Goal: Check status: Check status

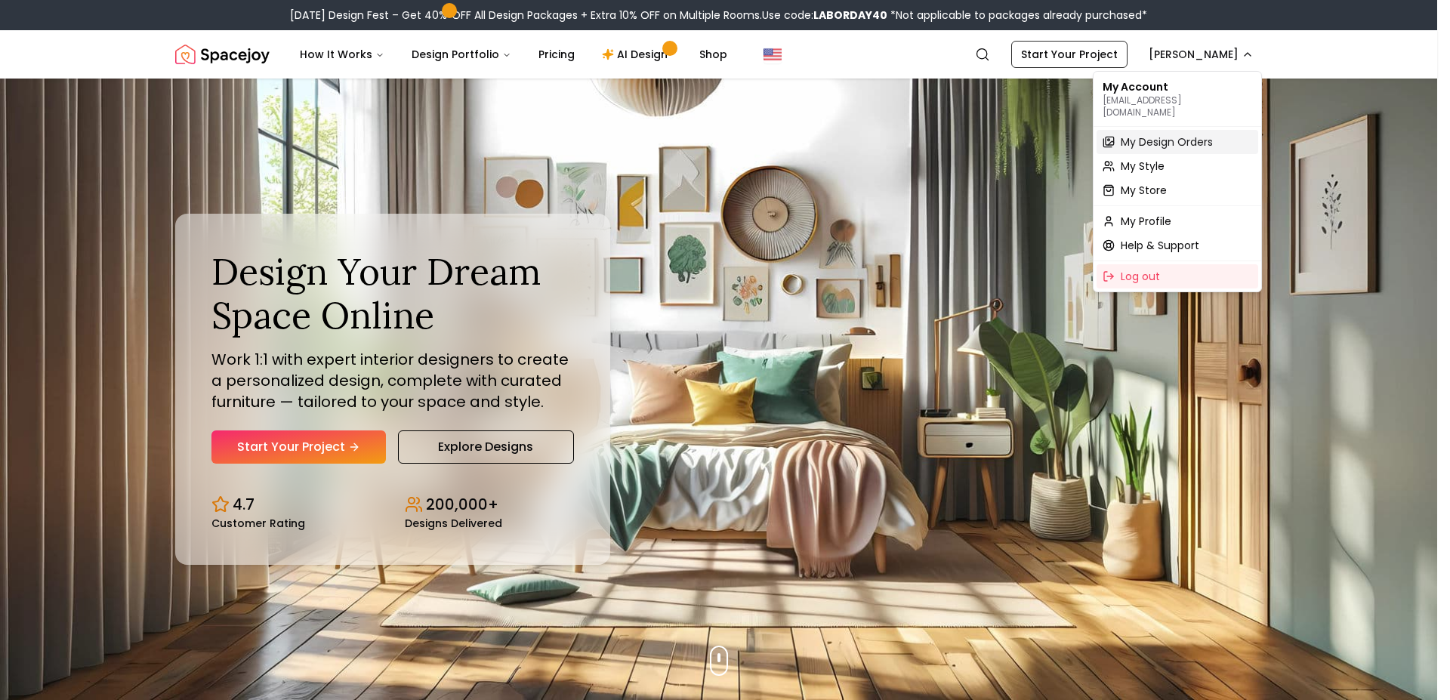
click at [1139, 134] on span "My Design Orders" at bounding box center [1167, 141] width 92 height 15
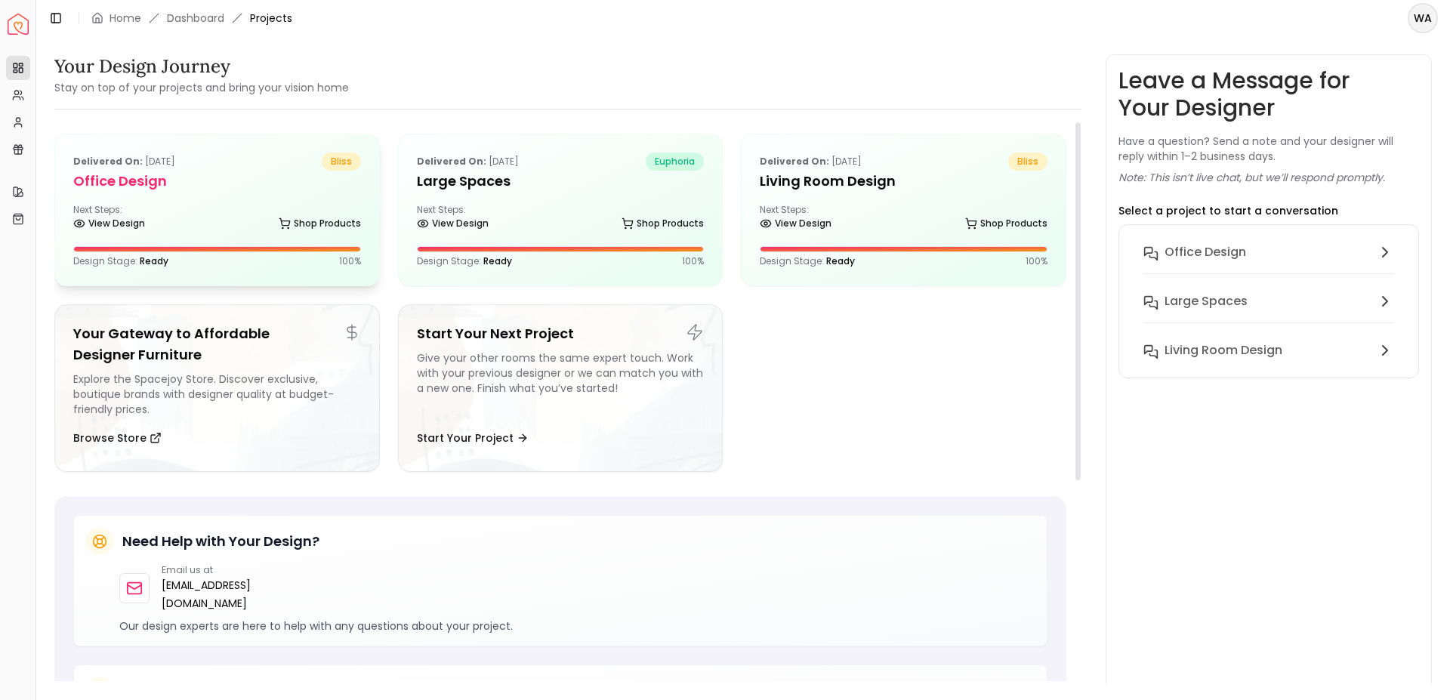
click at [236, 193] on div "Delivered on: [DATE] bliss Office design Next Steps: View Design Shop Products …" at bounding box center [217, 209] width 324 height 151
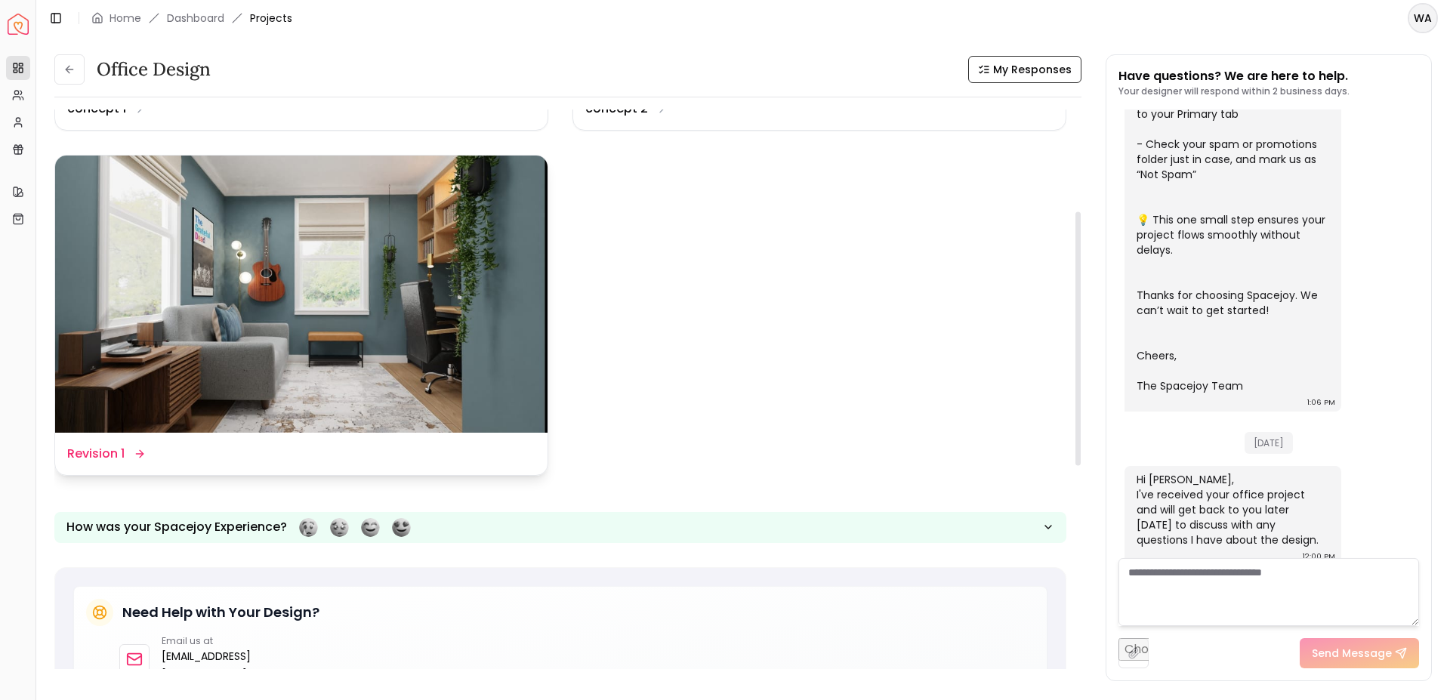
scroll to position [313, 0]
click at [376, 305] on img at bounding box center [301, 293] width 492 height 277
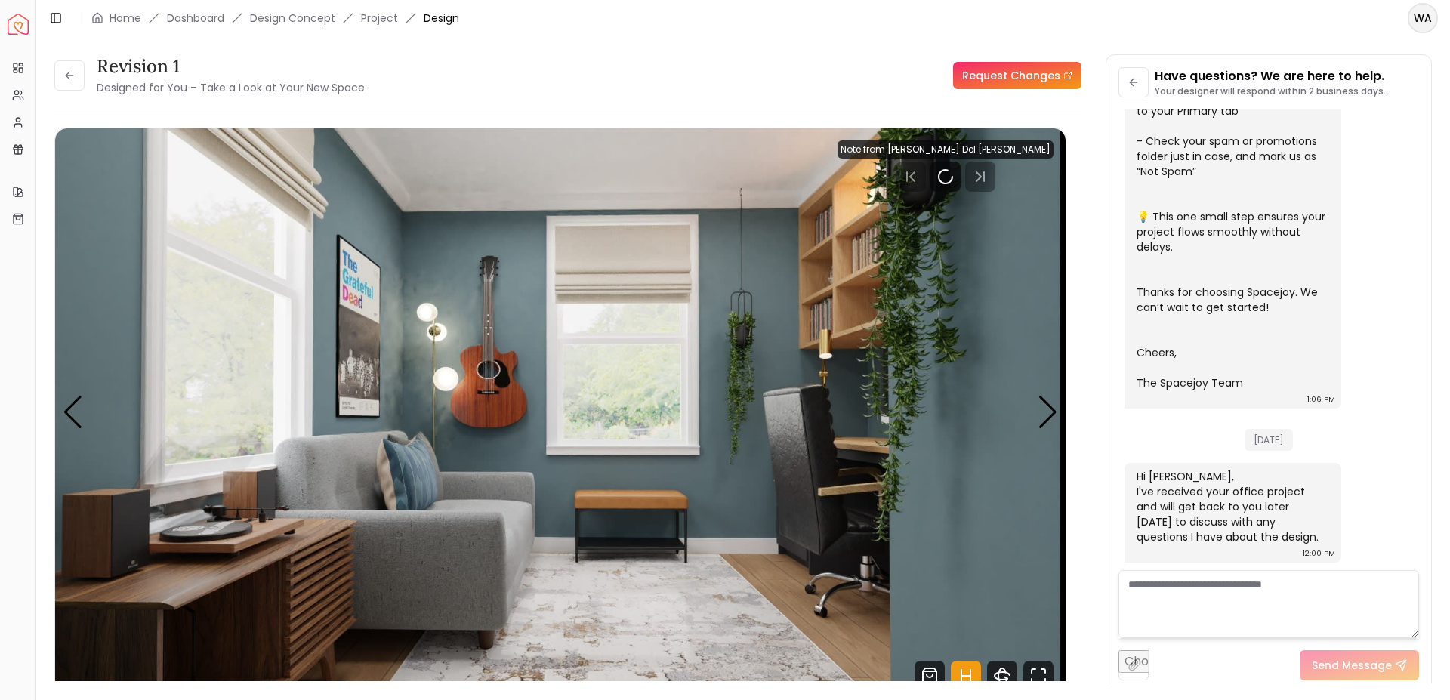
scroll to position [403, 0]
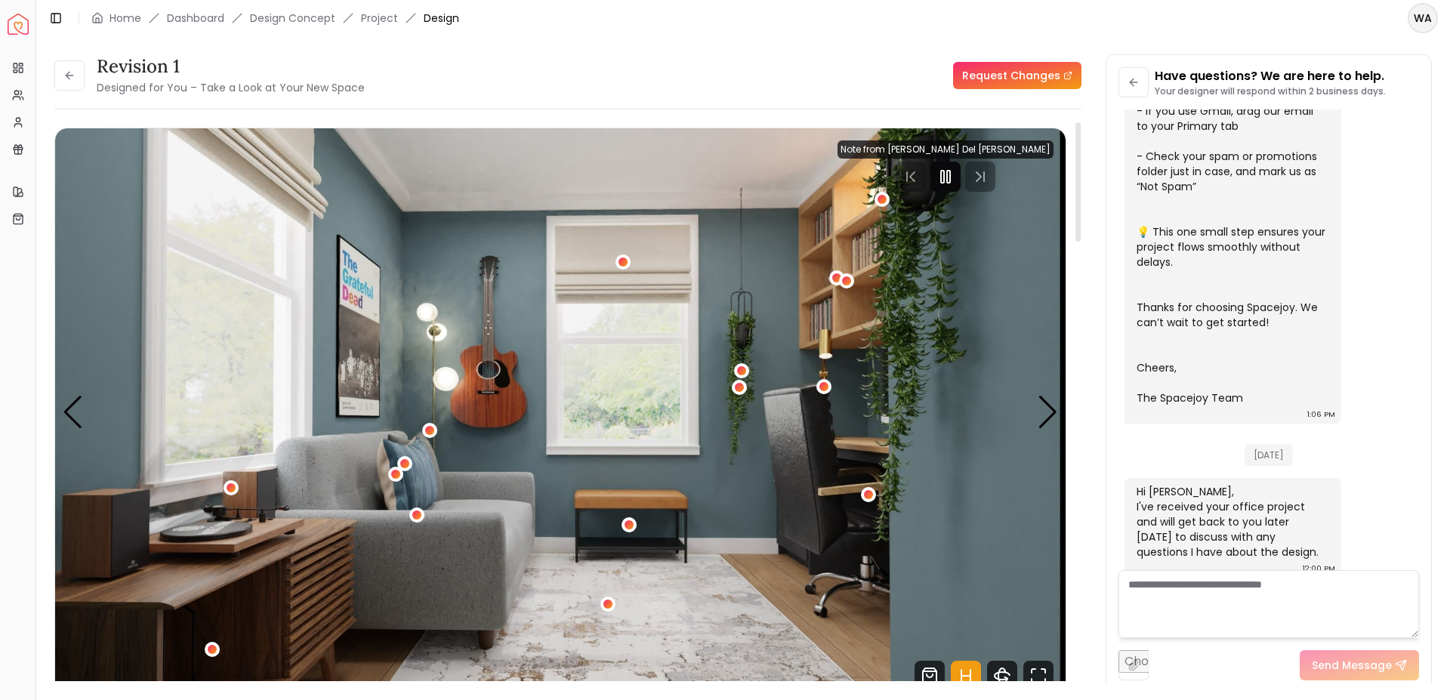
click at [955, 171] on icon "Pause" at bounding box center [946, 177] width 18 height 18
click at [1055, 417] on div "Next slide" at bounding box center [1048, 412] width 20 height 33
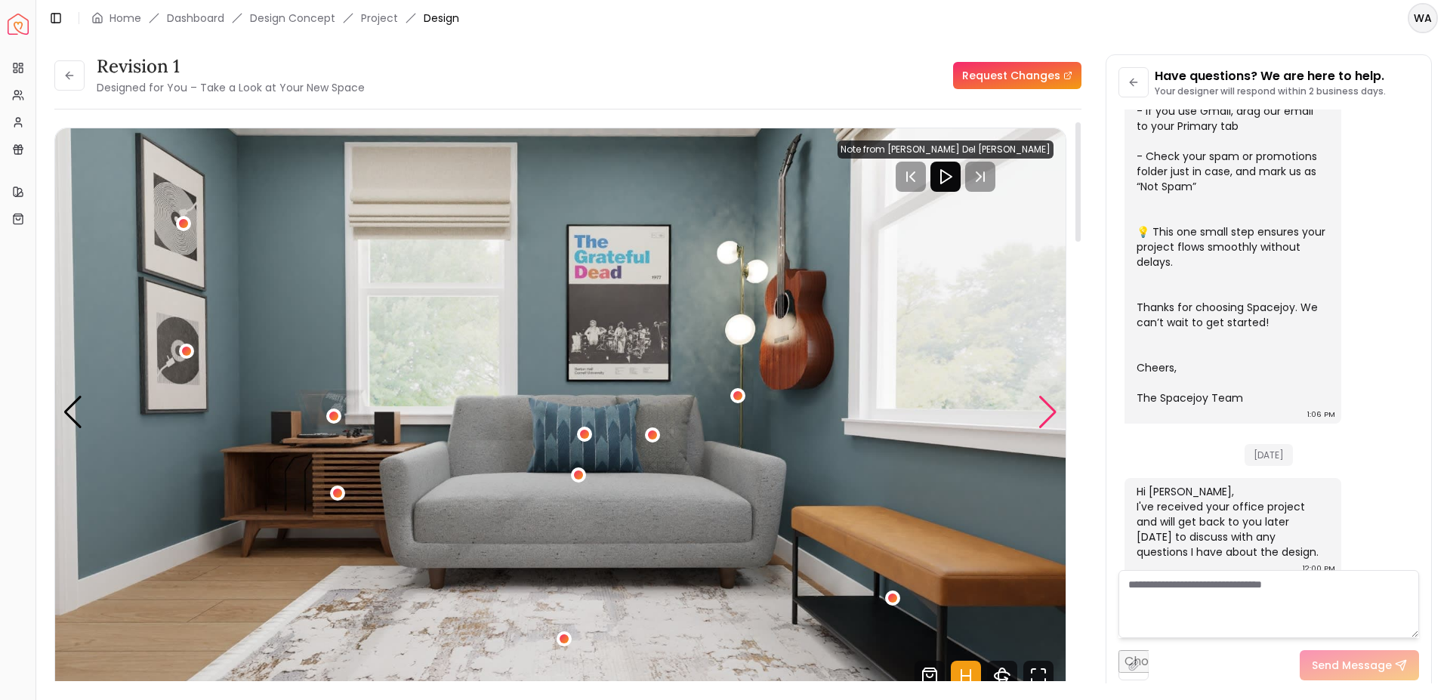
click at [1055, 417] on div "Next slide" at bounding box center [1048, 412] width 20 height 33
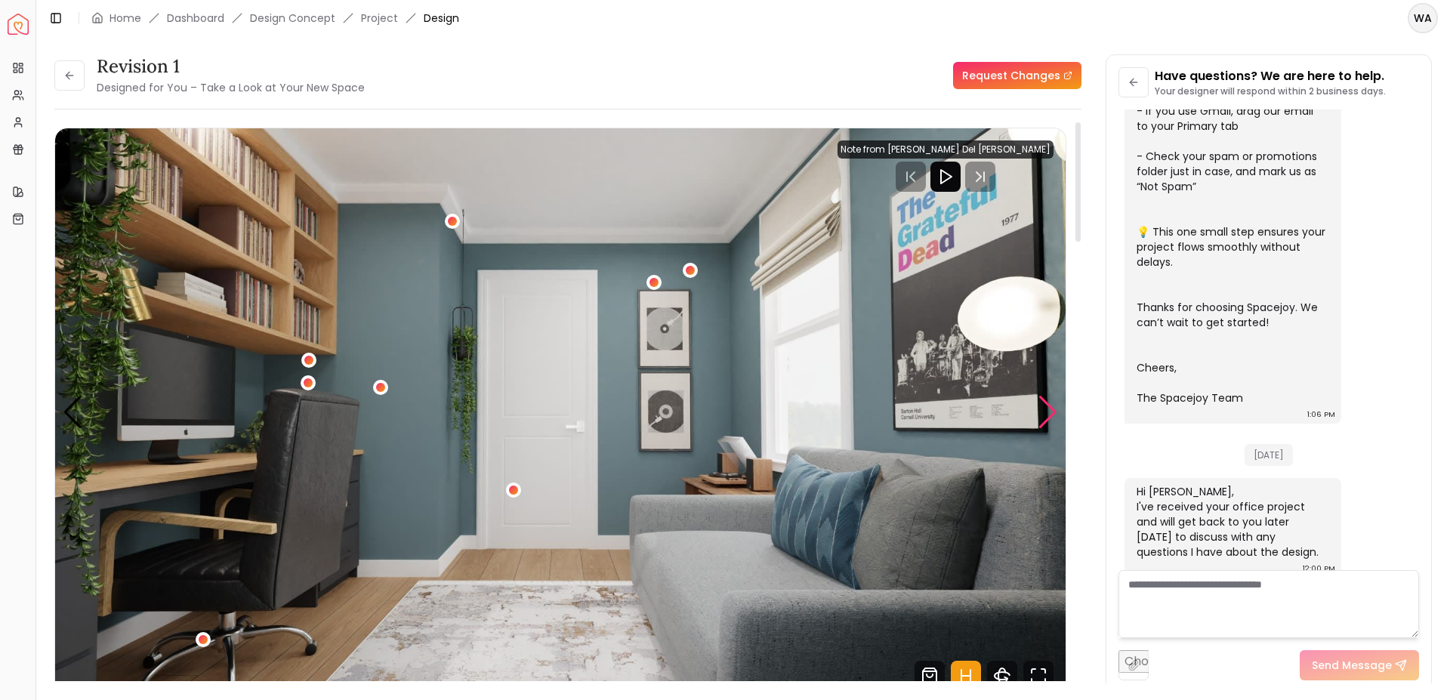
click at [1055, 417] on div "Next slide" at bounding box center [1048, 412] width 20 height 33
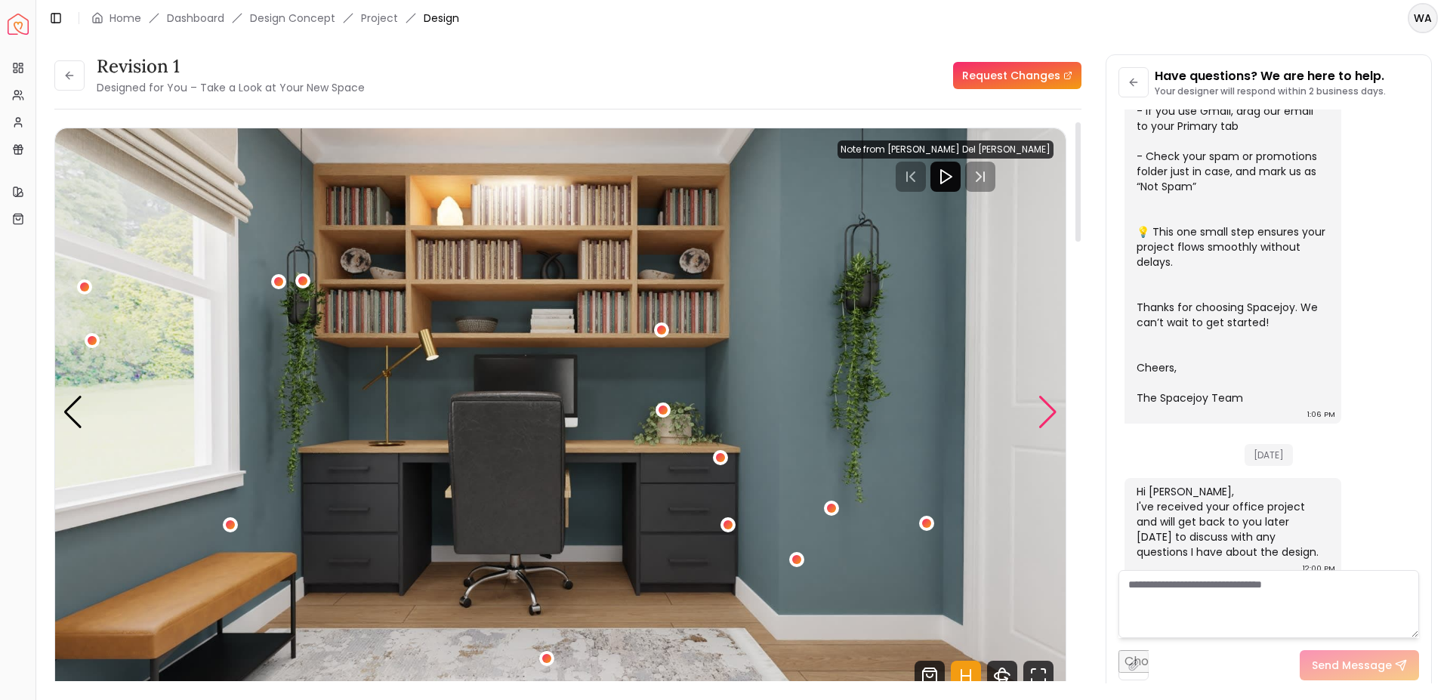
click at [1056, 399] on div "Next slide" at bounding box center [1048, 412] width 20 height 33
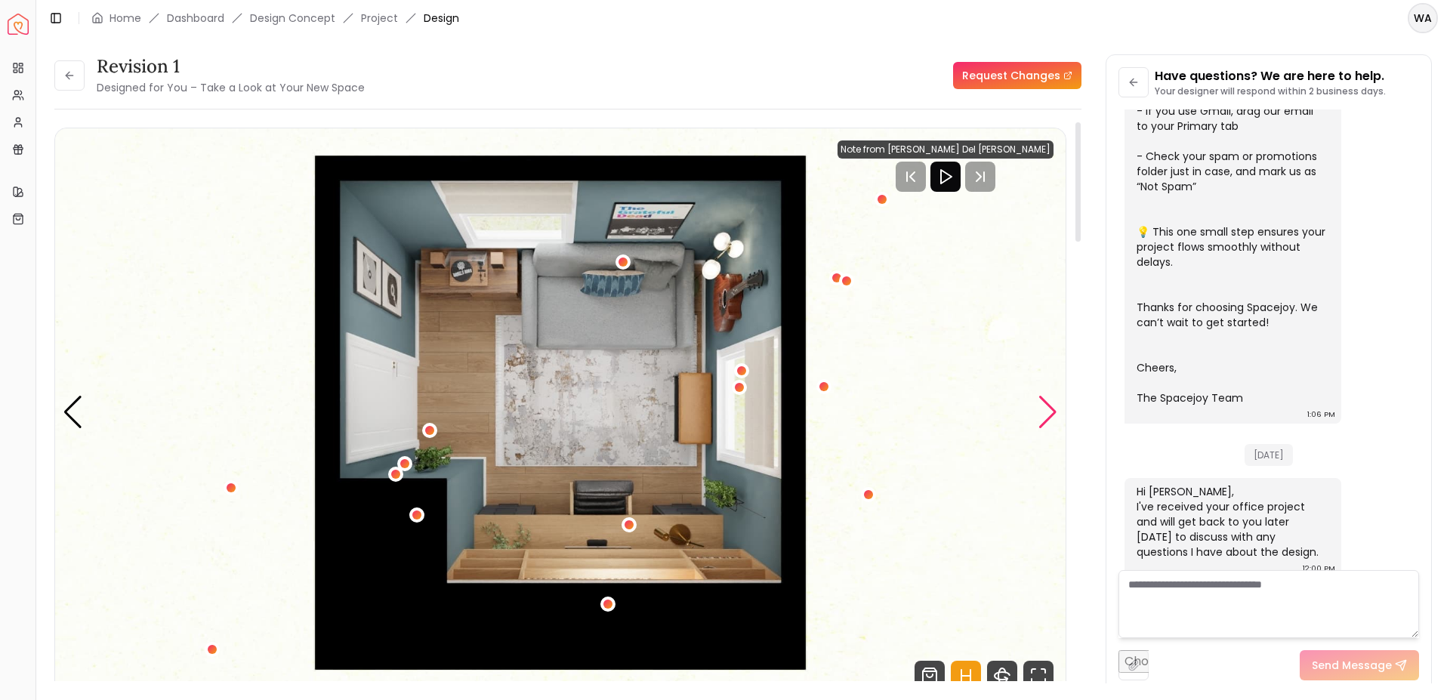
click at [1056, 399] on div "Next slide" at bounding box center [1048, 412] width 20 height 33
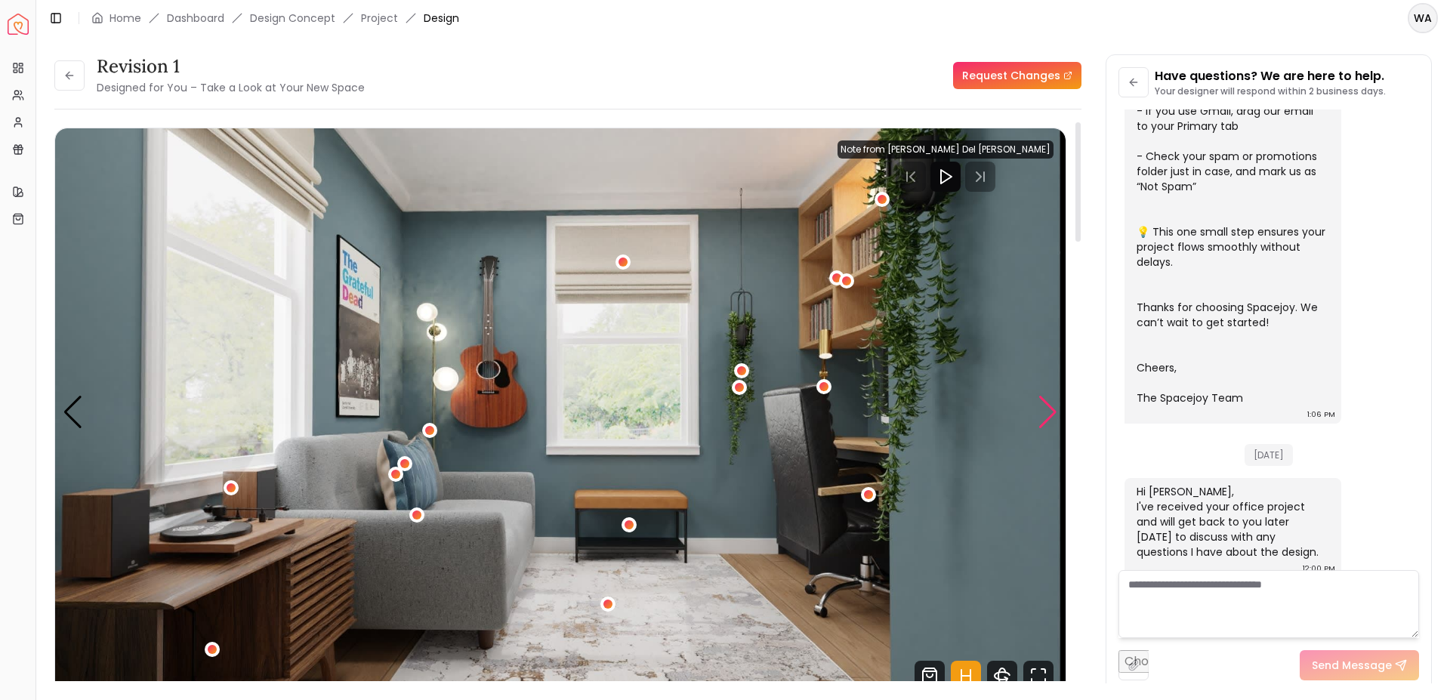
click at [1056, 399] on div "Next slide" at bounding box center [1048, 412] width 20 height 33
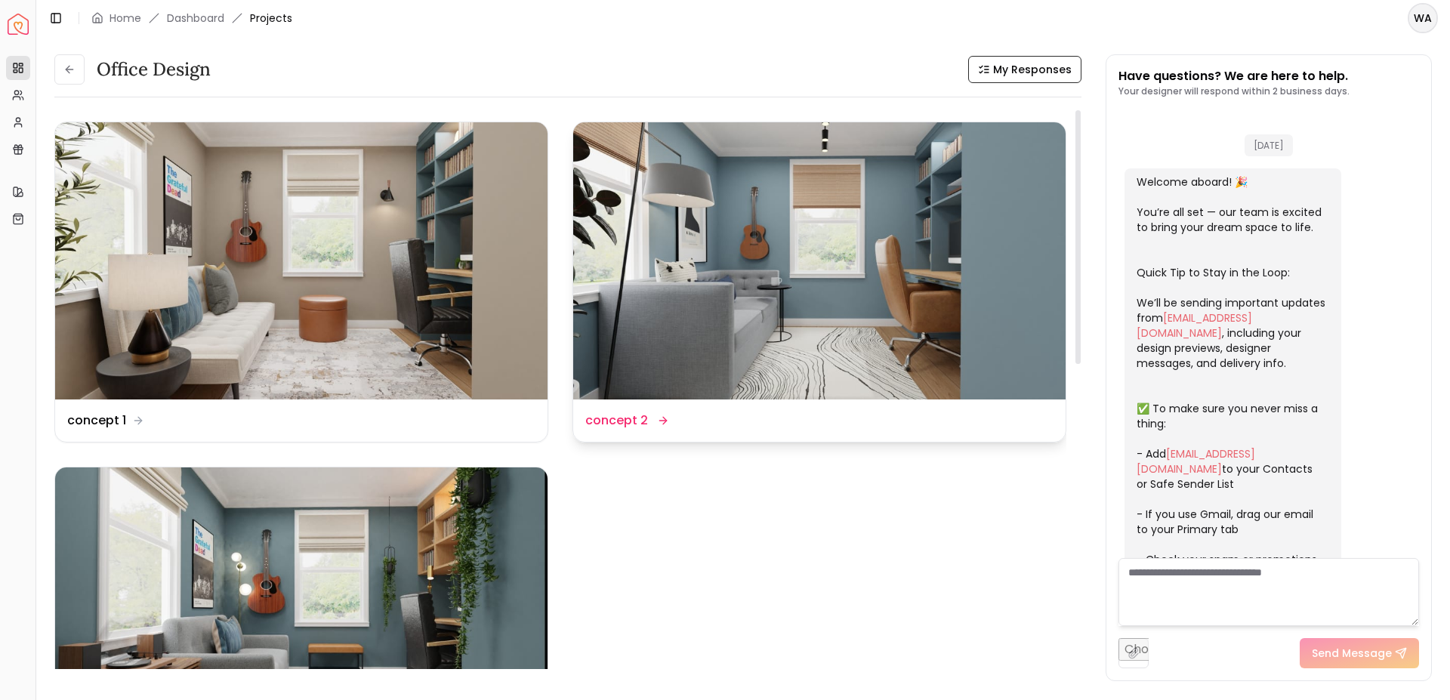
scroll to position [415, 0]
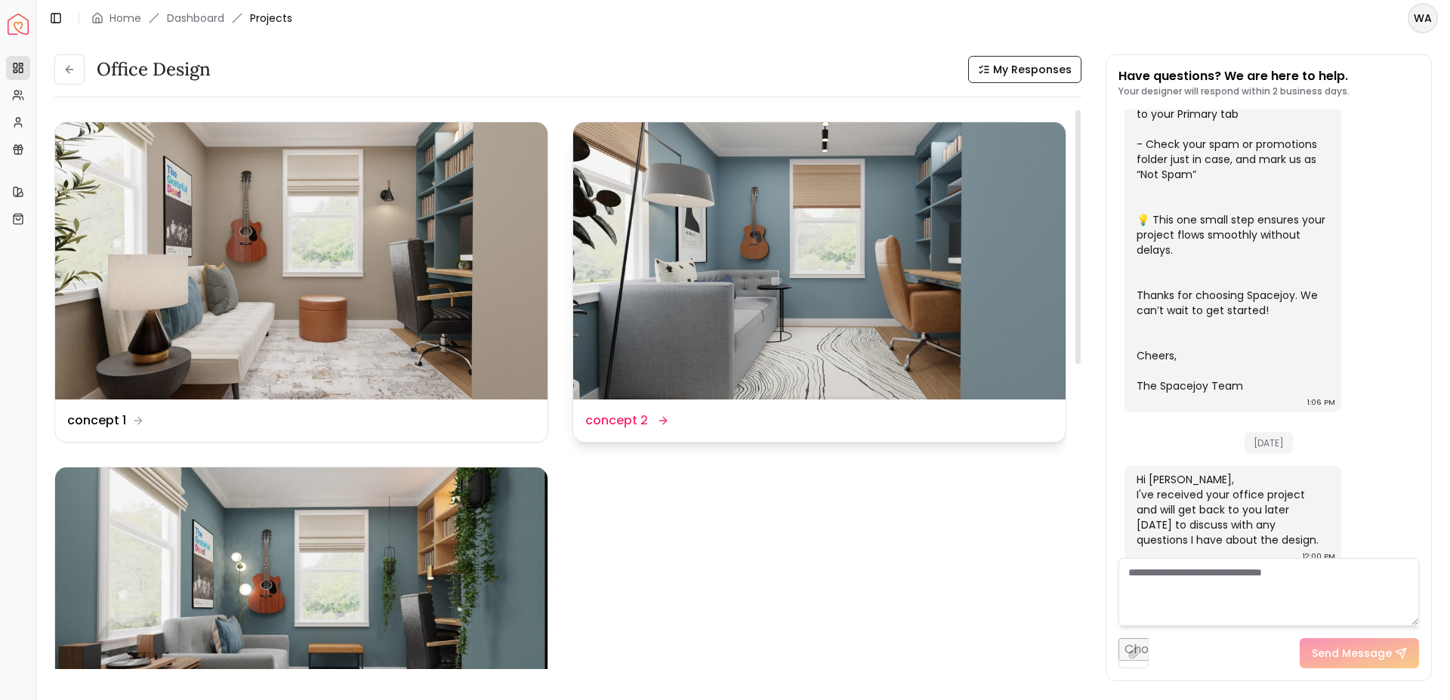
click at [707, 177] on img at bounding box center [819, 260] width 492 height 277
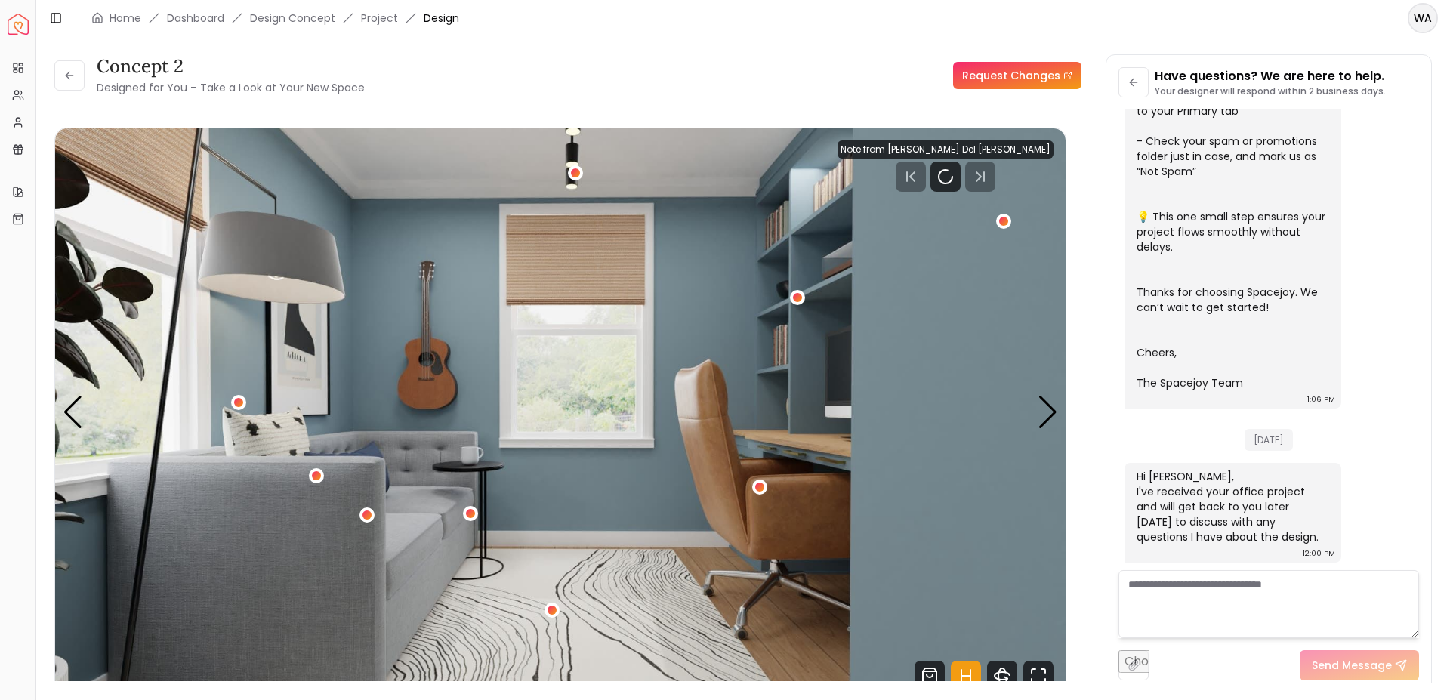
scroll to position [403, 0]
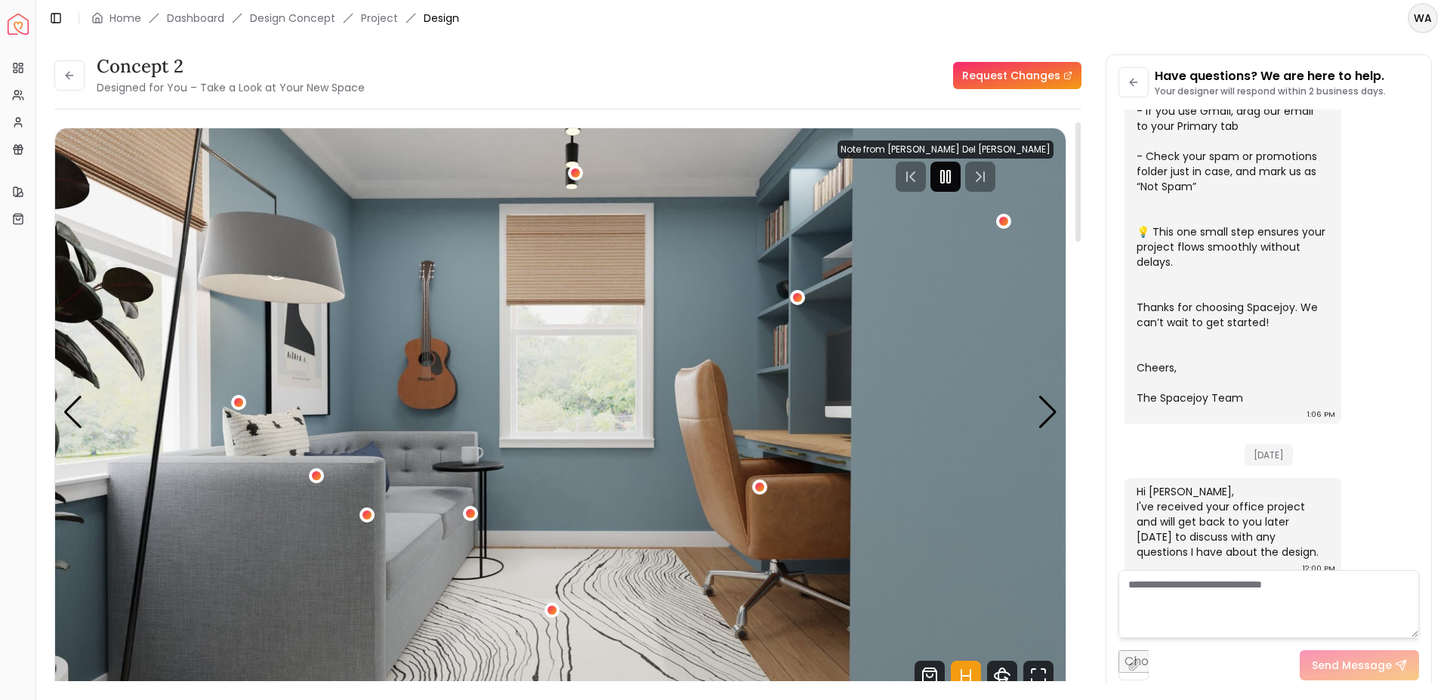
click at [955, 171] on icon "Pause" at bounding box center [946, 177] width 18 height 18
click at [1042, 404] on div "Next slide" at bounding box center [1048, 412] width 20 height 33
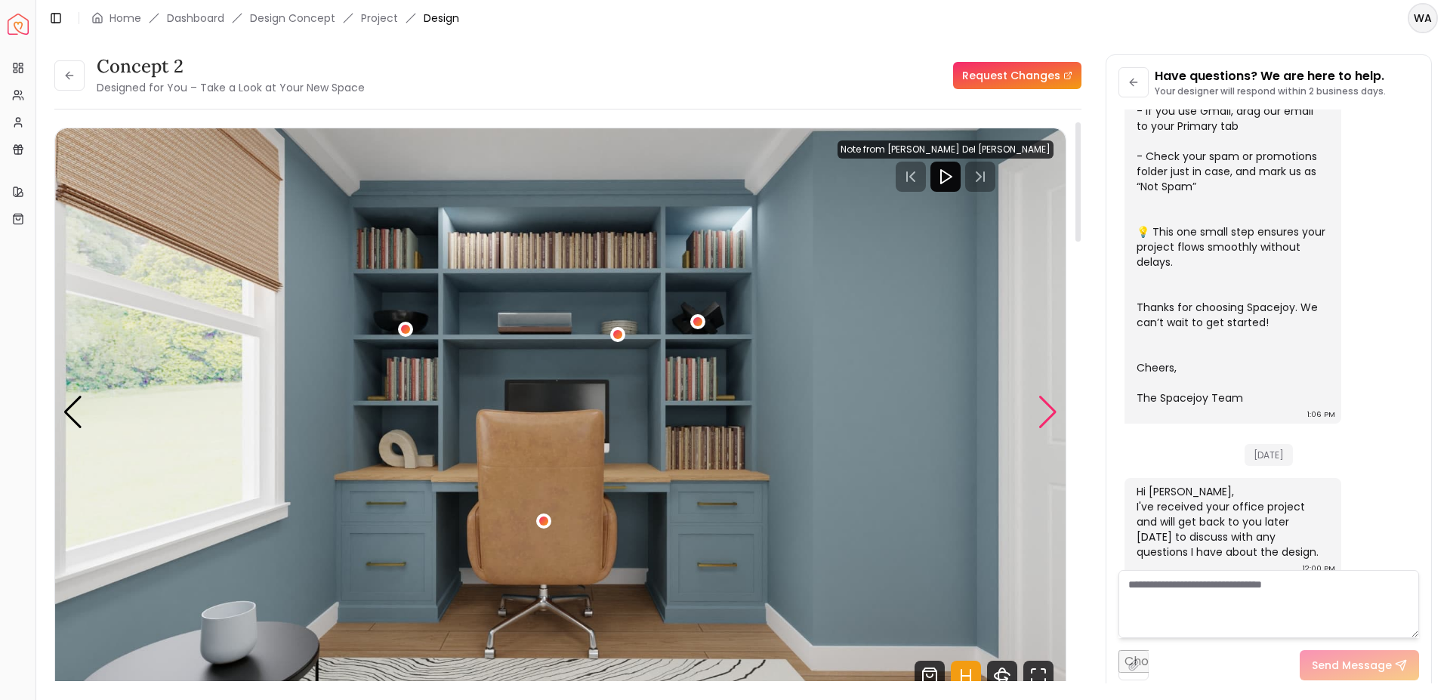
click at [1042, 404] on div "Next slide" at bounding box center [1048, 412] width 20 height 33
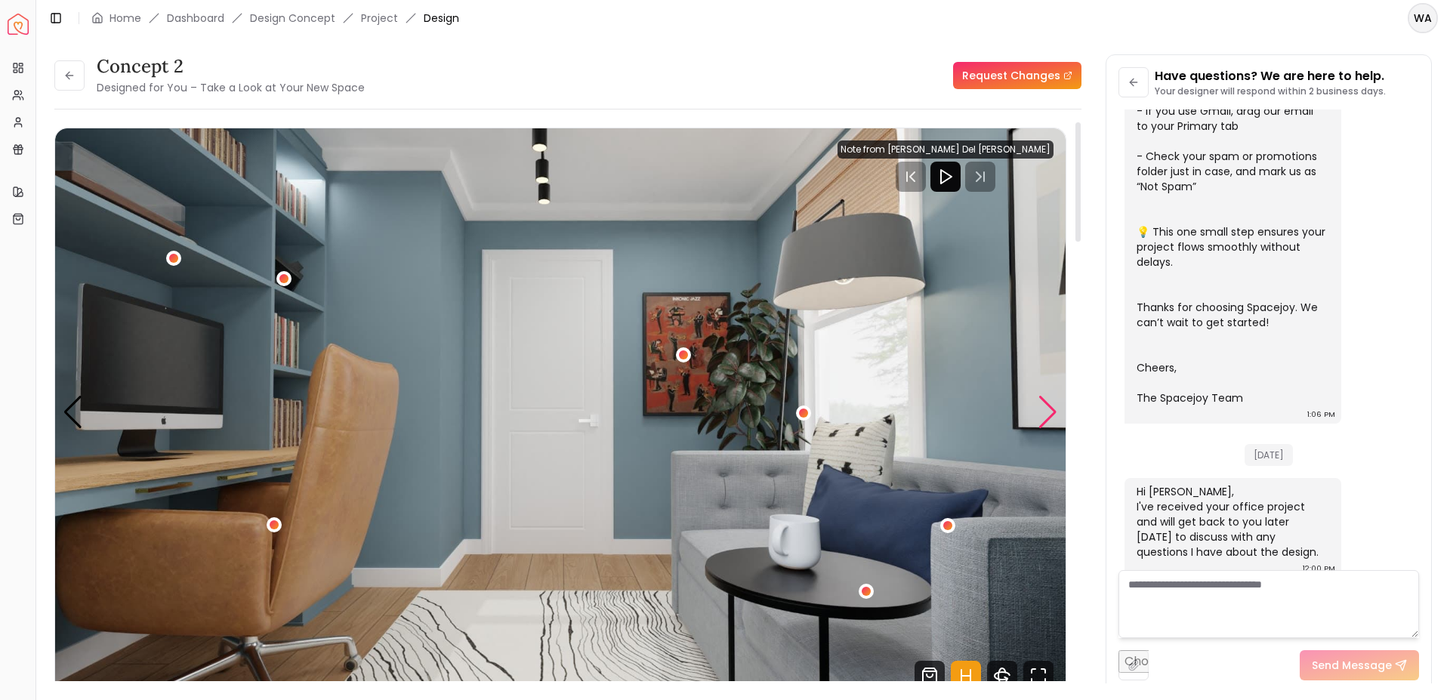
click at [1042, 404] on div "Next slide" at bounding box center [1048, 412] width 20 height 33
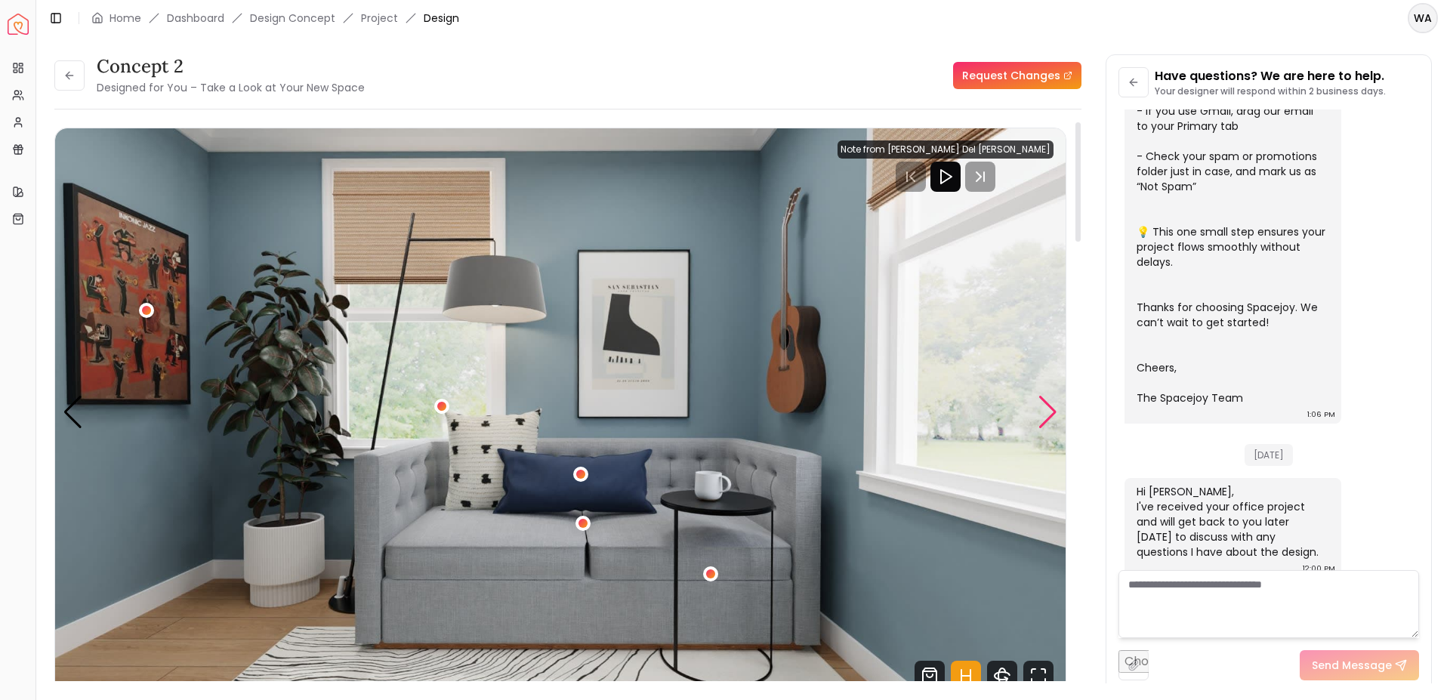
click at [1049, 412] on div "Next slide" at bounding box center [1048, 412] width 20 height 33
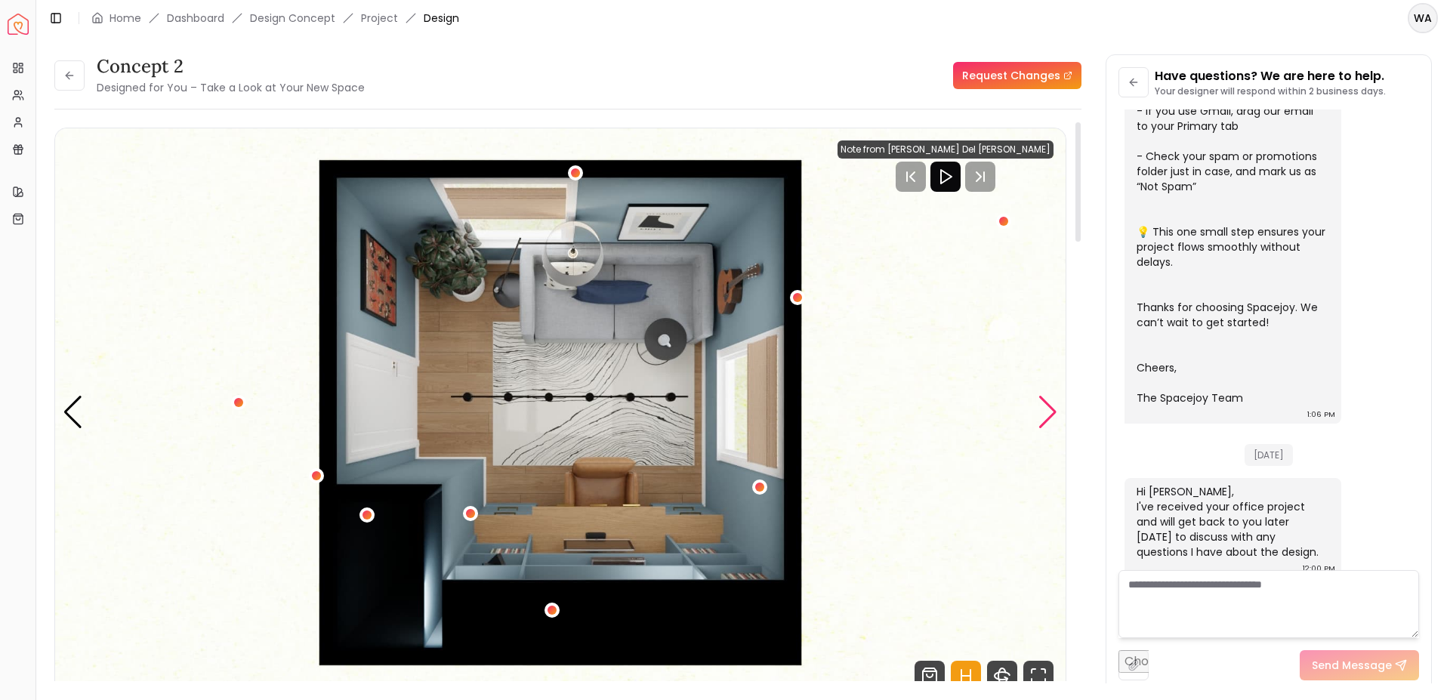
click at [1049, 412] on div "Next slide" at bounding box center [1048, 412] width 20 height 33
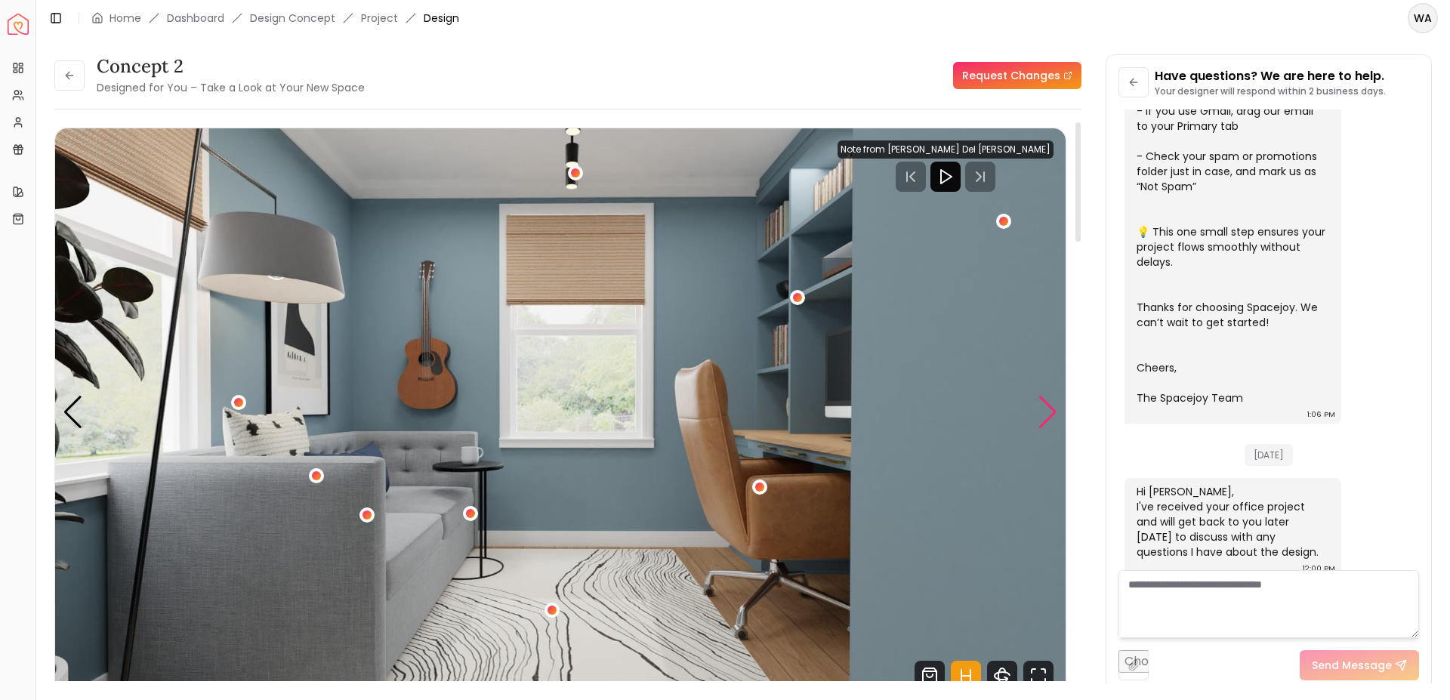
click at [1049, 412] on div "Next slide" at bounding box center [1048, 412] width 20 height 33
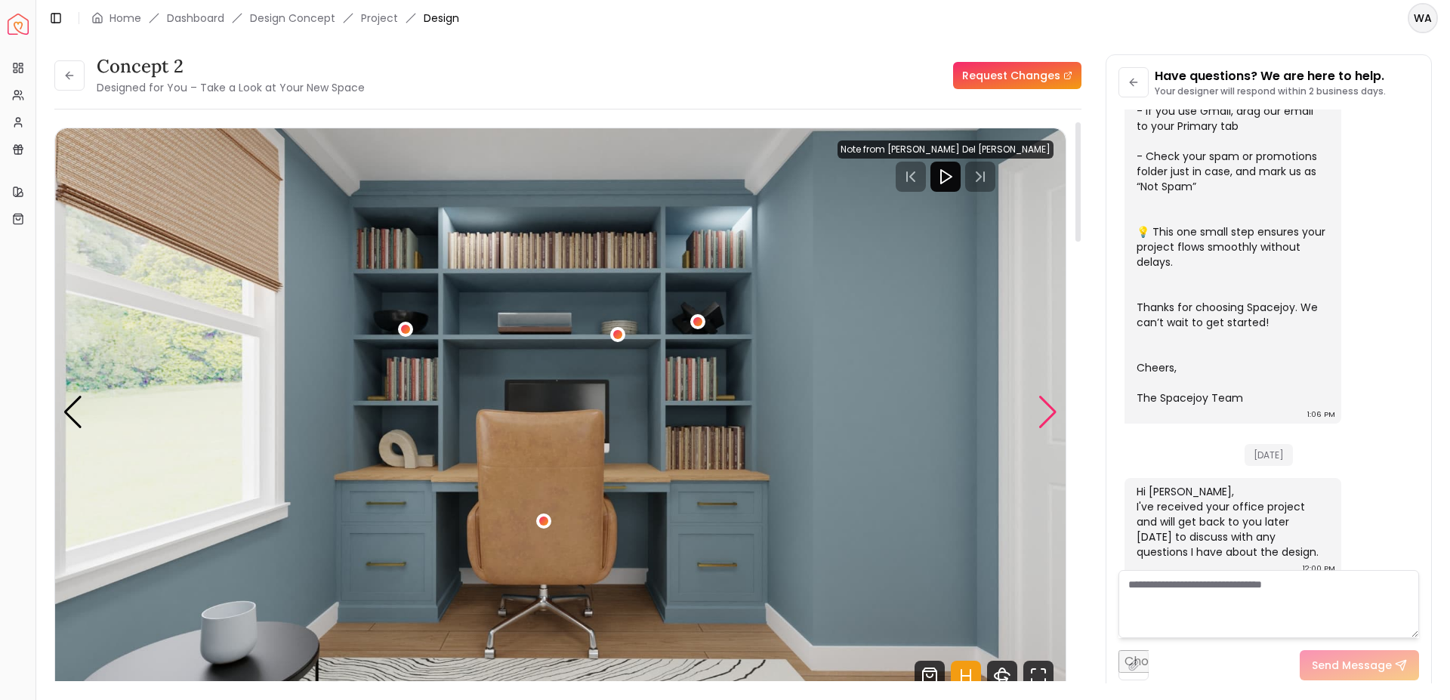
click at [1049, 412] on div "Next slide" at bounding box center [1048, 412] width 20 height 33
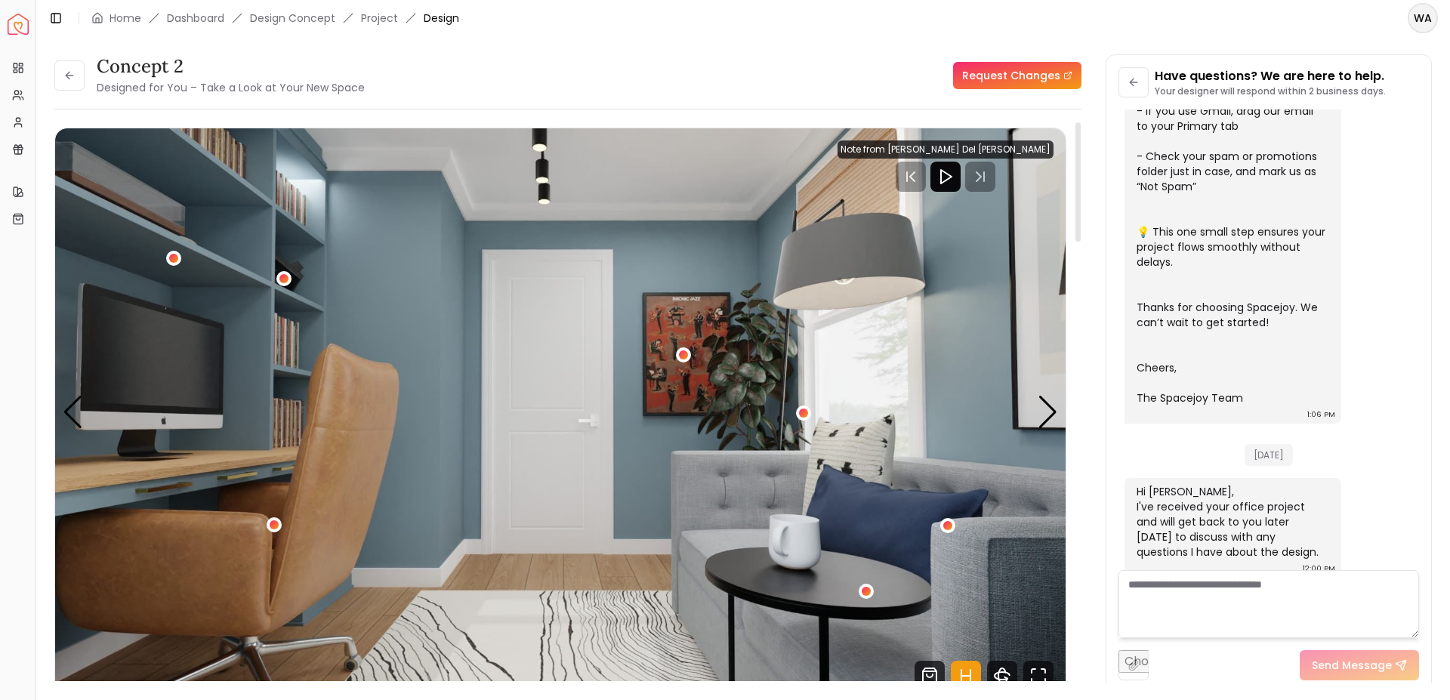
click at [1037, 417] on img "3 / 5" at bounding box center [560, 412] width 1011 height 569
click at [1047, 415] on div "Next slide" at bounding box center [1048, 412] width 20 height 33
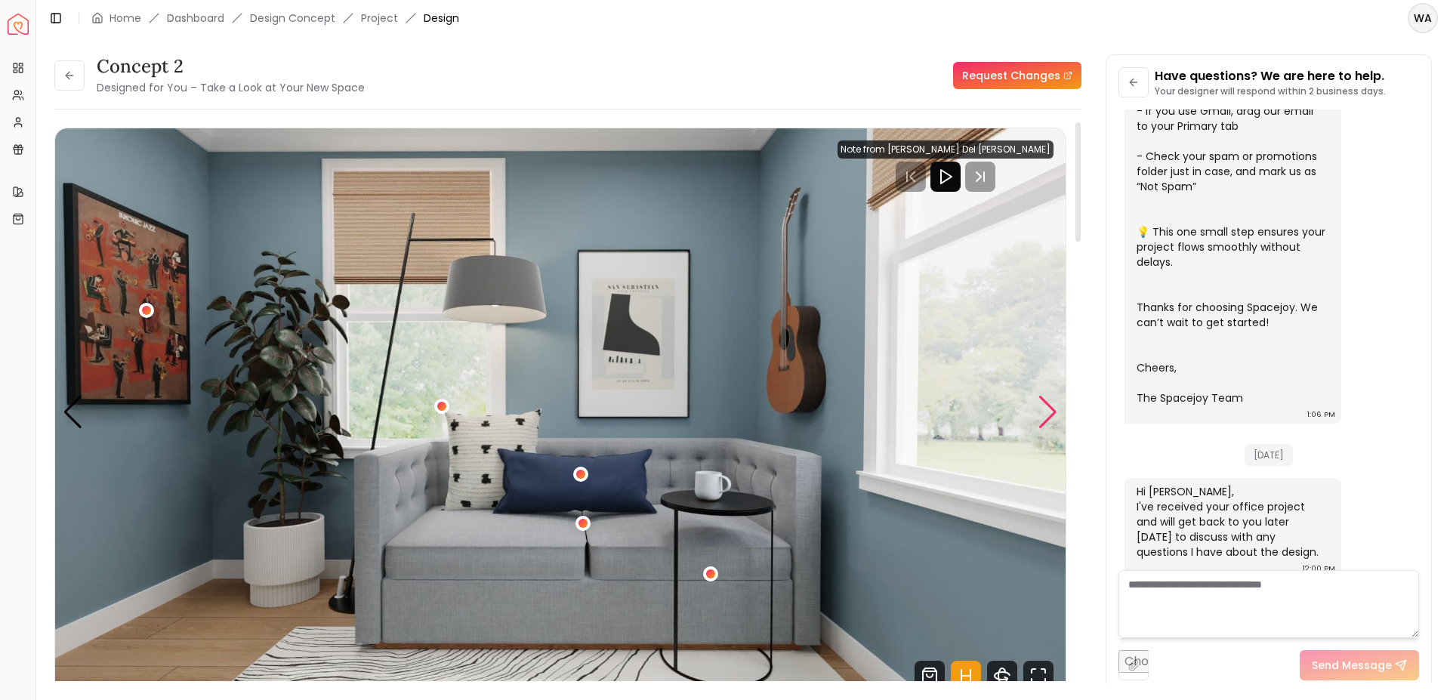
click at [1047, 415] on div "Next slide" at bounding box center [1048, 412] width 20 height 33
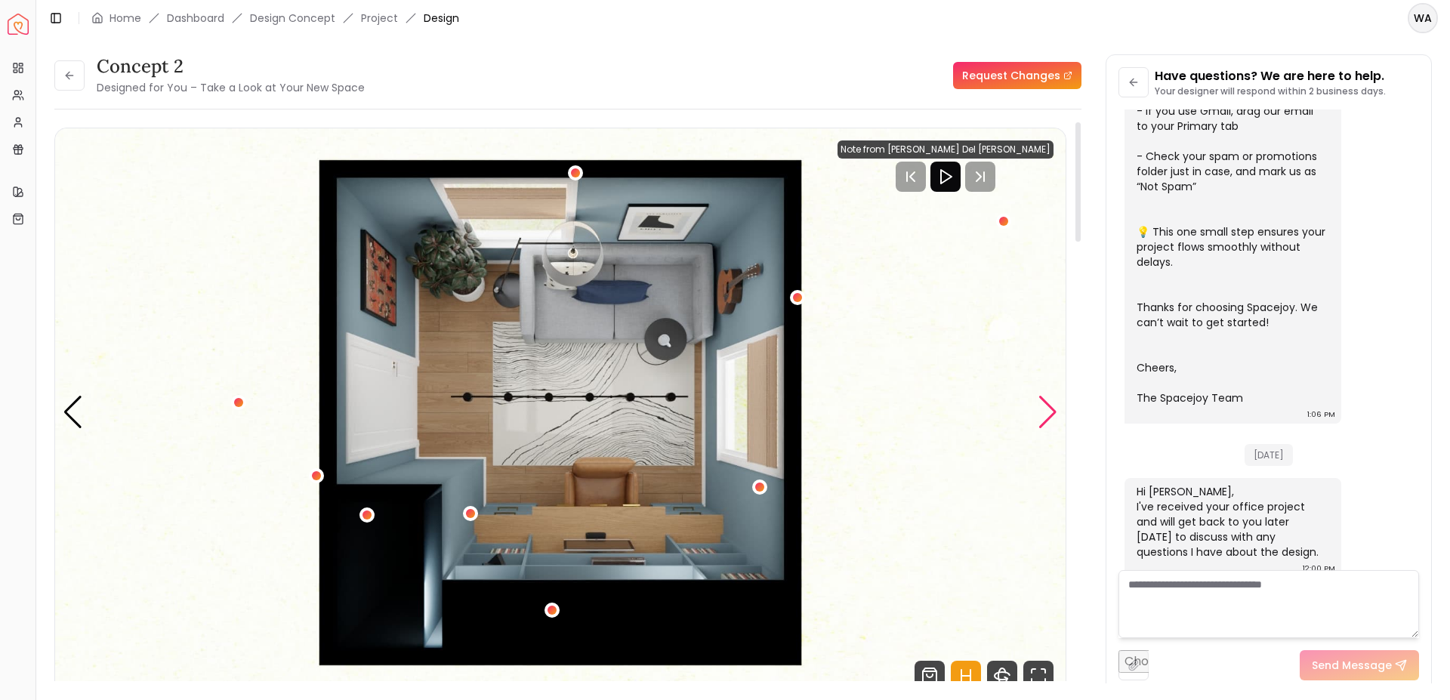
click at [1047, 415] on div "Next slide" at bounding box center [1048, 412] width 20 height 33
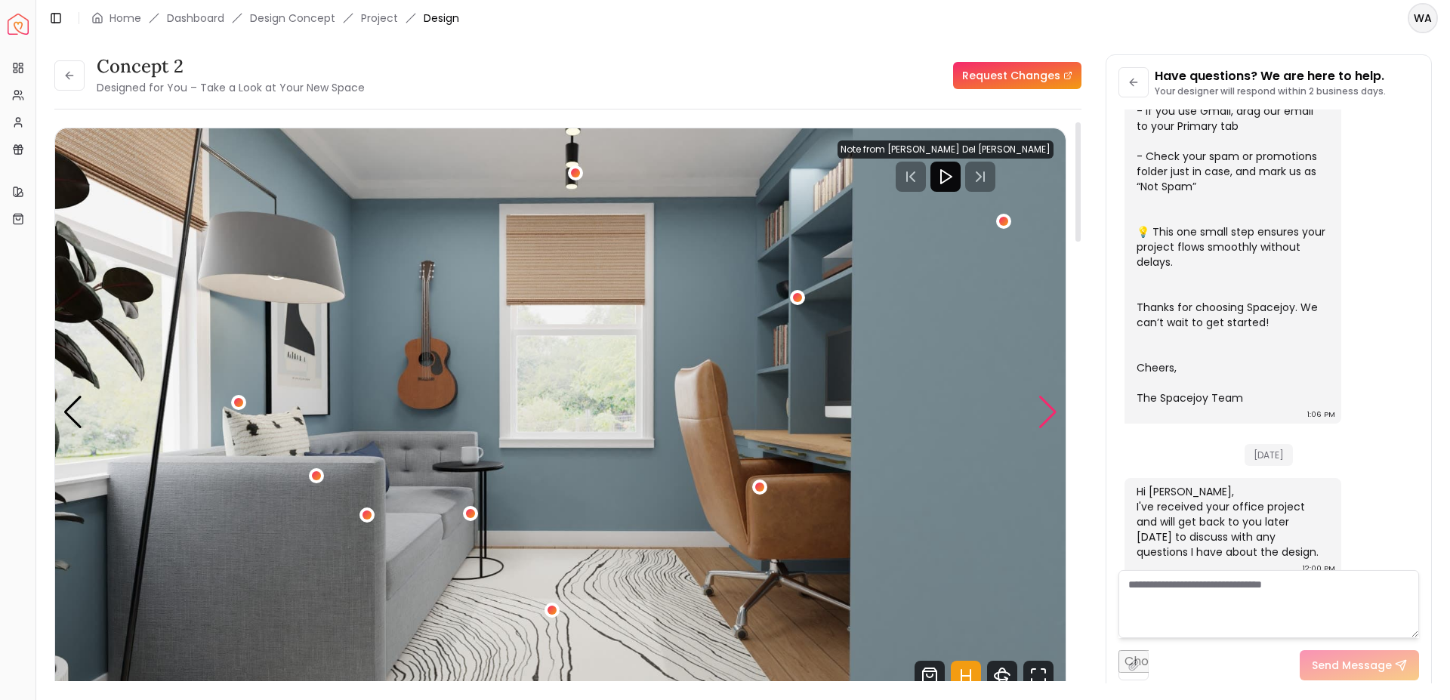
click at [1047, 415] on div "Next slide" at bounding box center [1048, 412] width 20 height 33
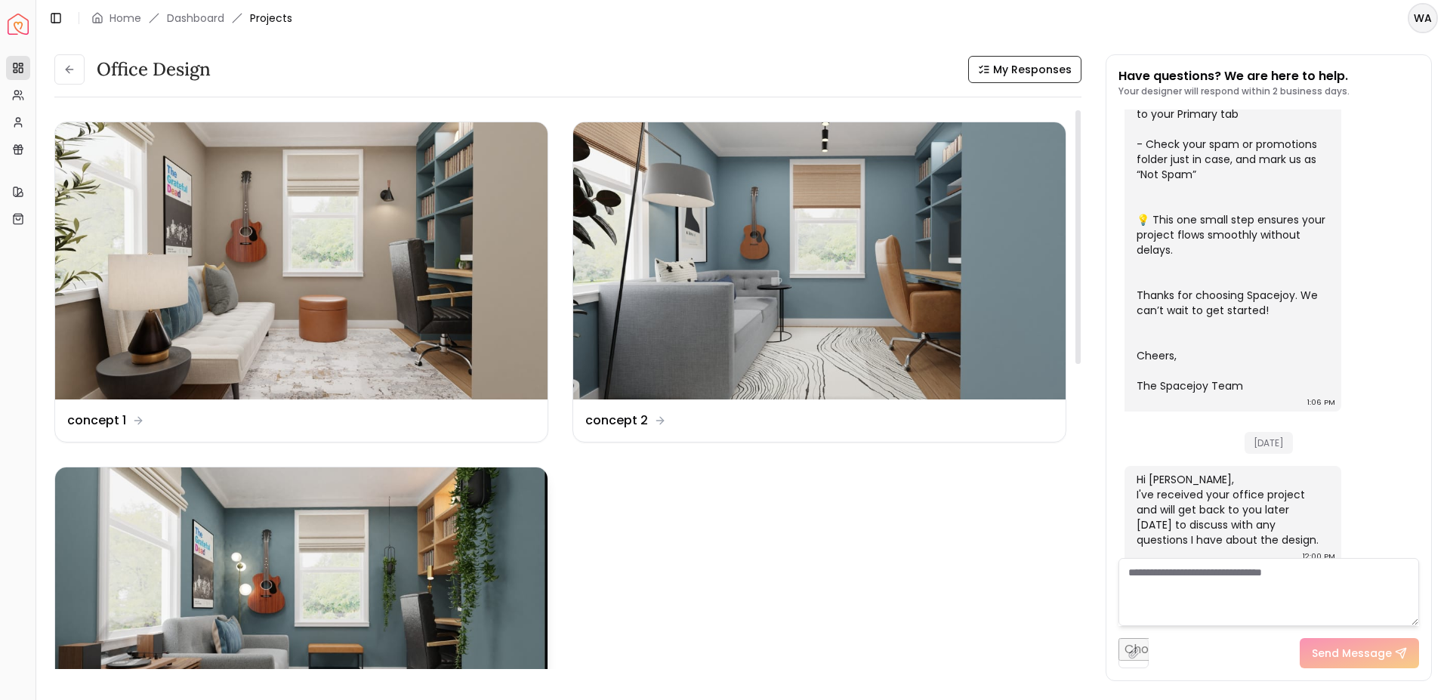
click at [428, 505] on img at bounding box center [301, 606] width 492 height 277
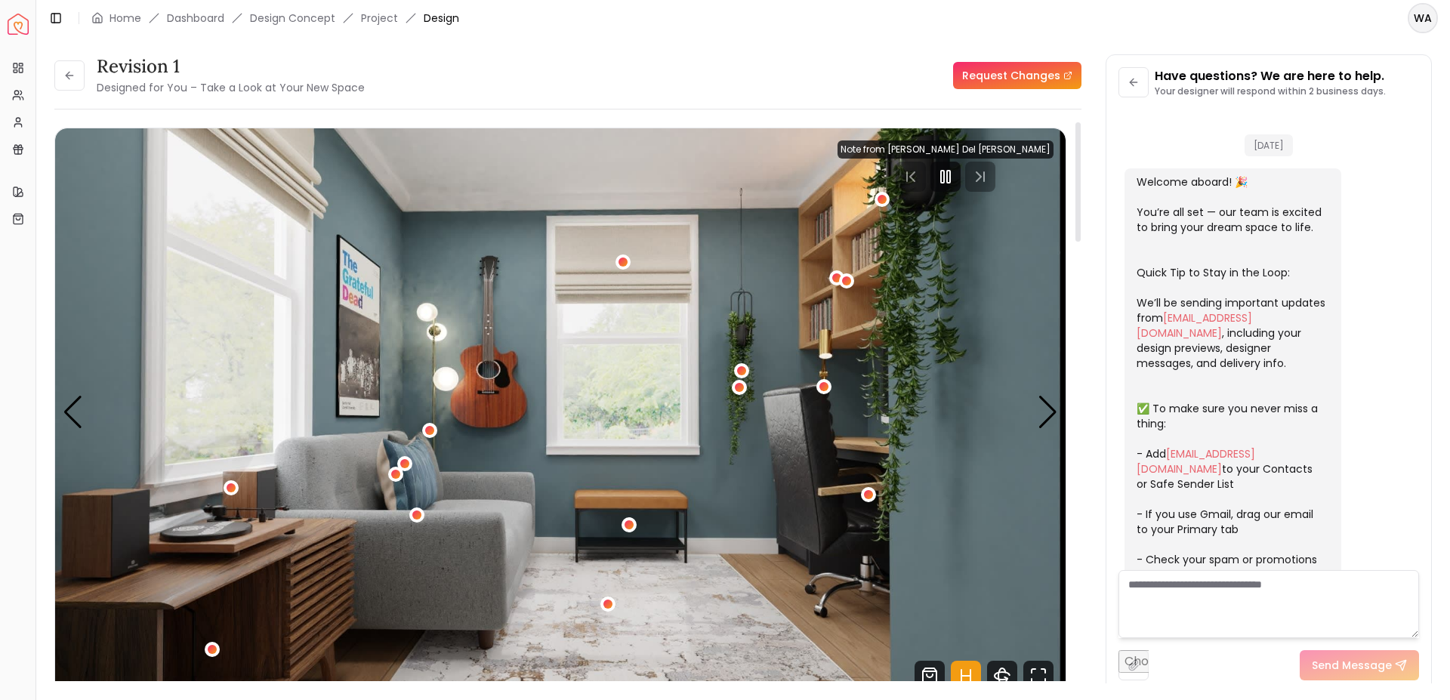
scroll to position [403, 0]
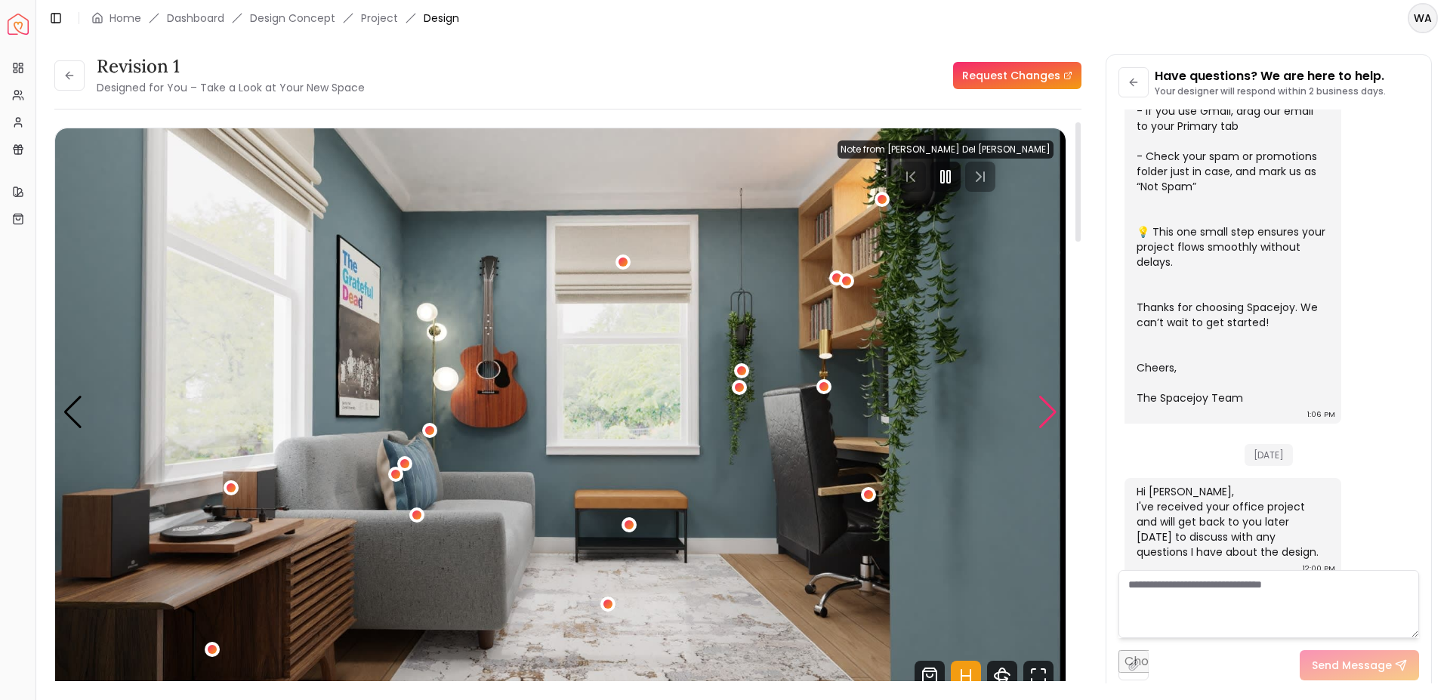
click at [1052, 406] on div "Next slide" at bounding box center [1048, 412] width 20 height 33
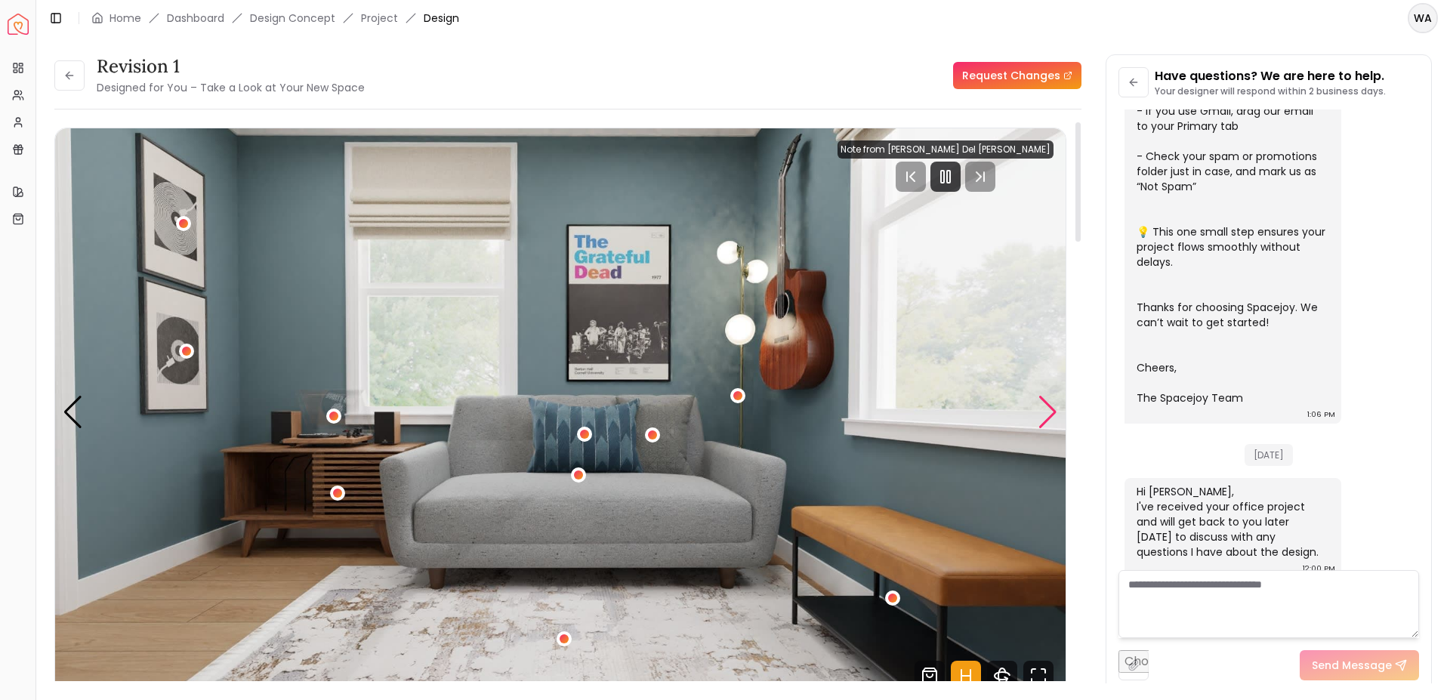
click at [1052, 406] on div "Next slide" at bounding box center [1048, 412] width 20 height 33
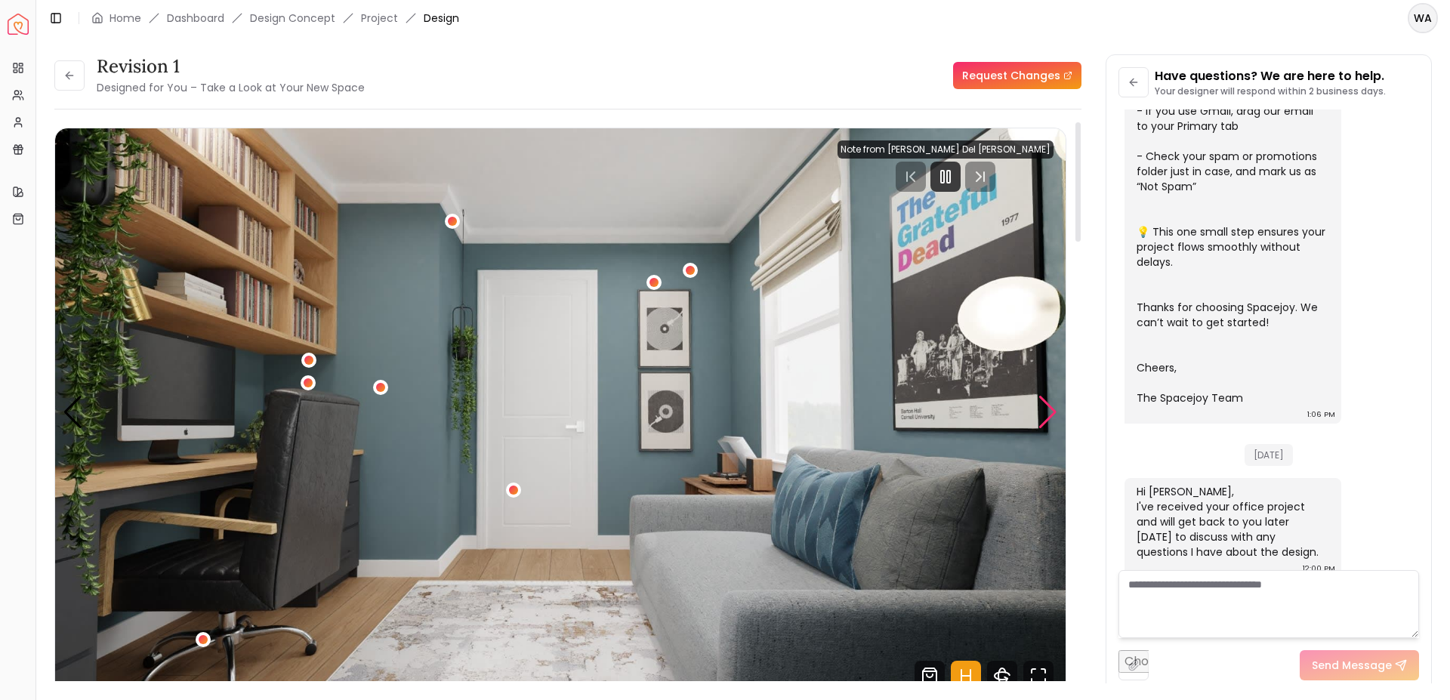
click at [1052, 406] on div "Next slide" at bounding box center [1048, 412] width 20 height 33
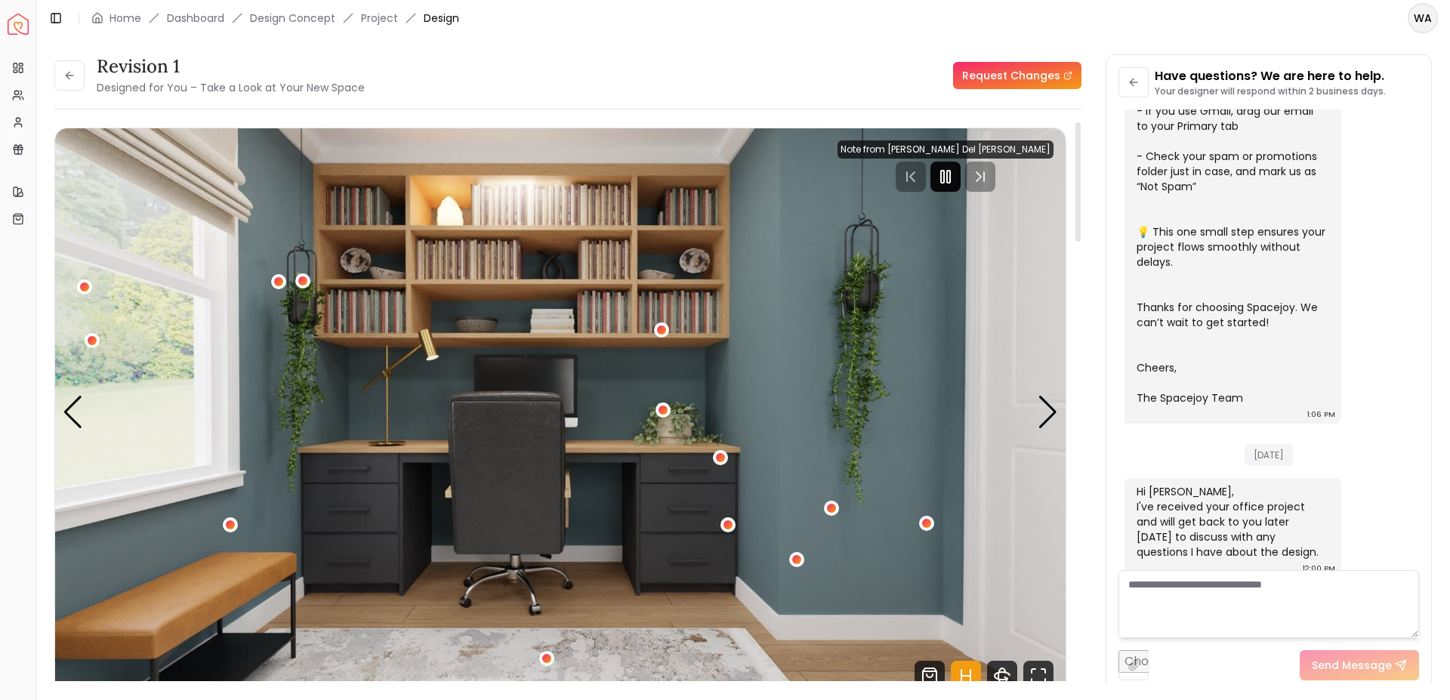
click at [955, 179] on icon "Pause" at bounding box center [946, 177] width 18 height 18
click at [729, 519] on div "4 / 5" at bounding box center [727, 525] width 19 height 19
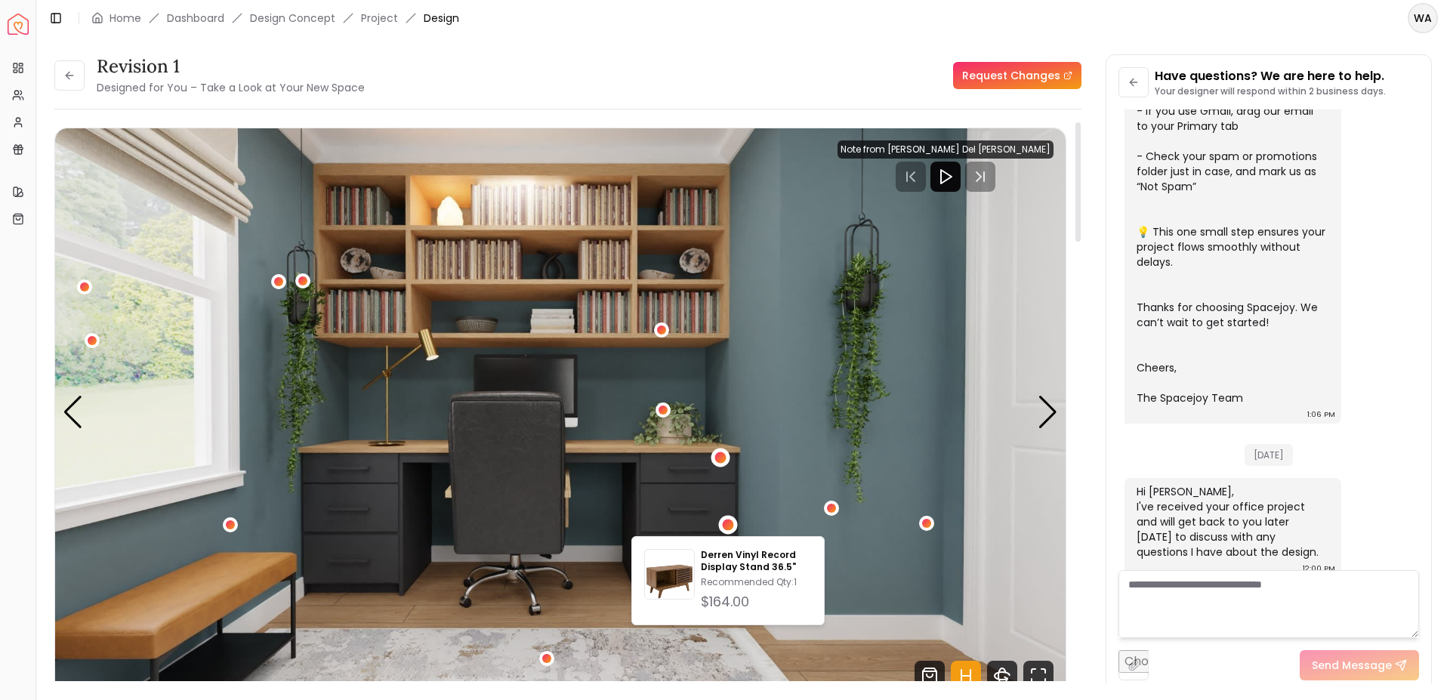
click at [720, 455] on div "4 / 5" at bounding box center [720, 457] width 11 height 11
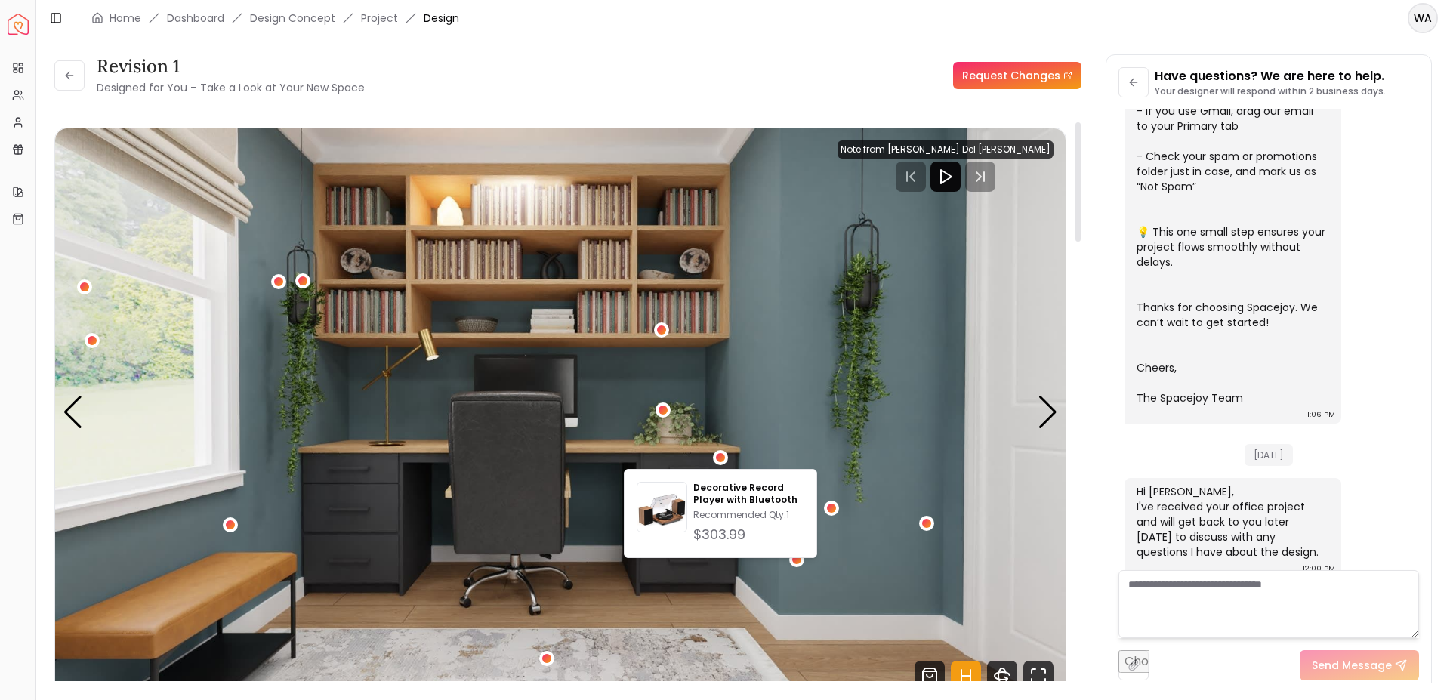
click at [433, 505] on img "4 / 5" at bounding box center [560, 412] width 1011 height 569
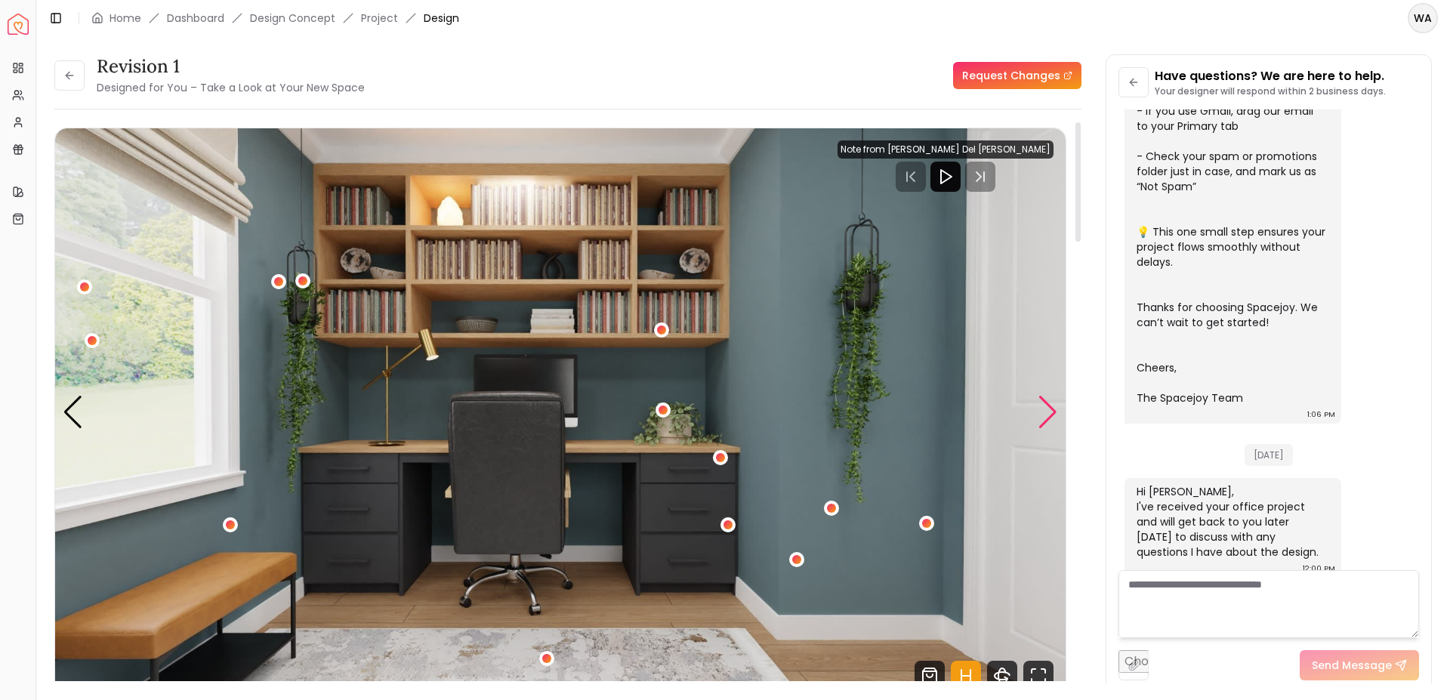
click at [1048, 415] on div "Next slide" at bounding box center [1048, 412] width 20 height 33
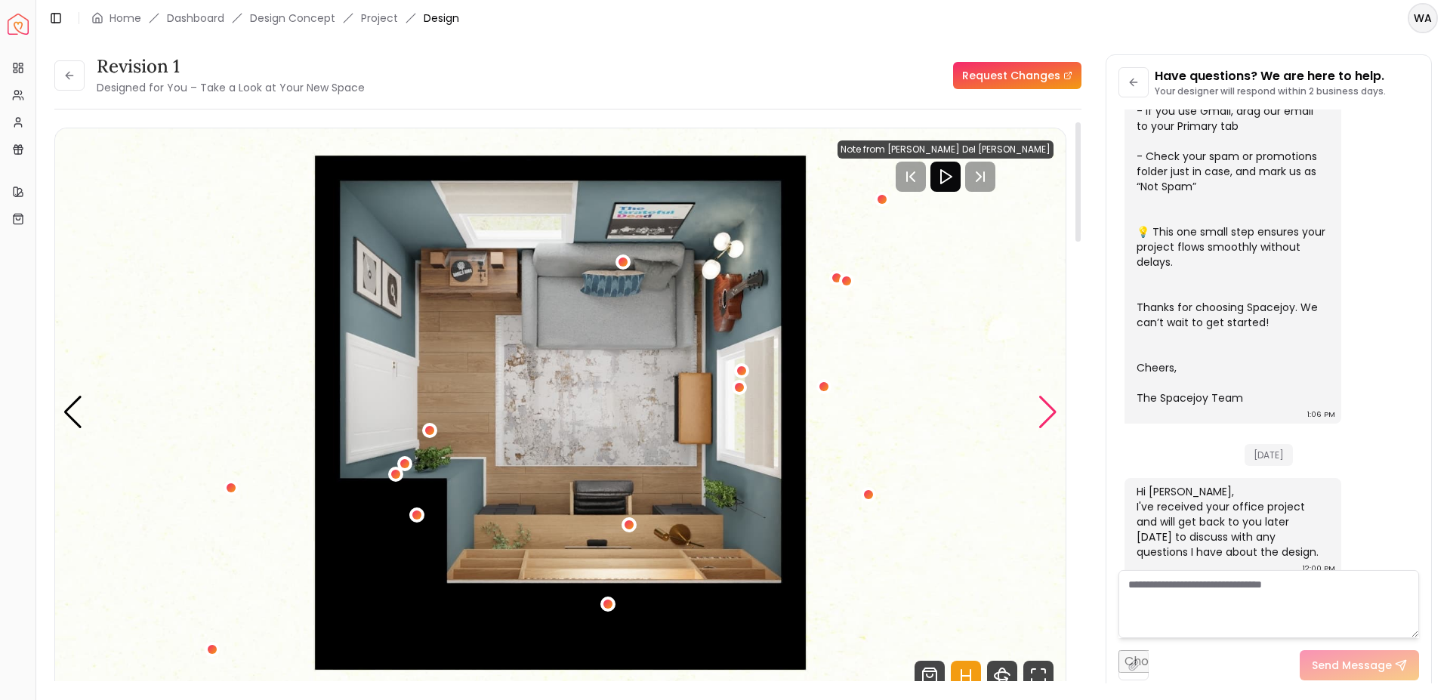
click at [1048, 415] on div "Next slide" at bounding box center [1048, 412] width 20 height 33
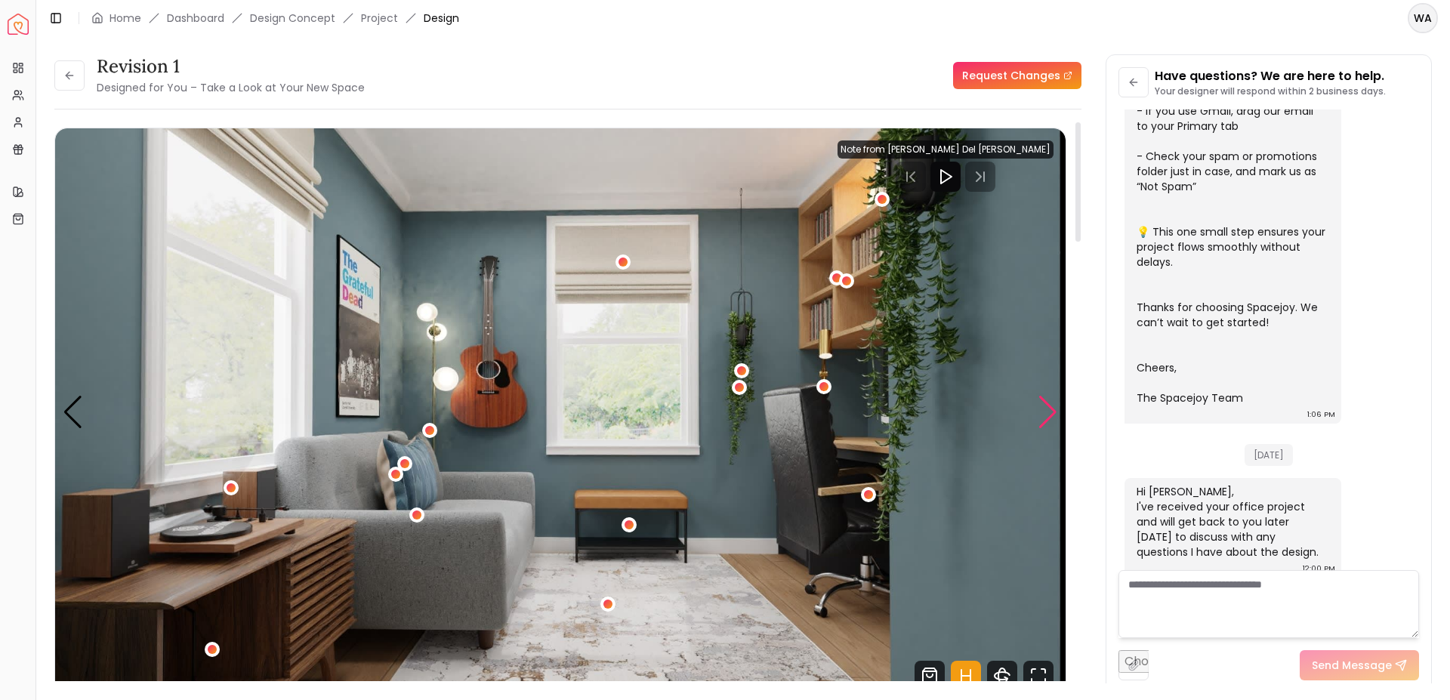
click at [1048, 415] on div "Next slide" at bounding box center [1048, 412] width 20 height 33
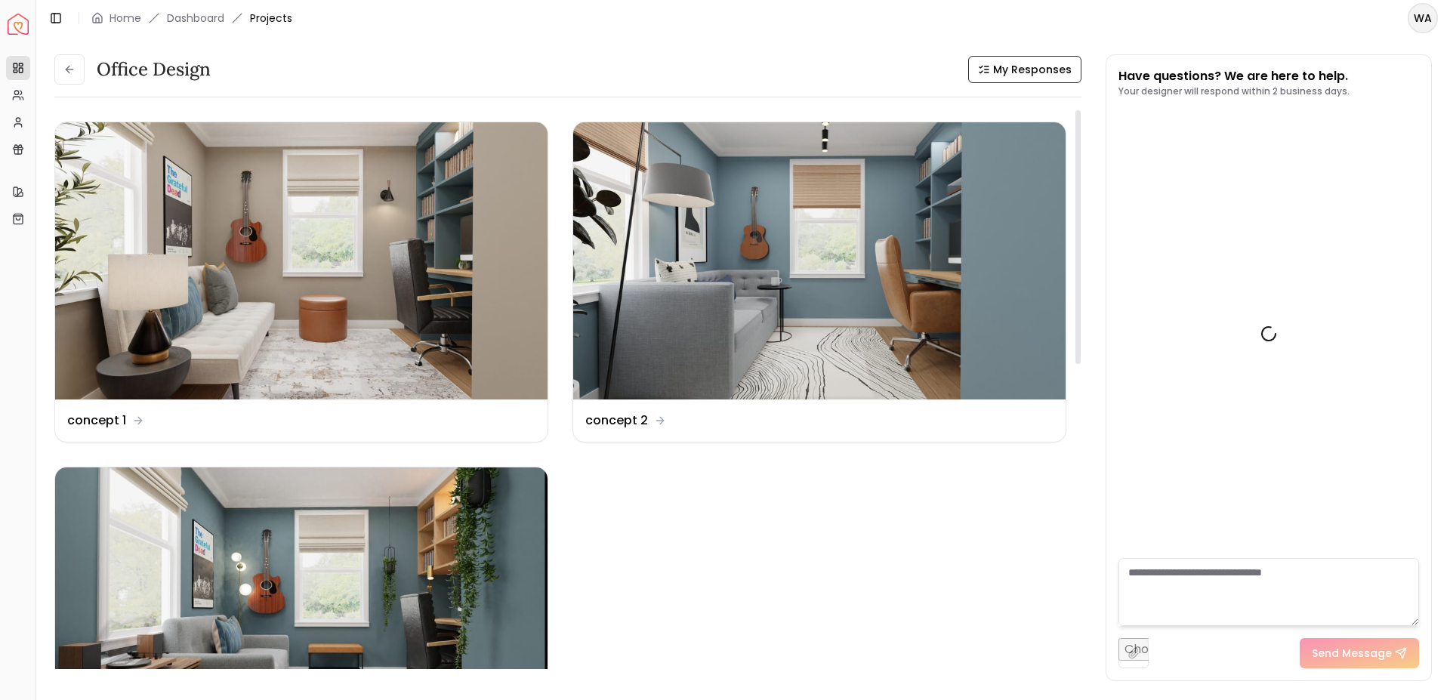
scroll to position [415, 0]
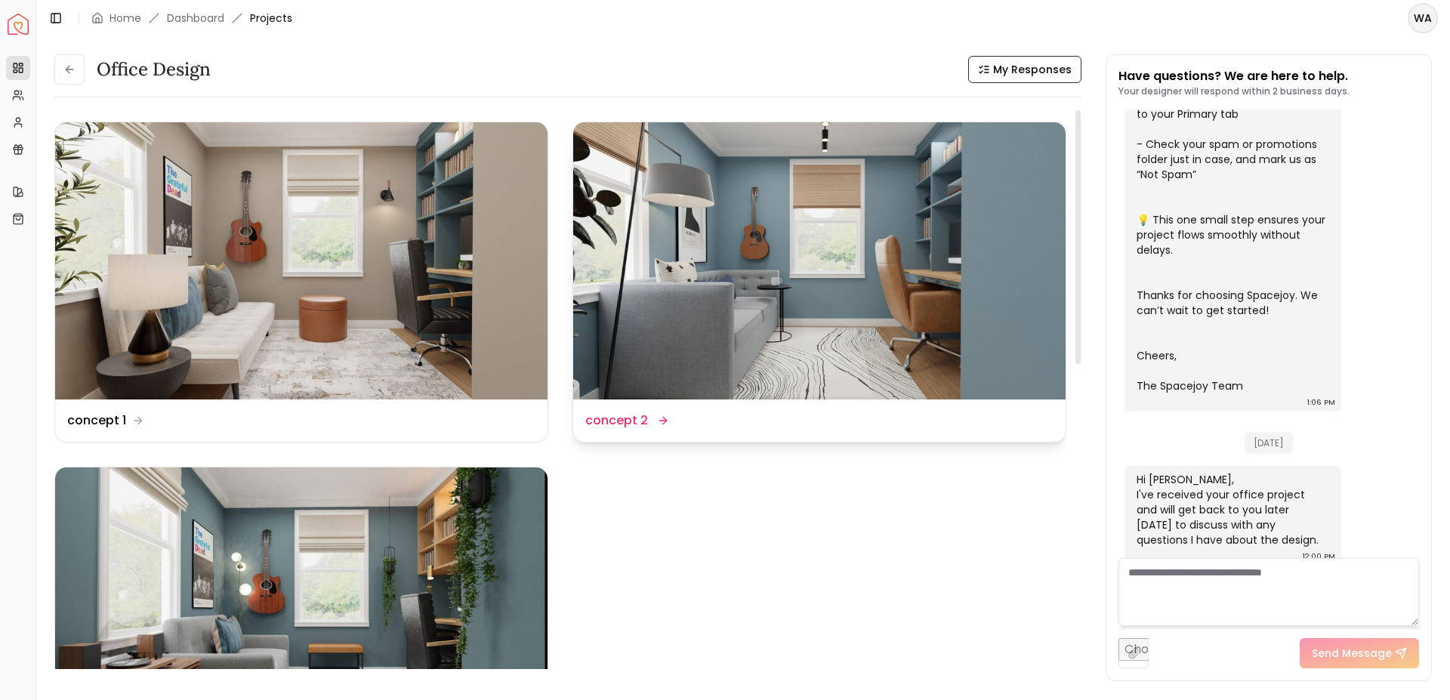
click at [873, 308] on img at bounding box center [819, 260] width 492 height 277
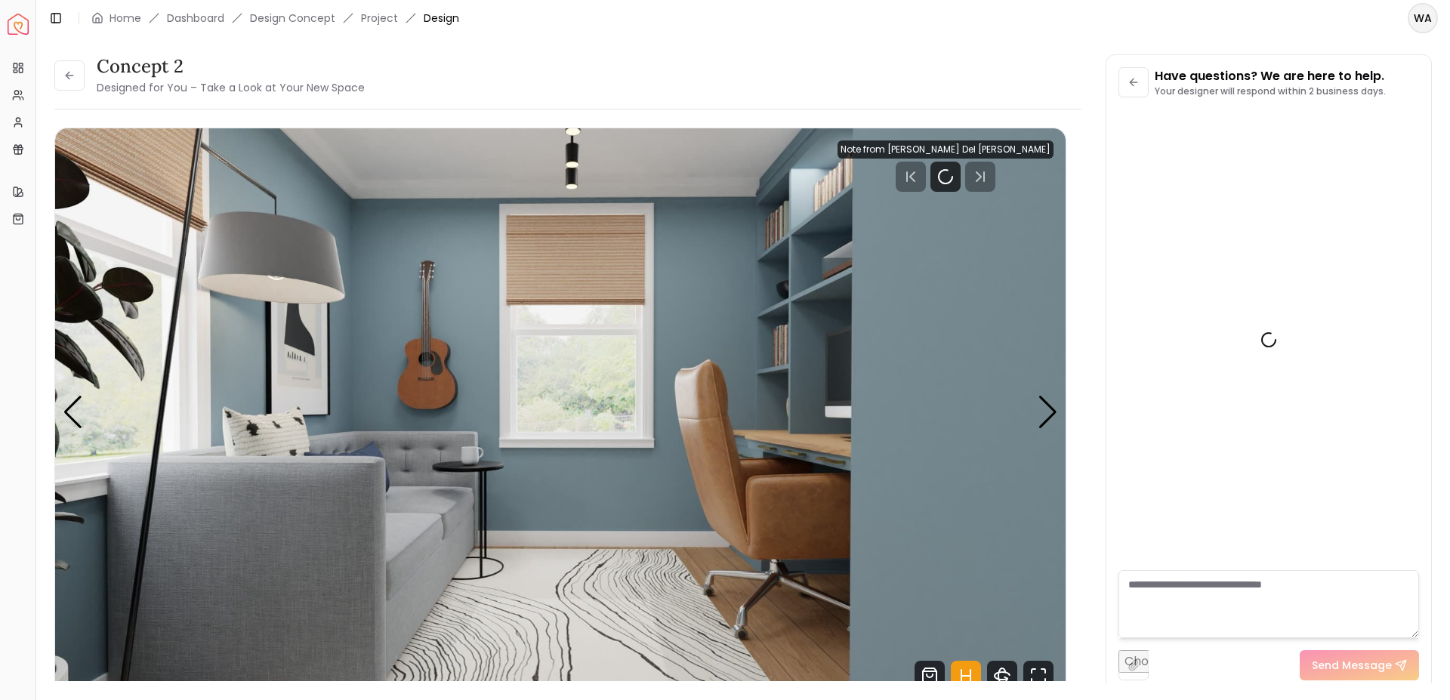
scroll to position [403, 0]
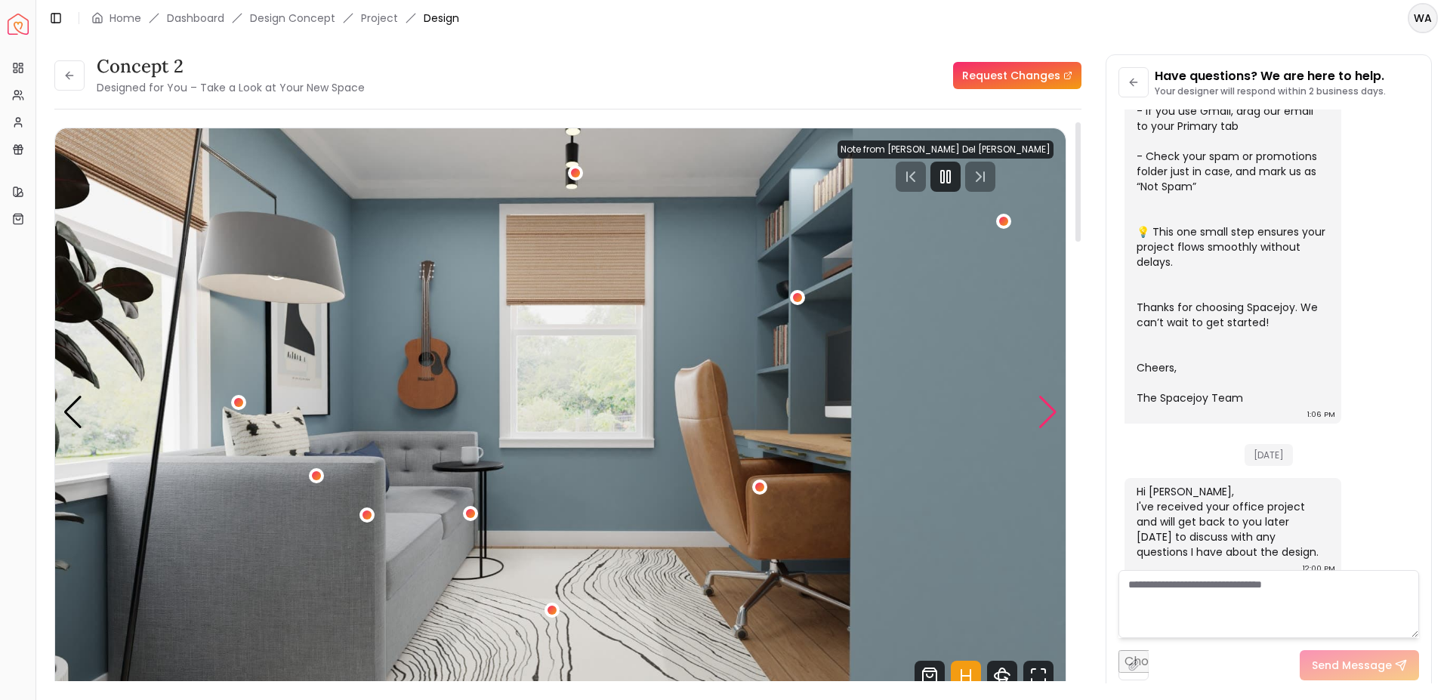
click at [1054, 413] on div "Next slide" at bounding box center [1048, 412] width 20 height 33
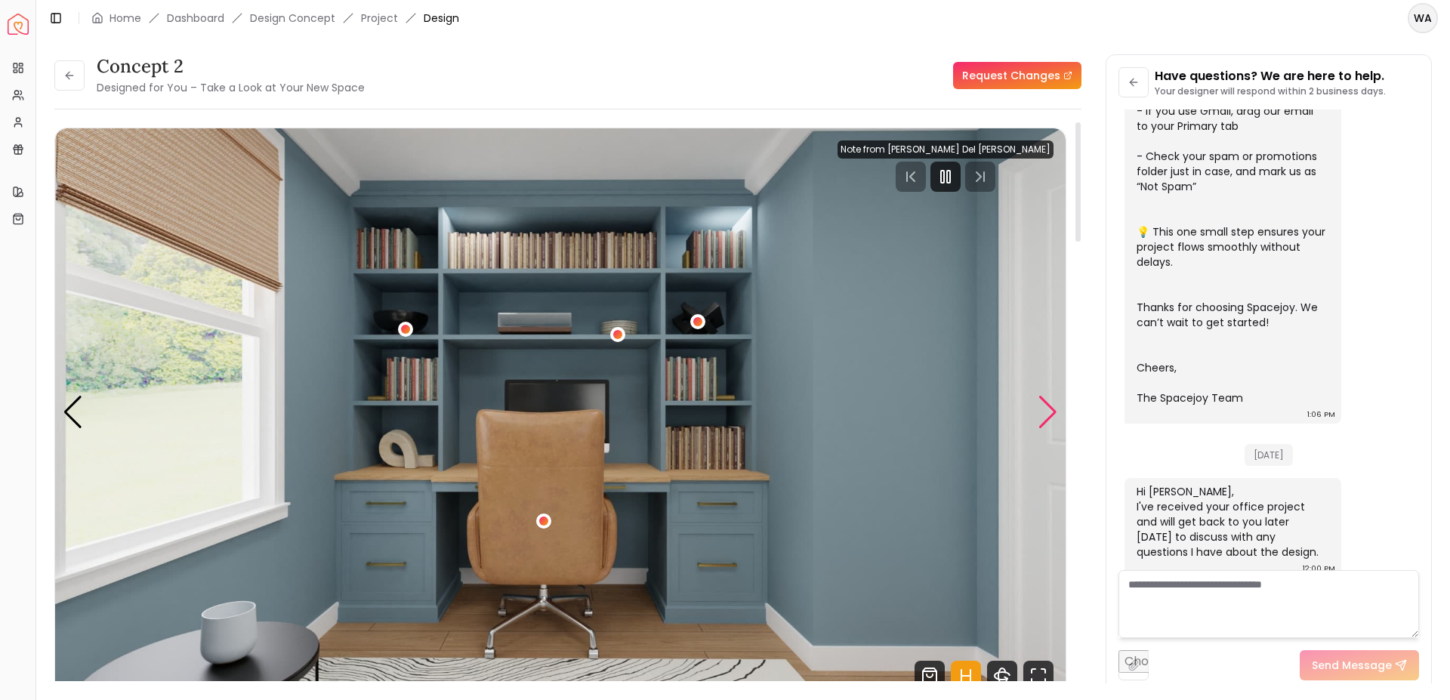
click at [1054, 413] on div "Next slide" at bounding box center [1048, 412] width 20 height 33
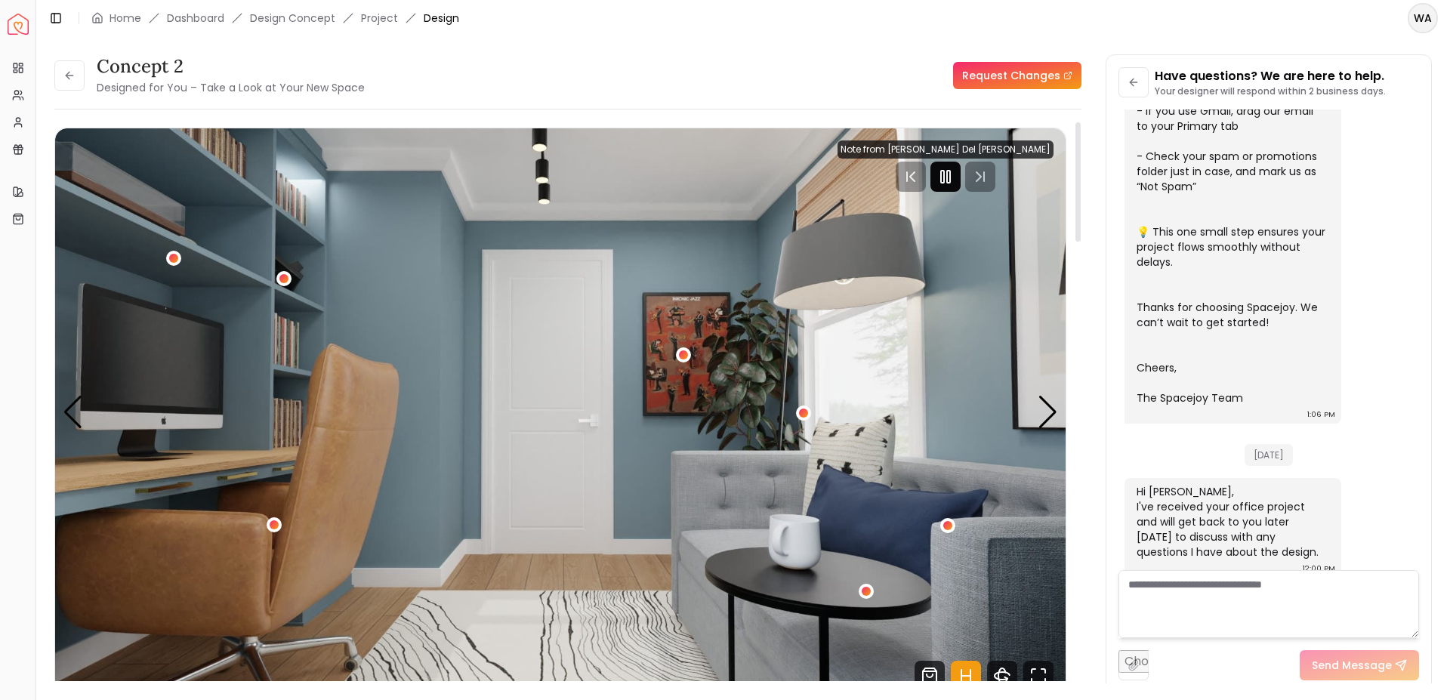
click at [950, 181] on rect "Pause" at bounding box center [948, 177] width 3 height 12
click at [1039, 422] on div "Next slide" at bounding box center [1048, 412] width 20 height 33
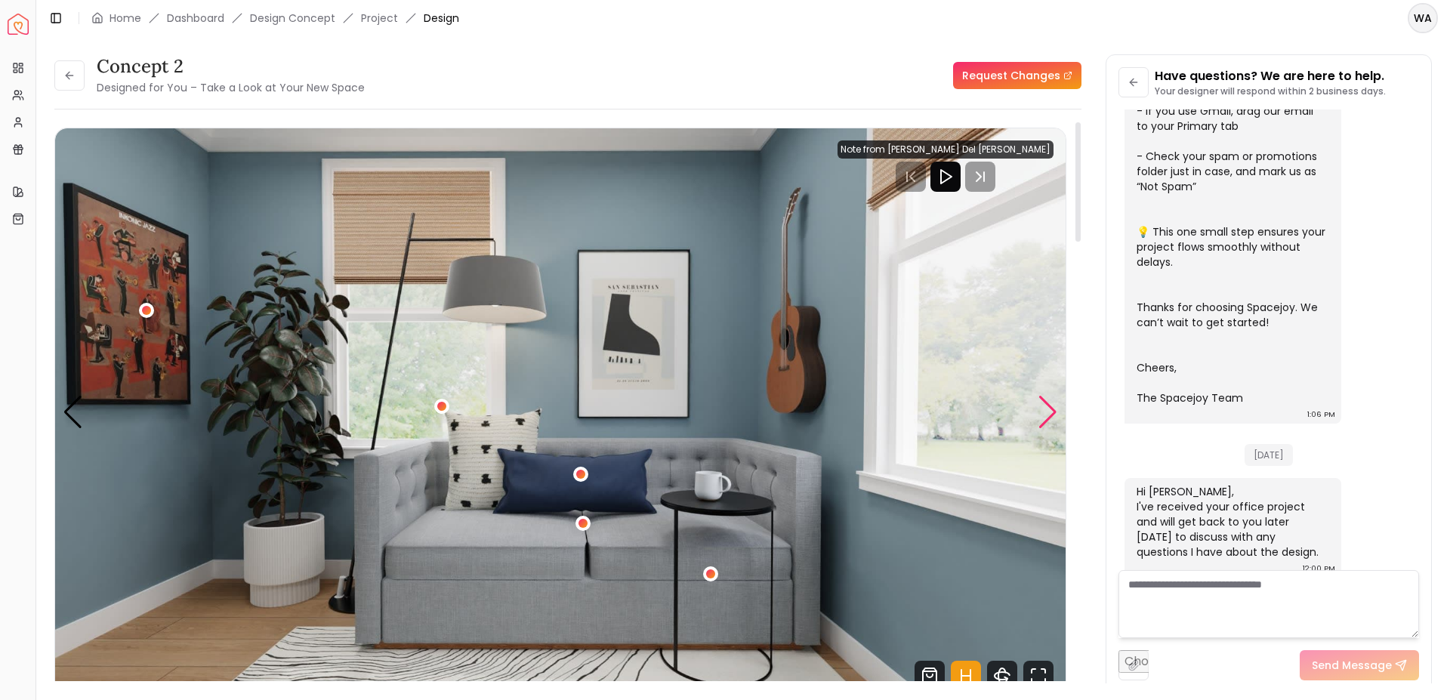
click at [1049, 415] on div "Next slide" at bounding box center [1048, 412] width 20 height 33
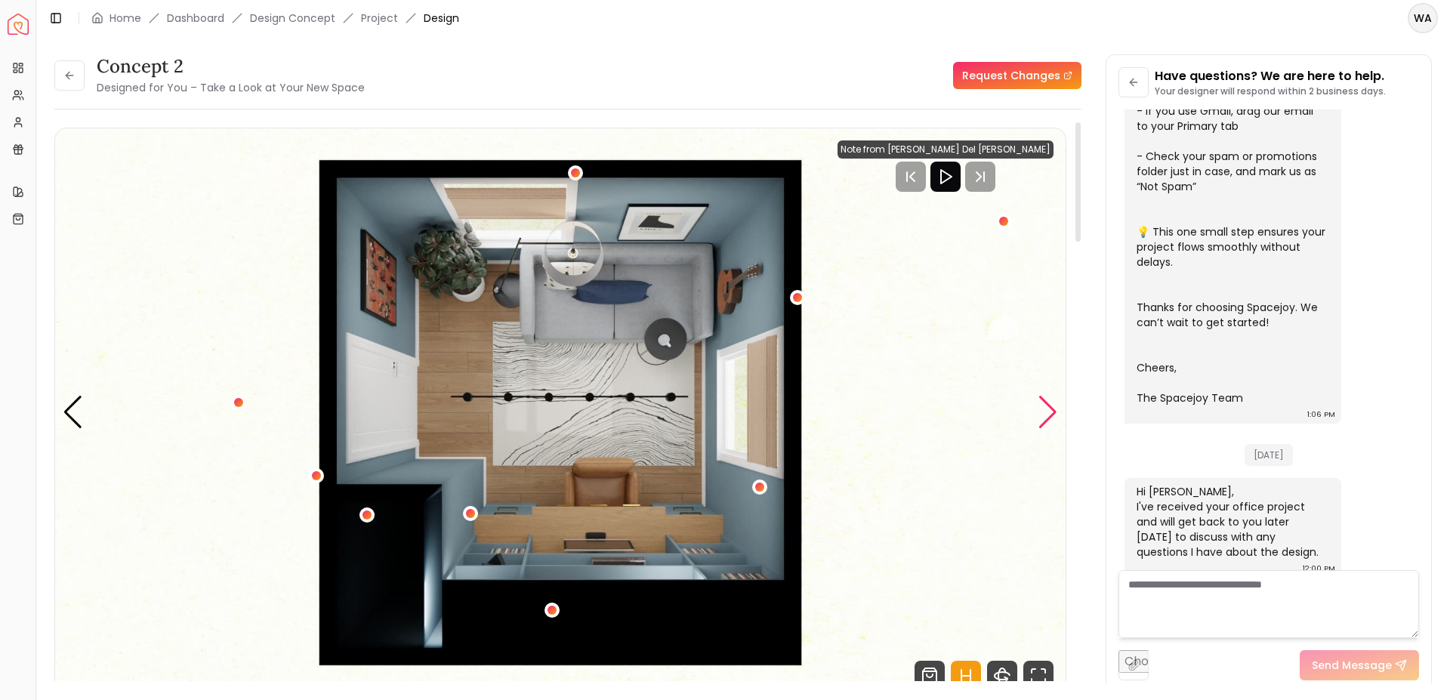
click at [1049, 415] on div "Next slide" at bounding box center [1048, 412] width 20 height 33
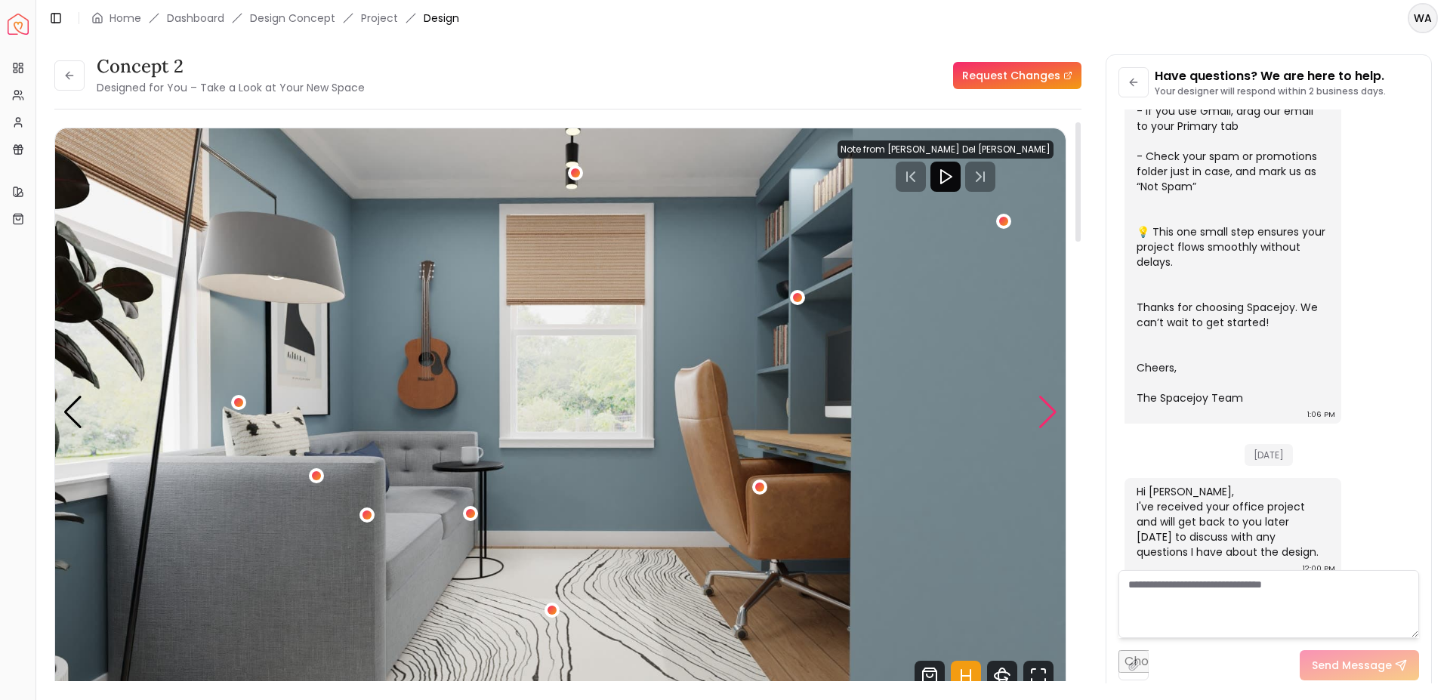
click at [1049, 415] on div "Next slide" at bounding box center [1048, 412] width 20 height 33
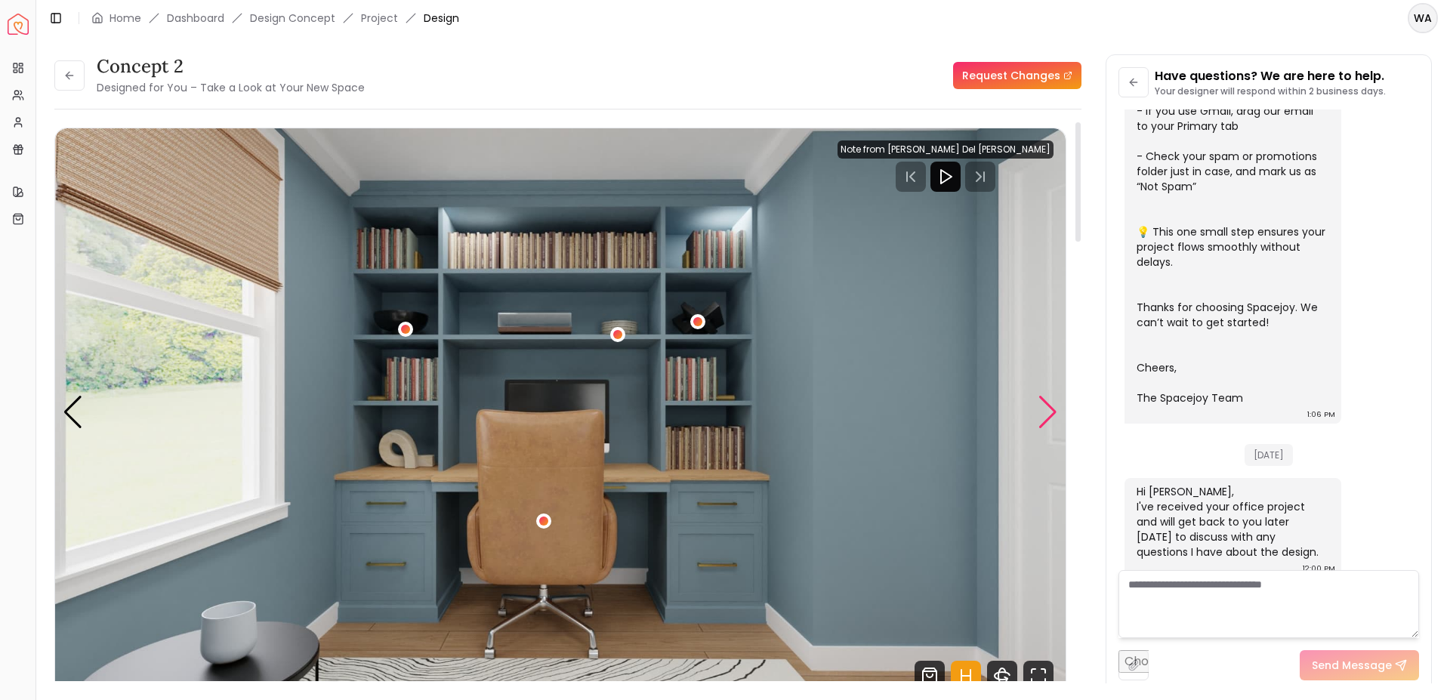
click at [1048, 423] on div "Next slide" at bounding box center [1048, 412] width 20 height 33
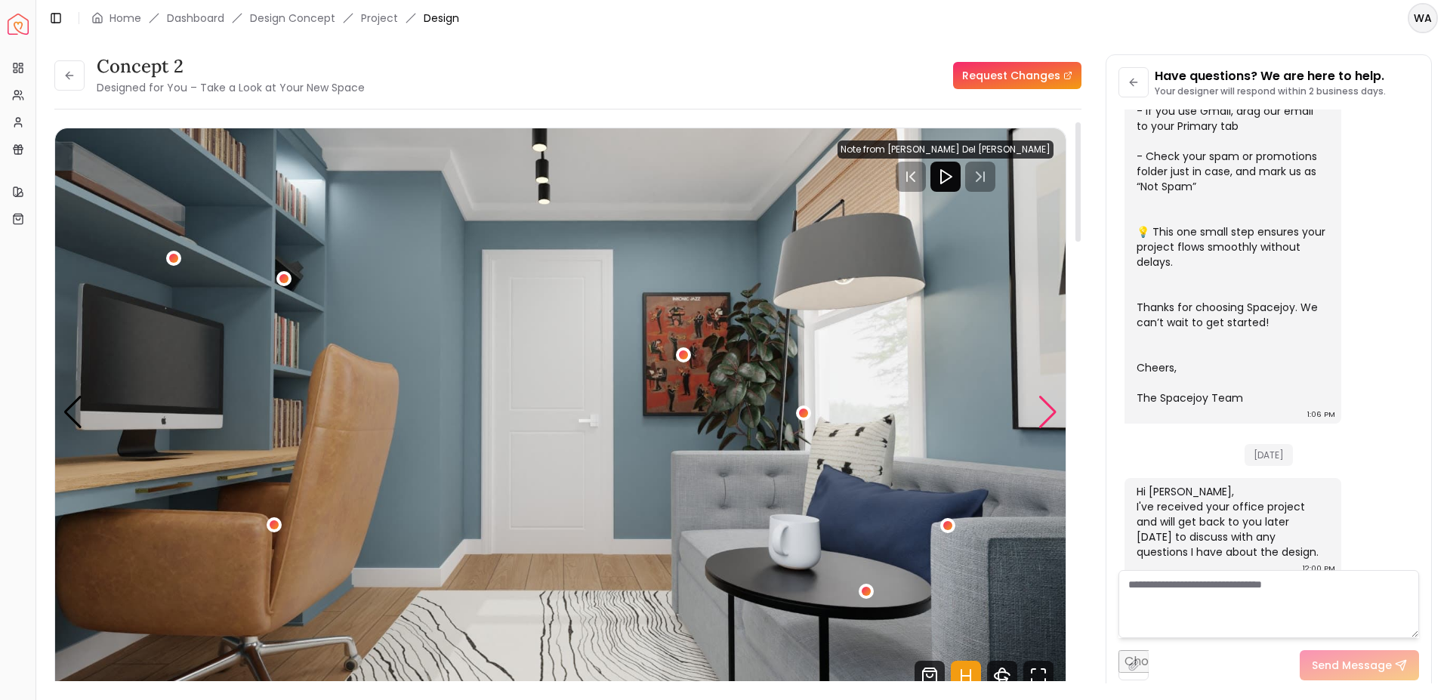
click at [1048, 423] on div "Next slide" at bounding box center [1048, 412] width 20 height 33
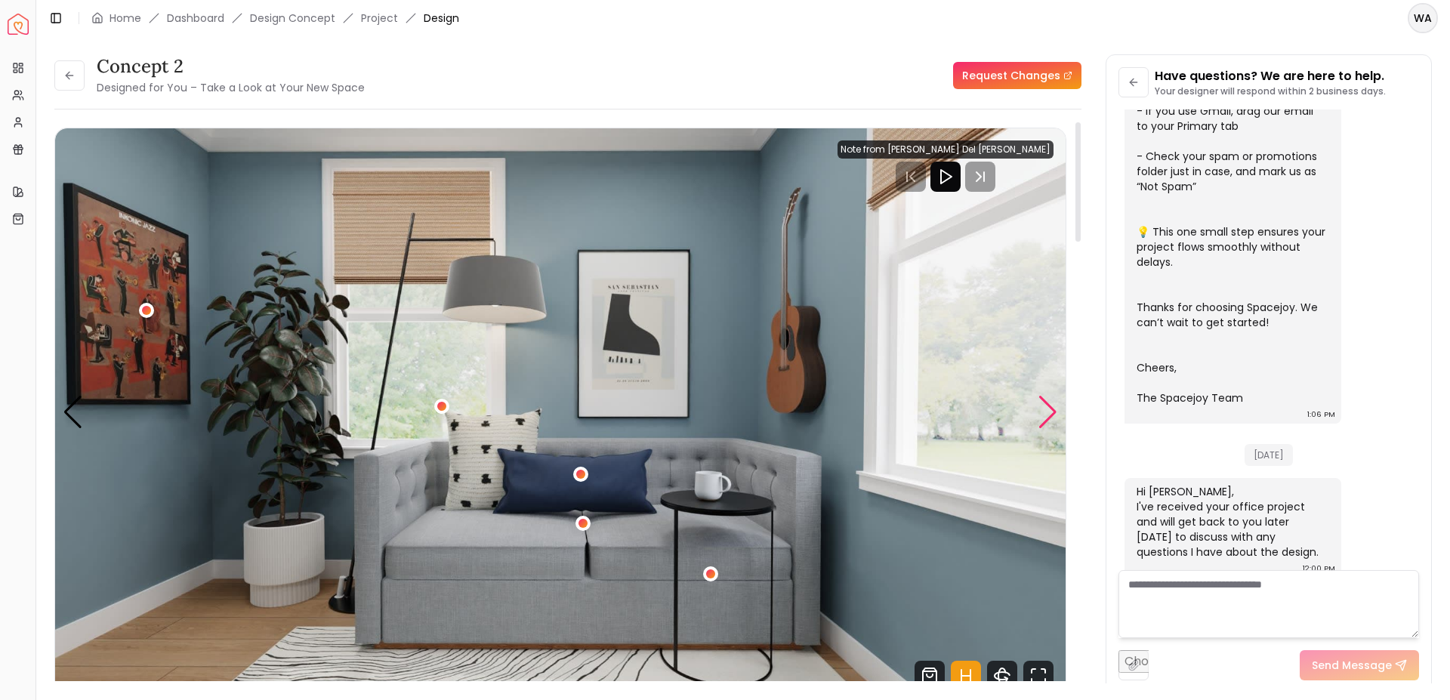
click at [1048, 423] on div "Next slide" at bounding box center [1048, 412] width 20 height 33
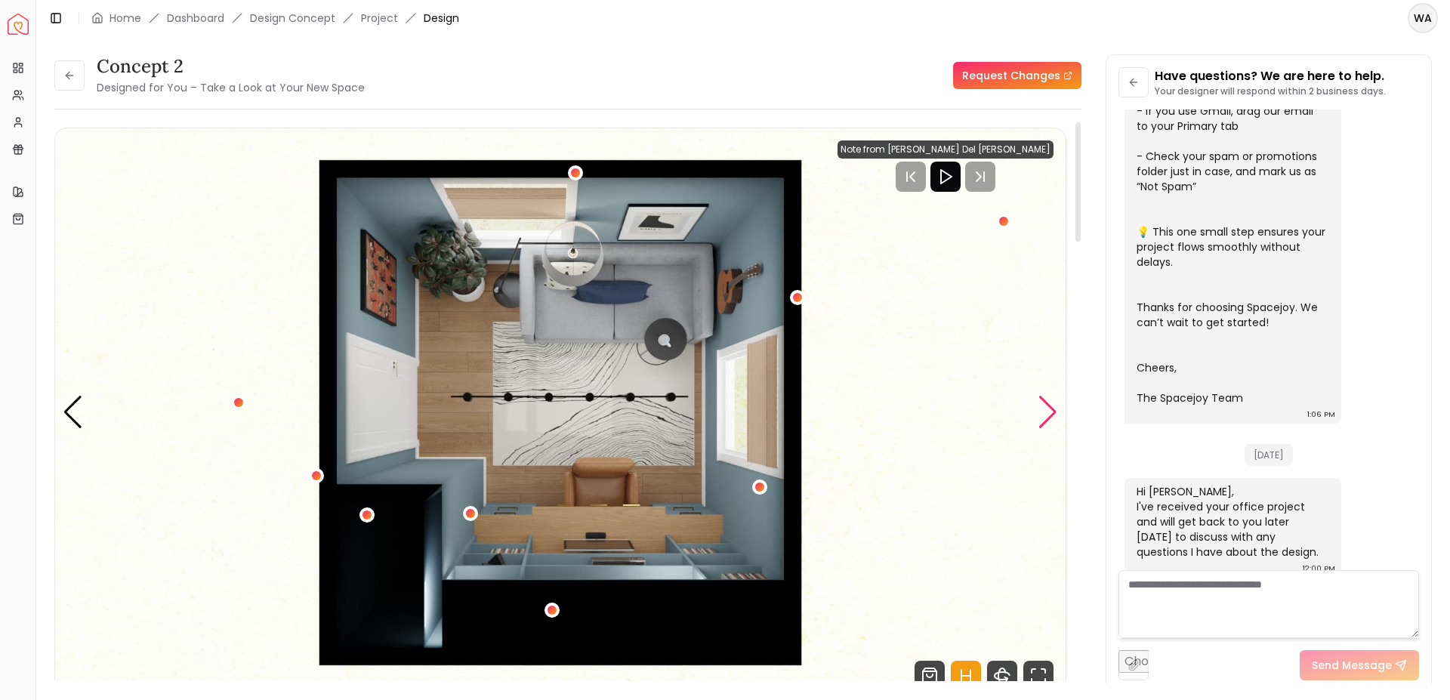
click at [1048, 423] on div "Next slide" at bounding box center [1048, 412] width 20 height 33
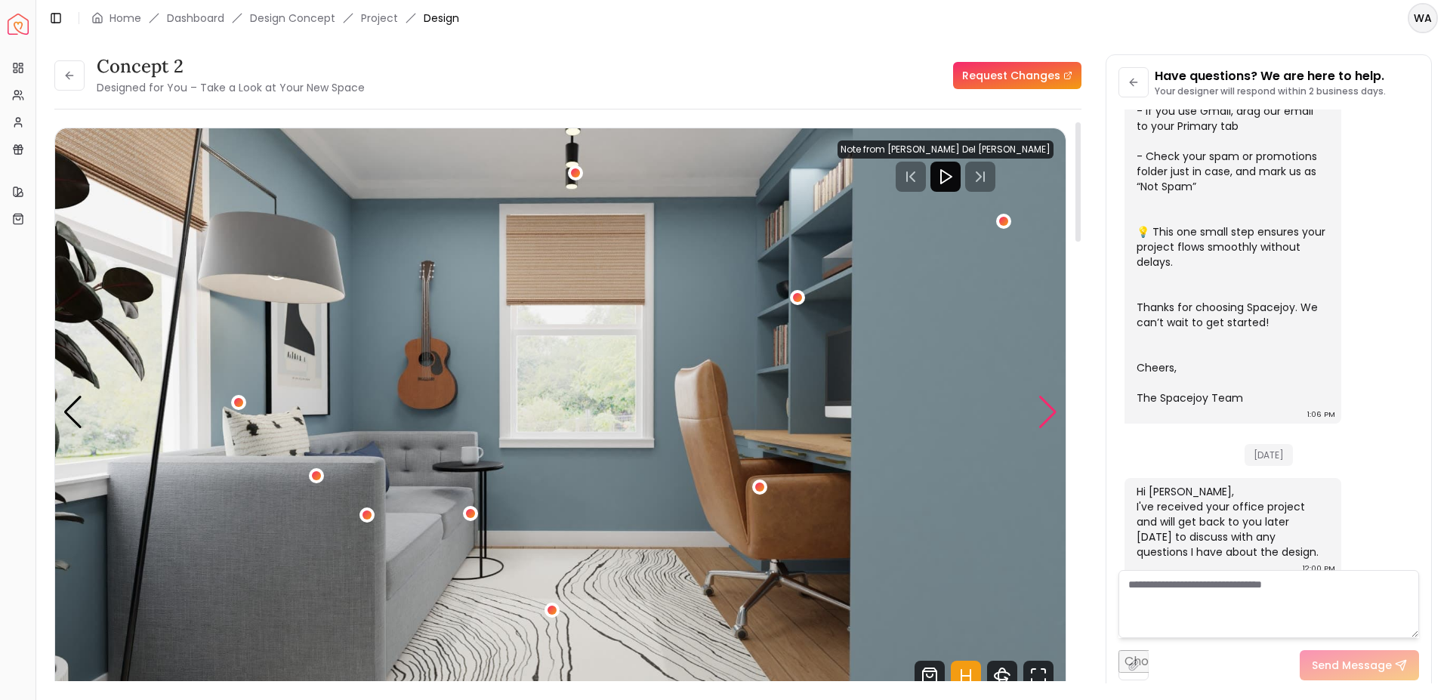
click at [1048, 423] on div "Next slide" at bounding box center [1048, 412] width 20 height 33
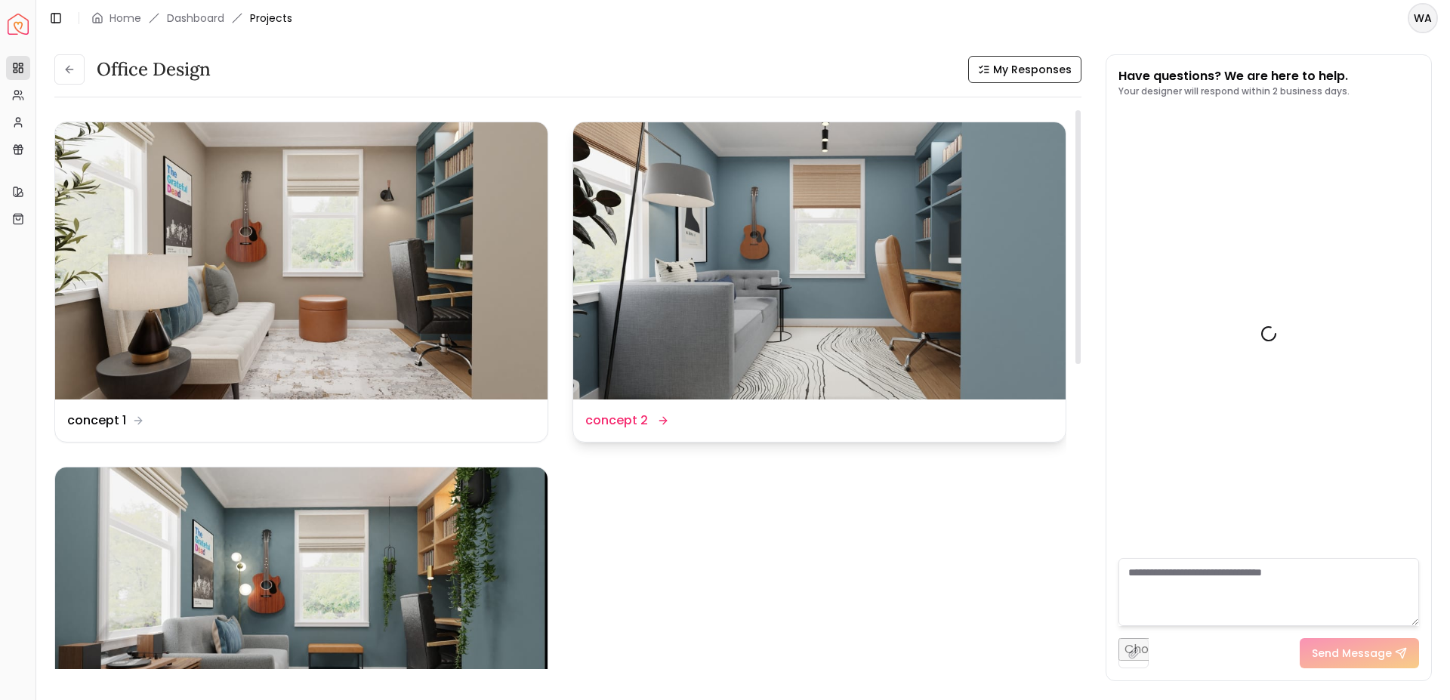
scroll to position [415, 0]
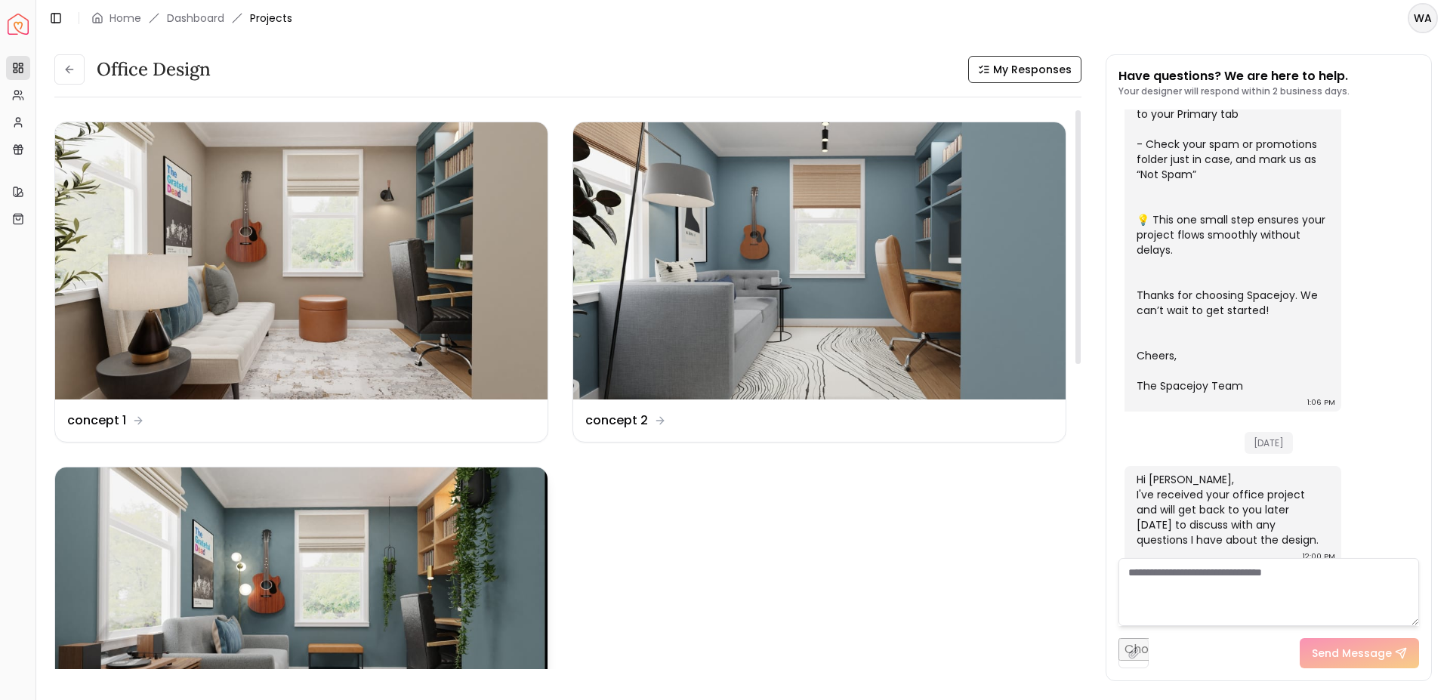
click at [301, 563] on img at bounding box center [301, 606] width 492 height 277
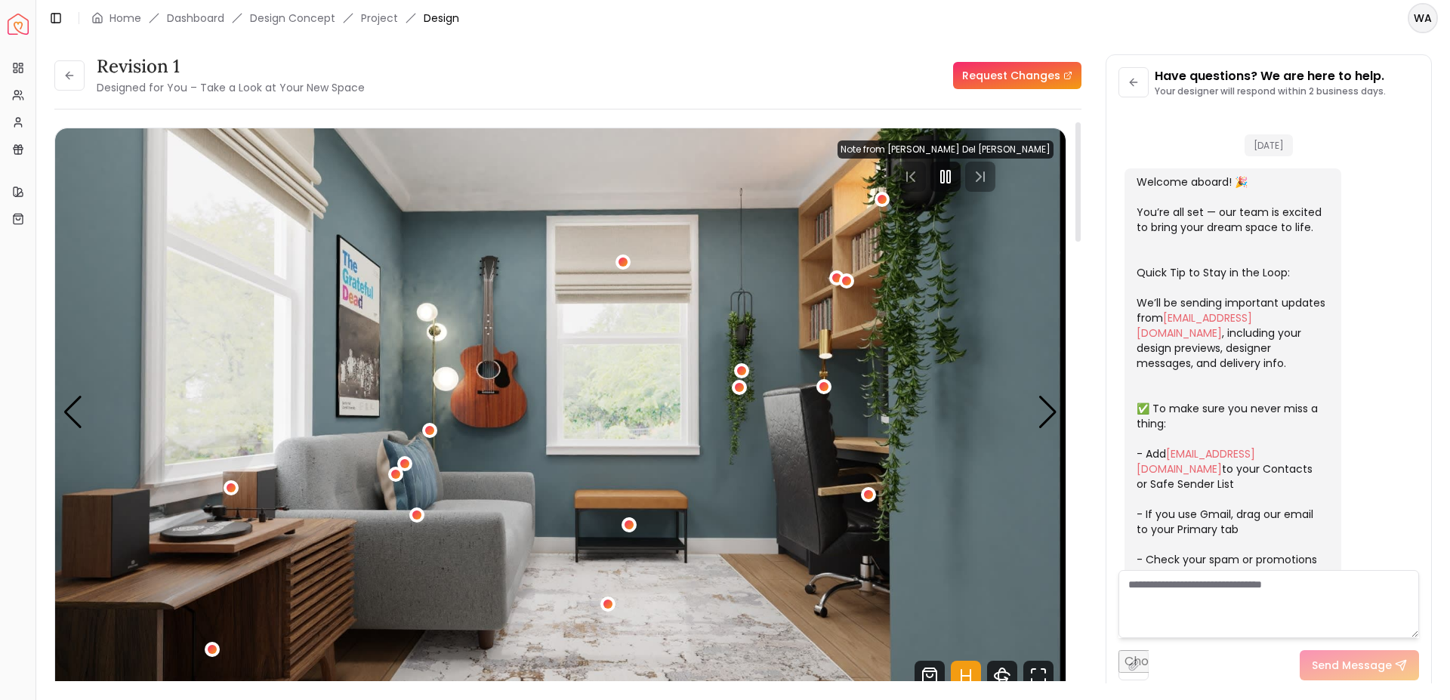
scroll to position [403, 0]
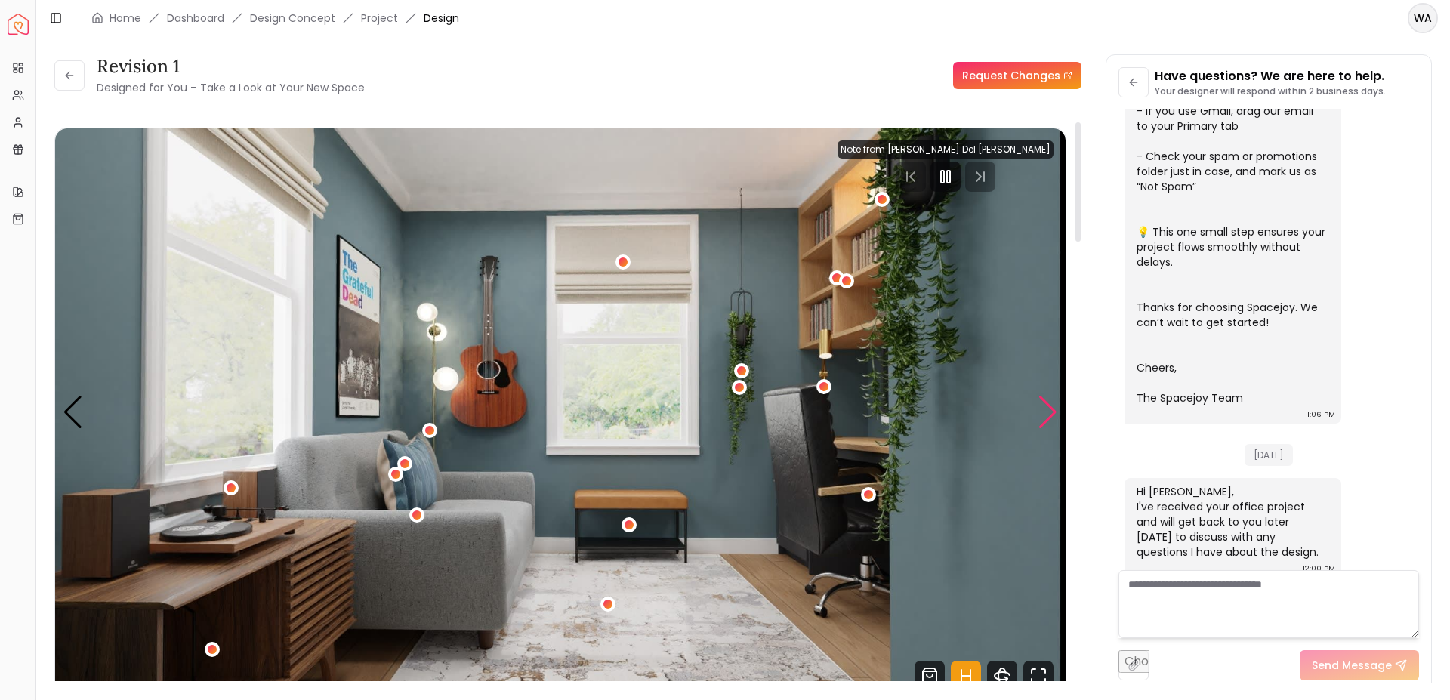
click at [1050, 413] on div "Next slide" at bounding box center [1048, 412] width 20 height 33
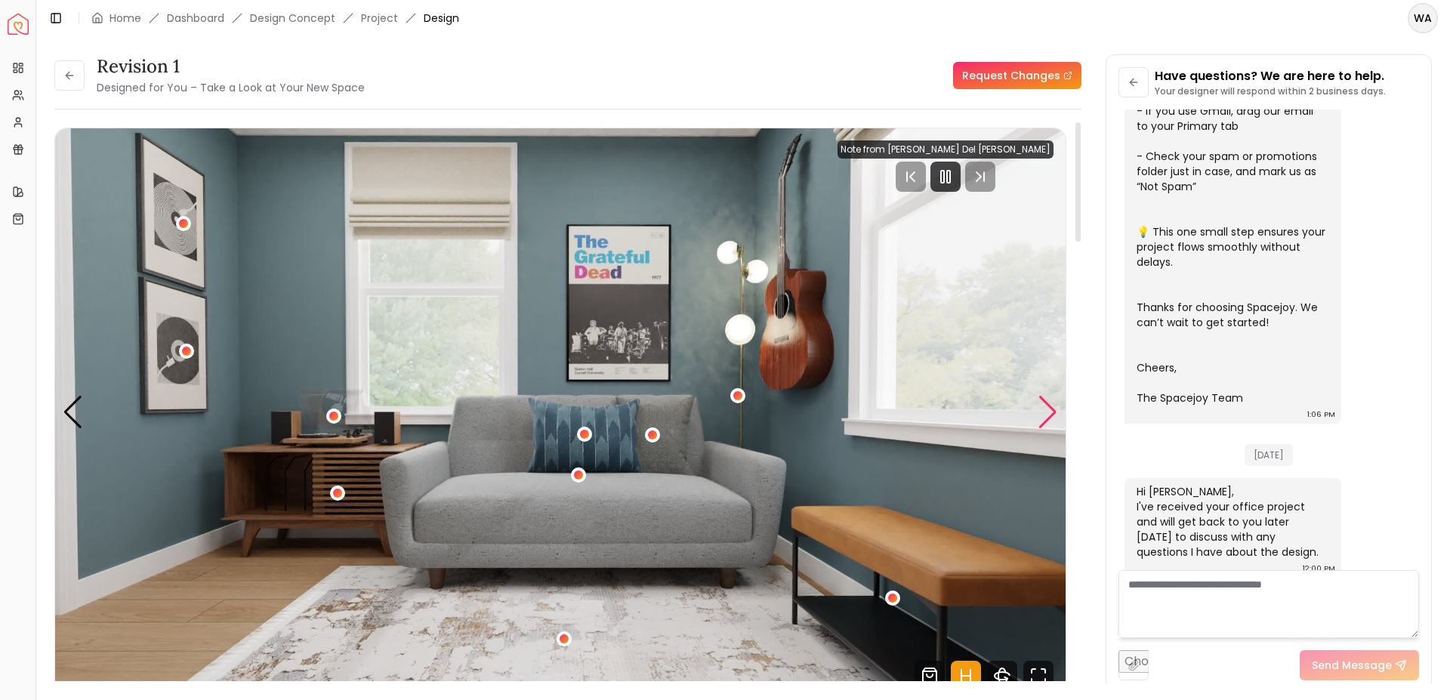
click at [1039, 415] on div "Next slide" at bounding box center [1048, 412] width 20 height 33
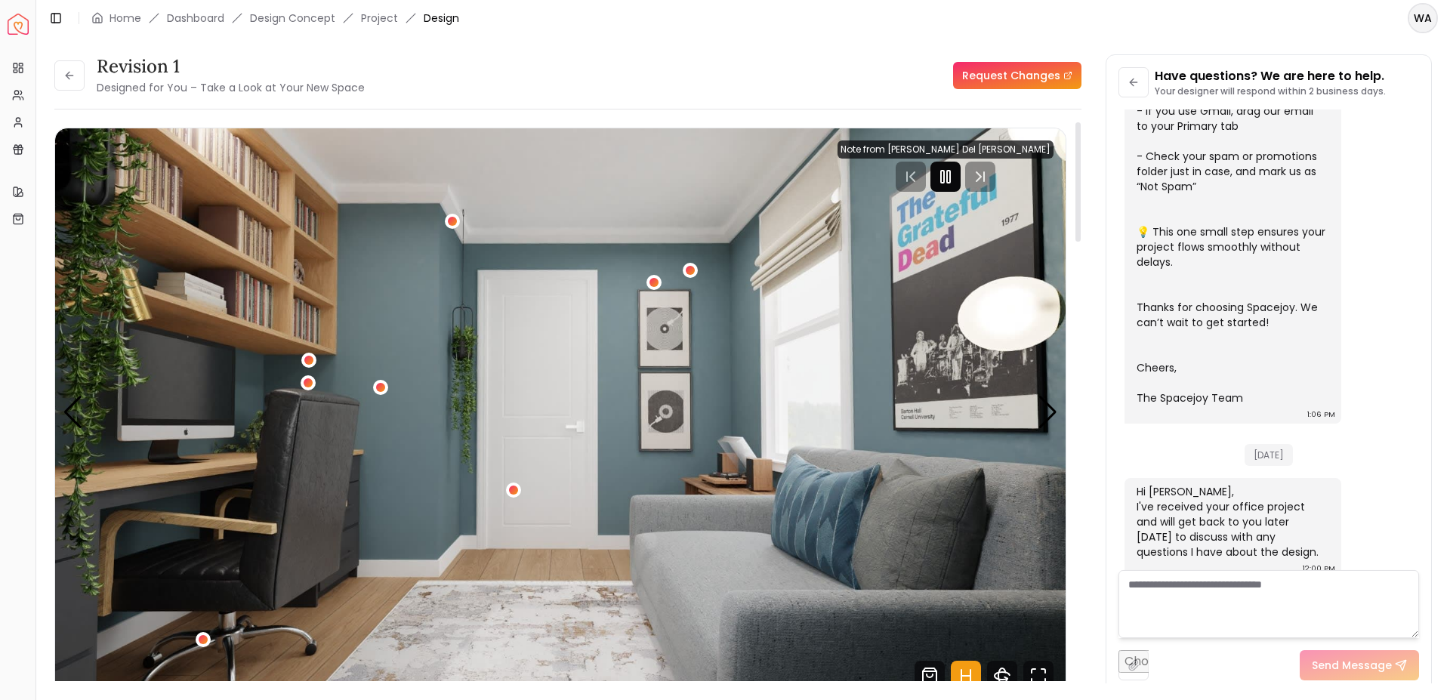
click at [944, 181] on rect "Pause" at bounding box center [942, 177] width 3 height 12
click at [1044, 418] on div "Next slide" at bounding box center [1048, 412] width 20 height 33
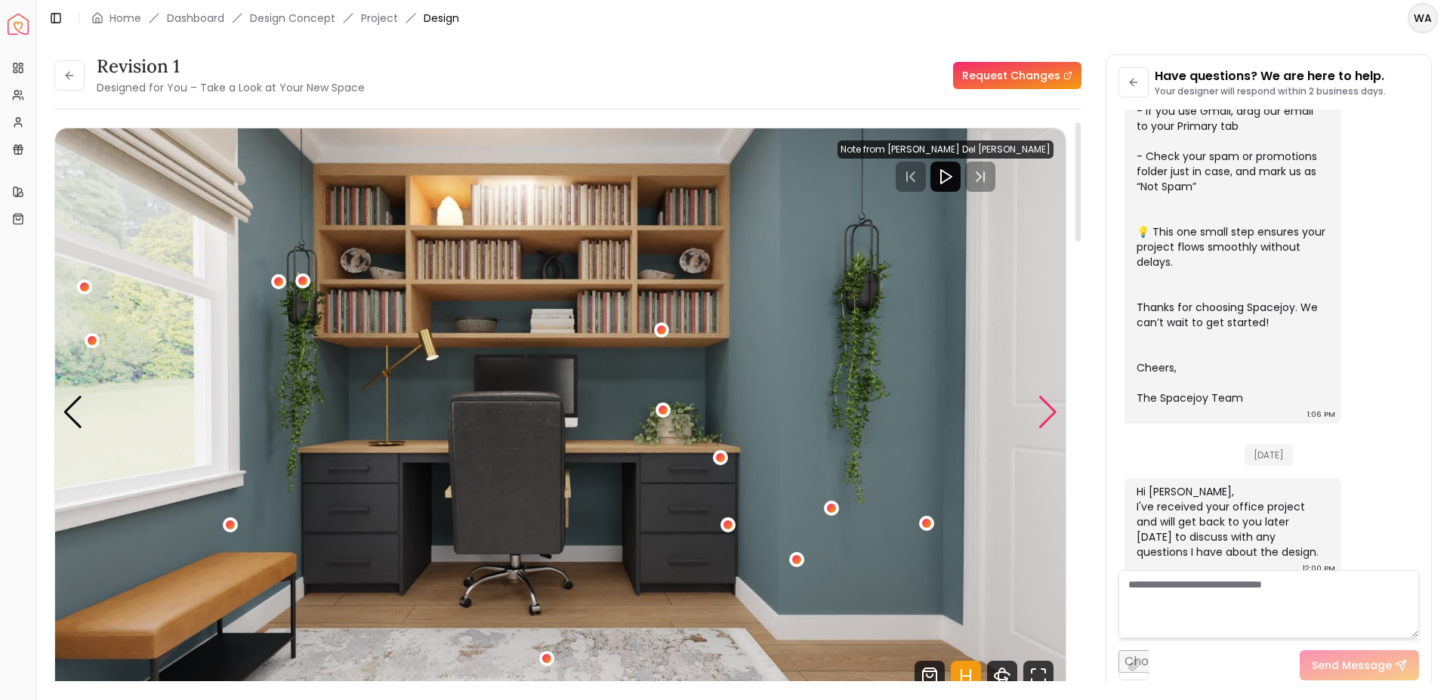
click at [1047, 412] on div "Next slide" at bounding box center [1048, 412] width 20 height 33
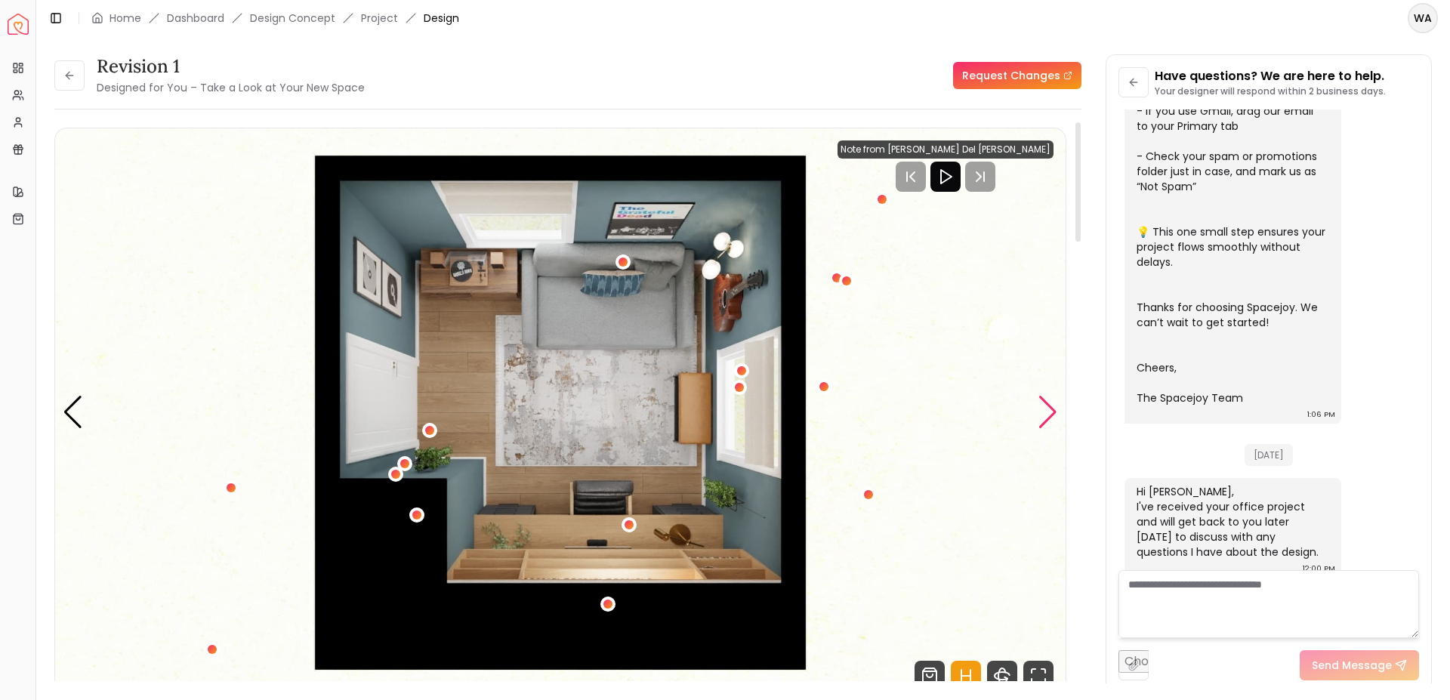
click at [1047, 412] on div "Next slide" at bounding box center [1048, 412] width 20 height 33
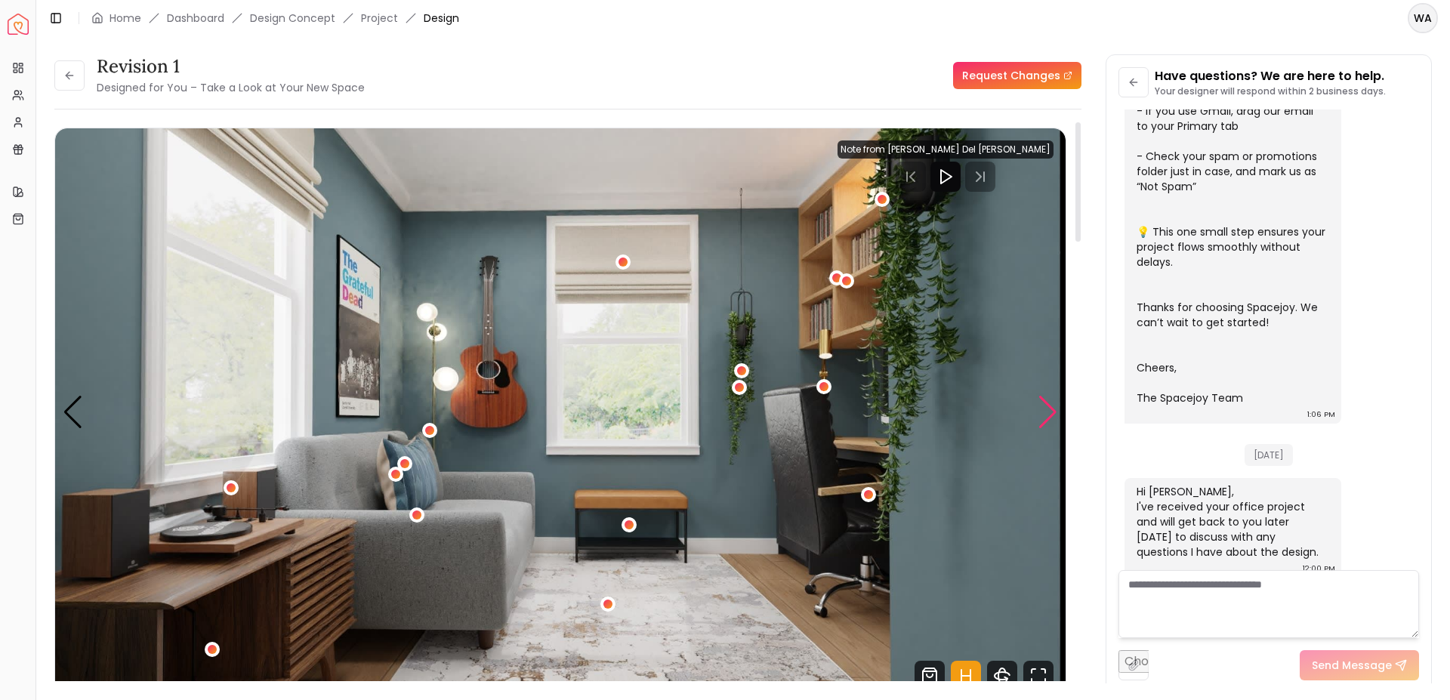
click at [1047, 412] on div "Next slide" at bounding box center [1048, 412] width 20 height 33
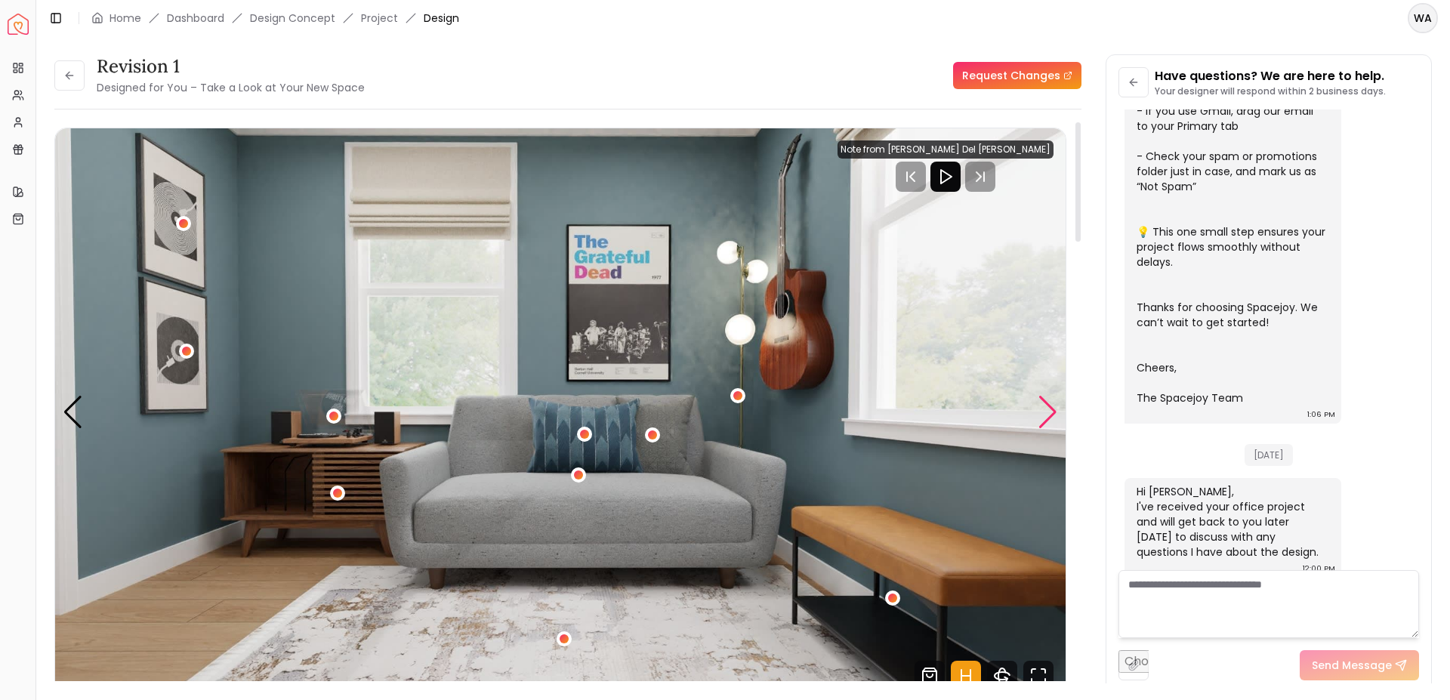
click at [1047, 412] on div "Next slide" at bounding box center [1048, 412] width 20 height 33
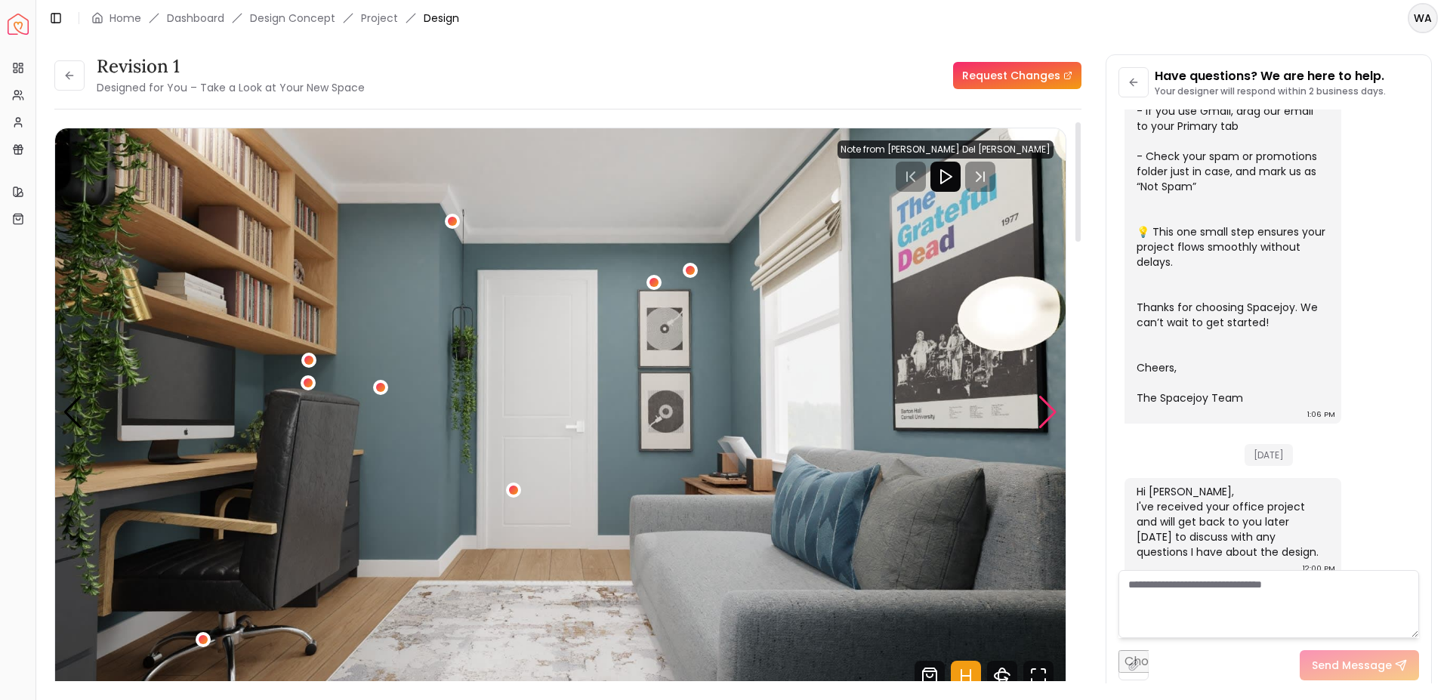
click at [1047, 412] on div "Next slide" at bounding box center [1048, 412] width 20 height 33
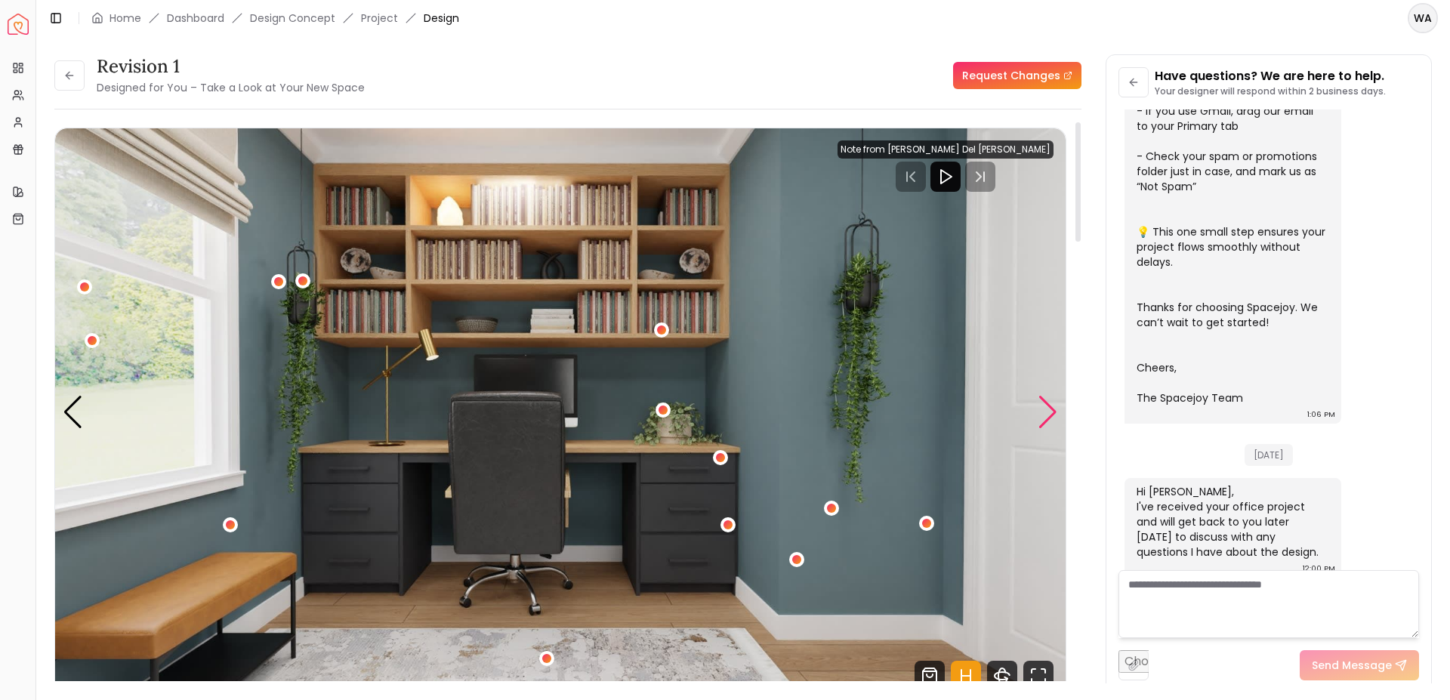
click at [1048, 406] on div "Next slide" at bounding box center [1048, 412] width 20 height 33
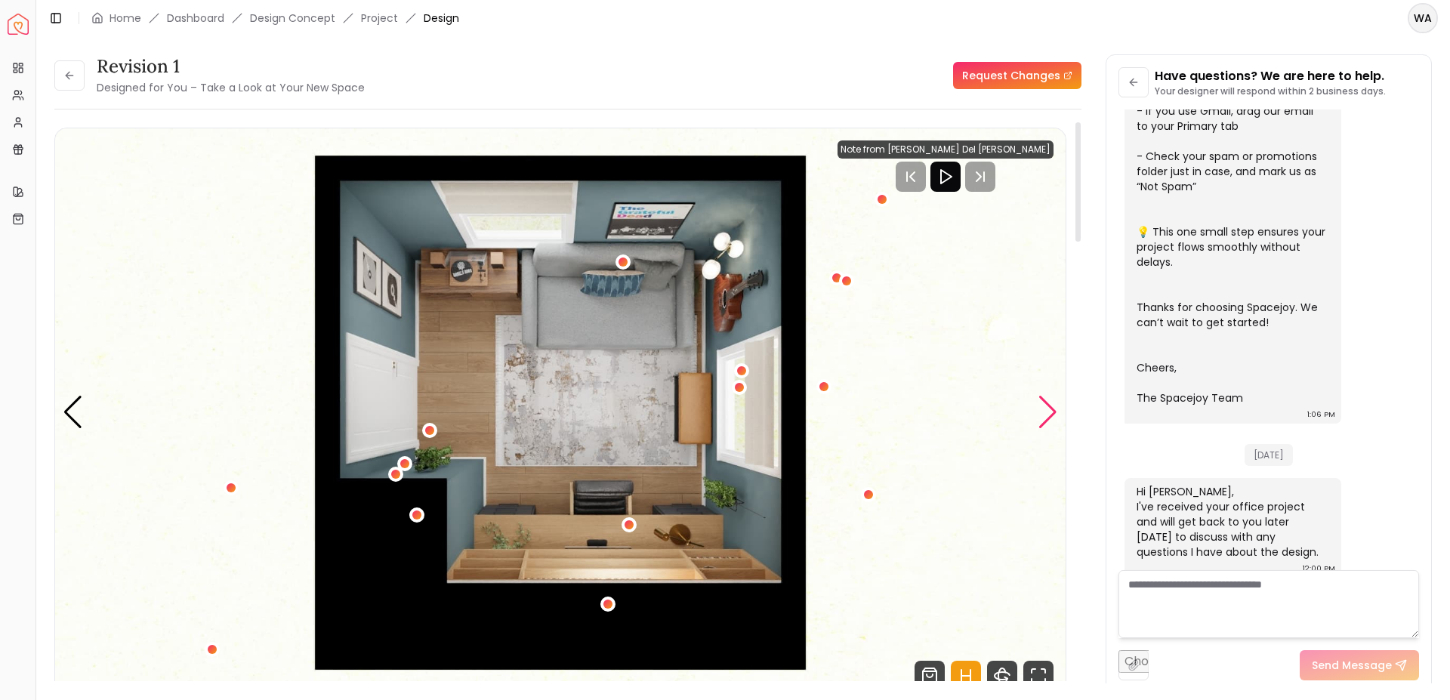
click at [1048, 406] on div "Next slide" at bounding box center [1048, 412] width 20 height 33
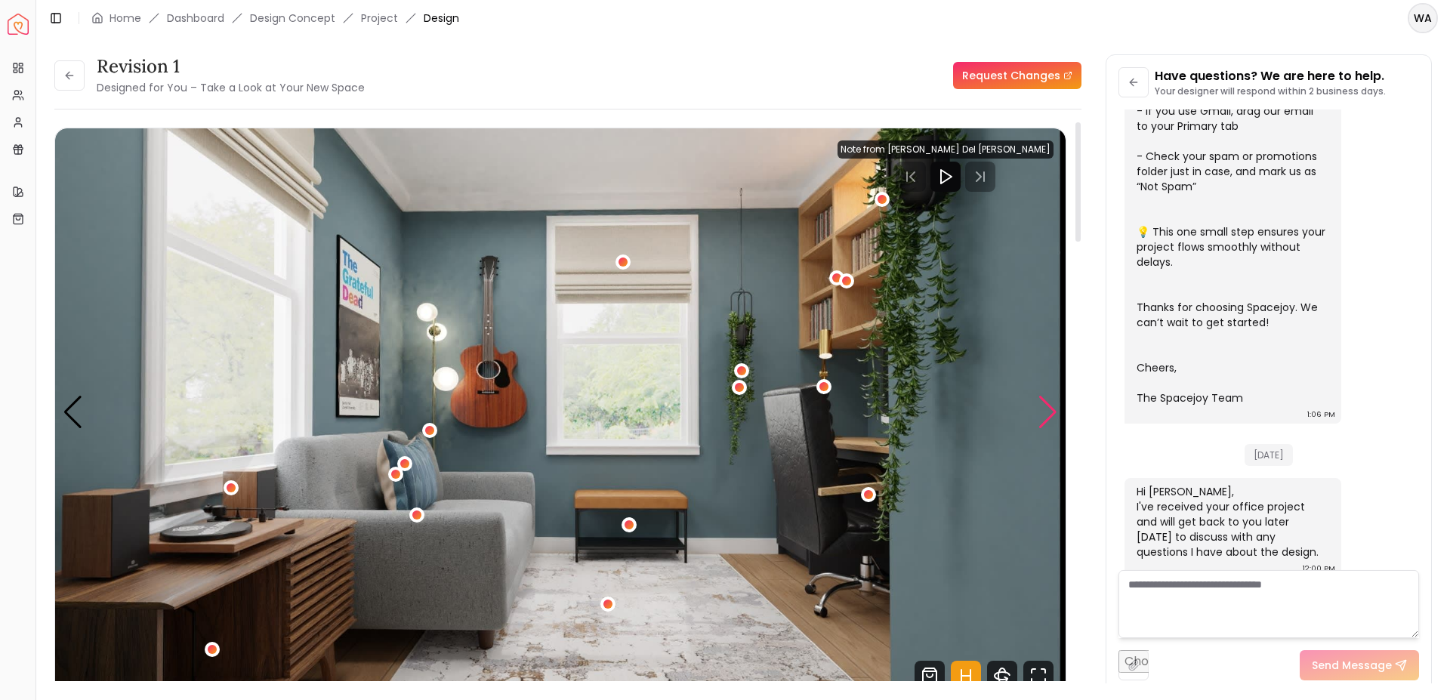
click at [1048, 406] on div "Next slide" at bounding box center [1048, 412] width 20 height 33
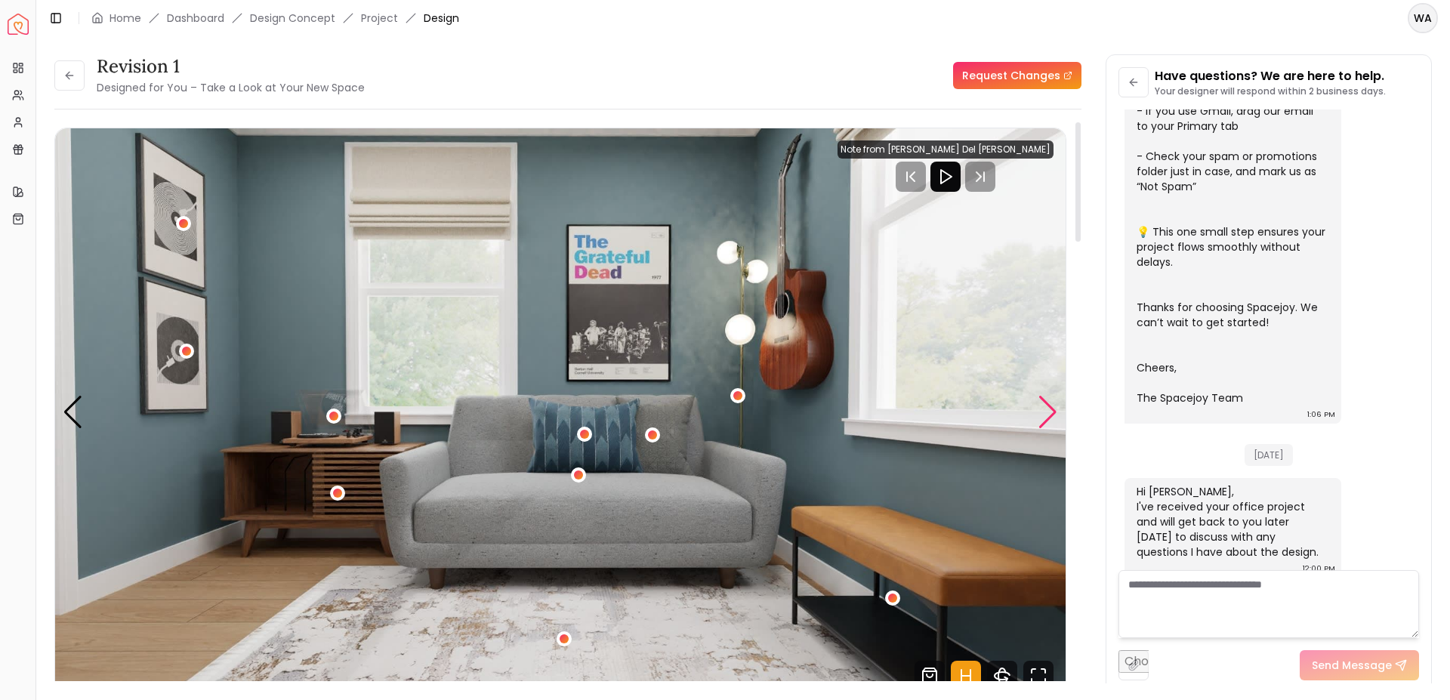
click at [1048, 406] on div "Next slide" at bounding box center [1048, 412] width 20 height 33
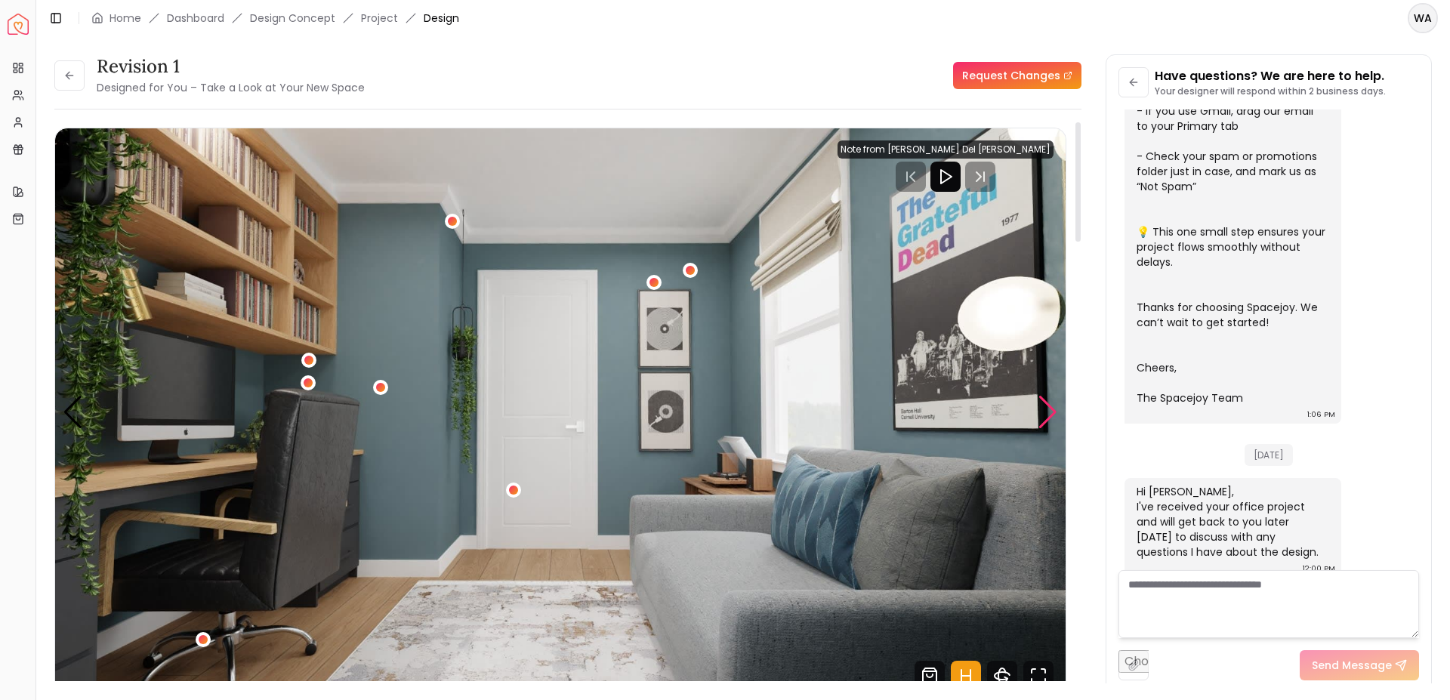
click at [1048, 406] on div "Next slide" at bounding box center [1048, 412] width 20 height 33
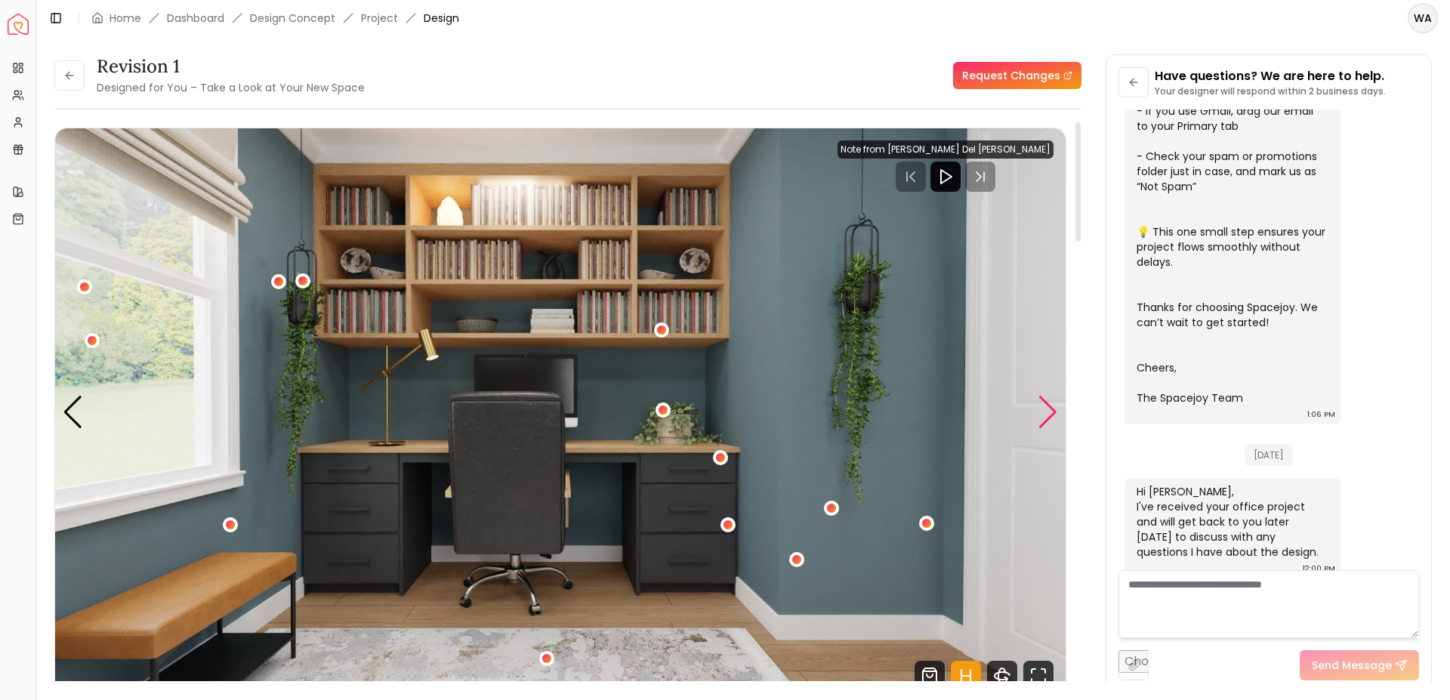
click at [1043, 424] on div "Next slide" at bounding box center [1048, 412] width 20 height 33
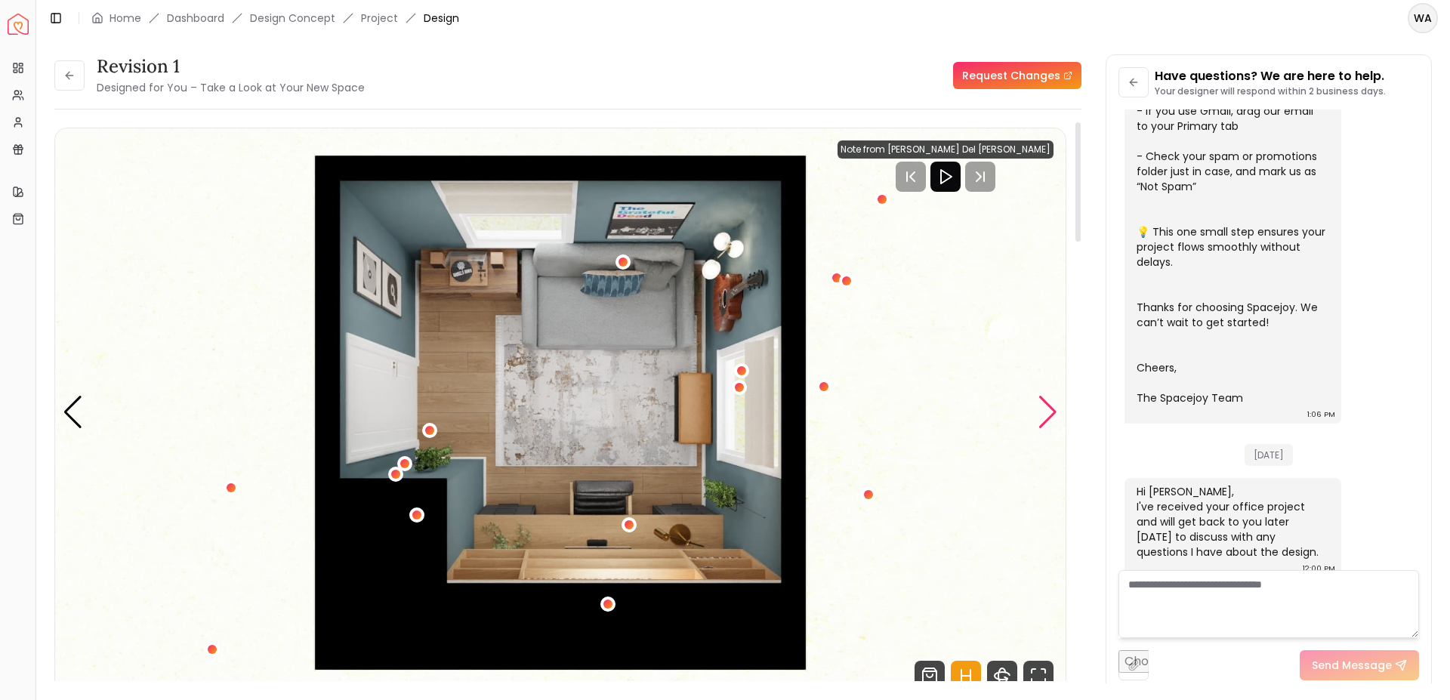
click at [1043, 424] on div "Next slide" at bounding box center [1048, 412] width 20 height 33
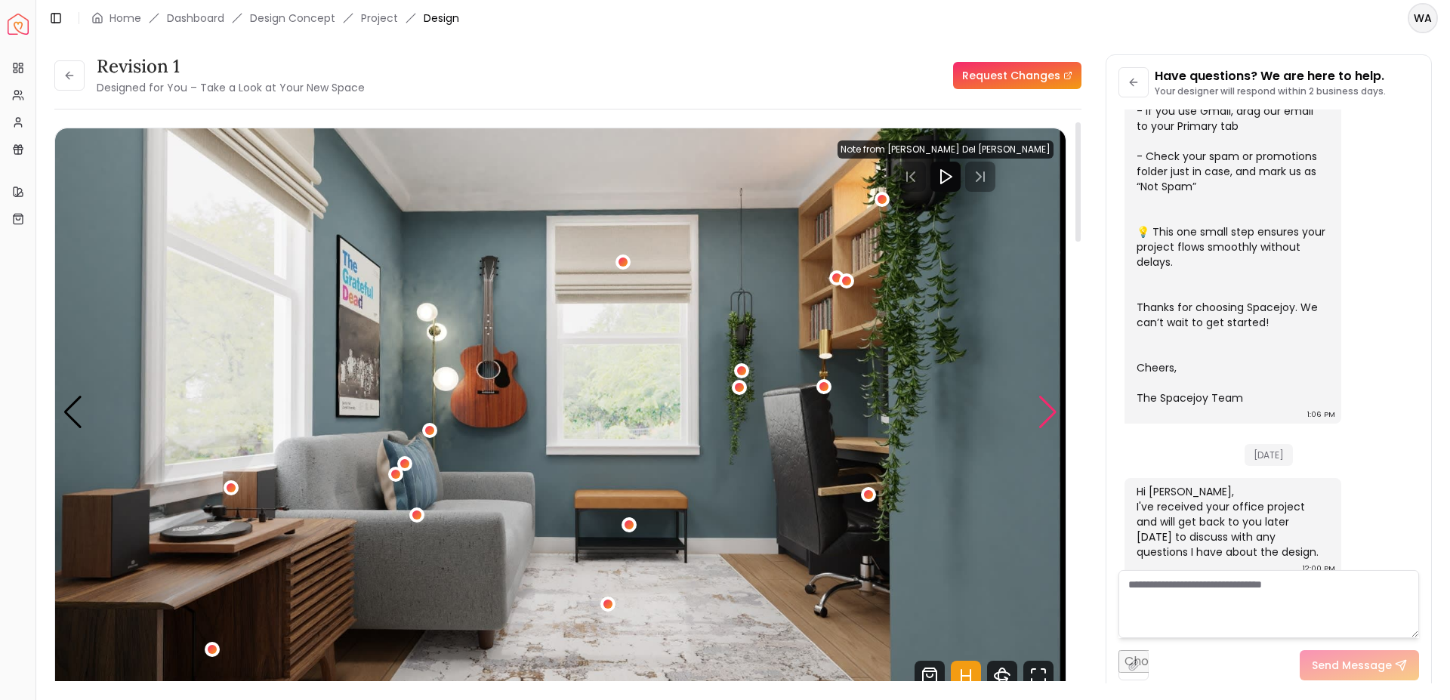
click at [1043, 424] on div "Next slide" at bounding box center [1048, 412] width 20 height 33
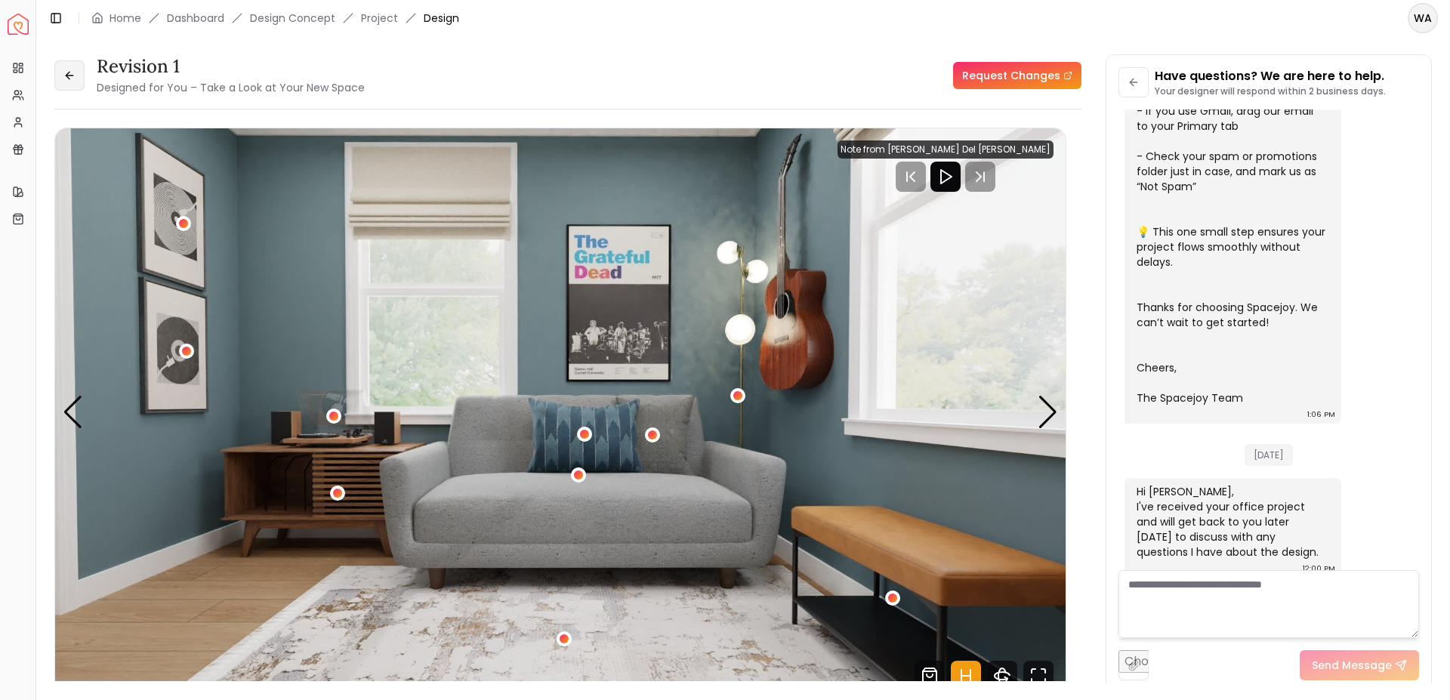
click at [63, 83] on button at bounding box center [69, 75] width 30 height 30
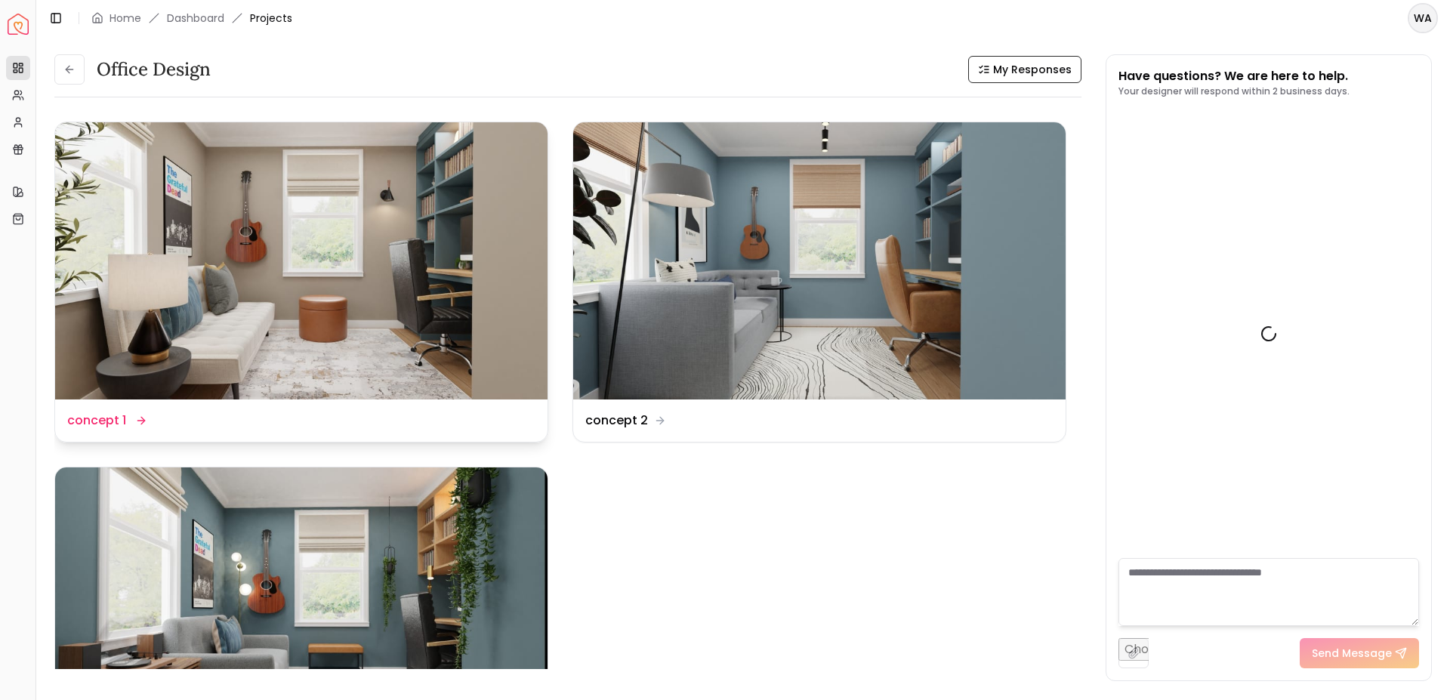
scroll to position [415, 0]
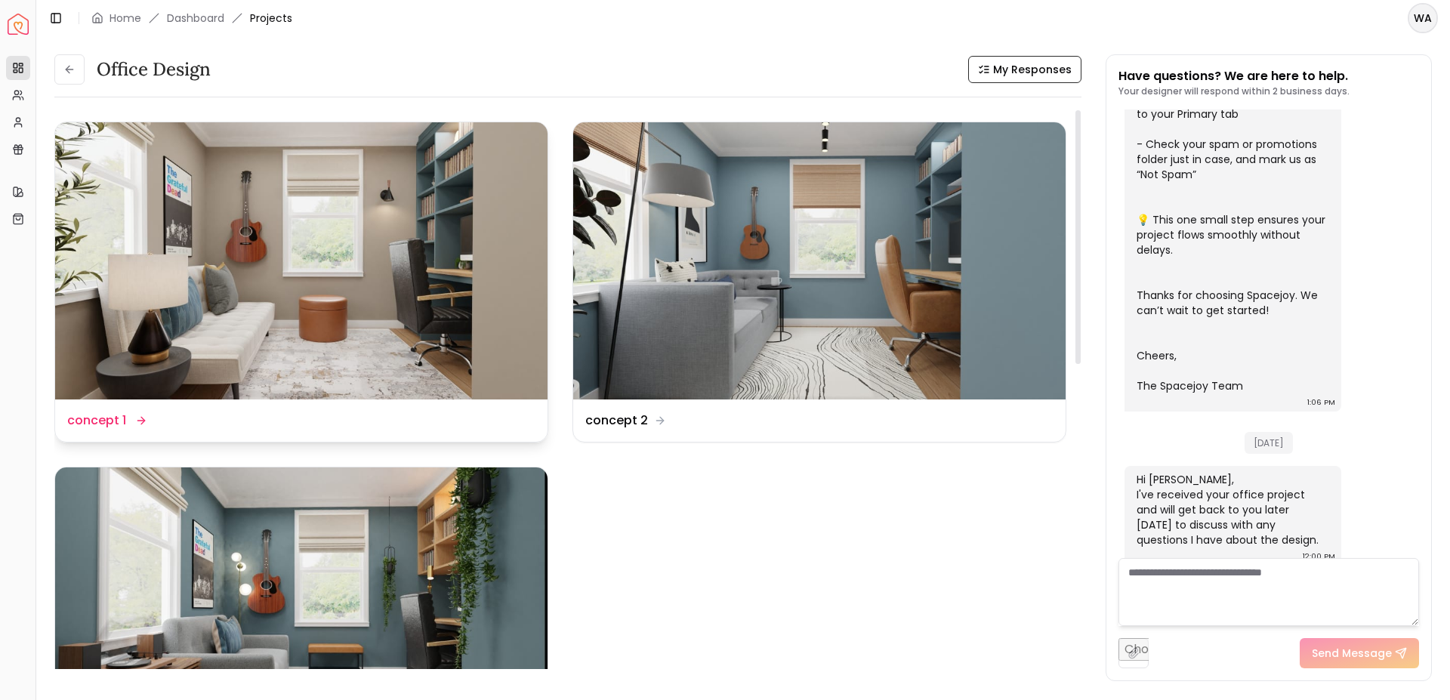
click at [250, 224] on img at bounding box center [301, 260] width 492 height 277
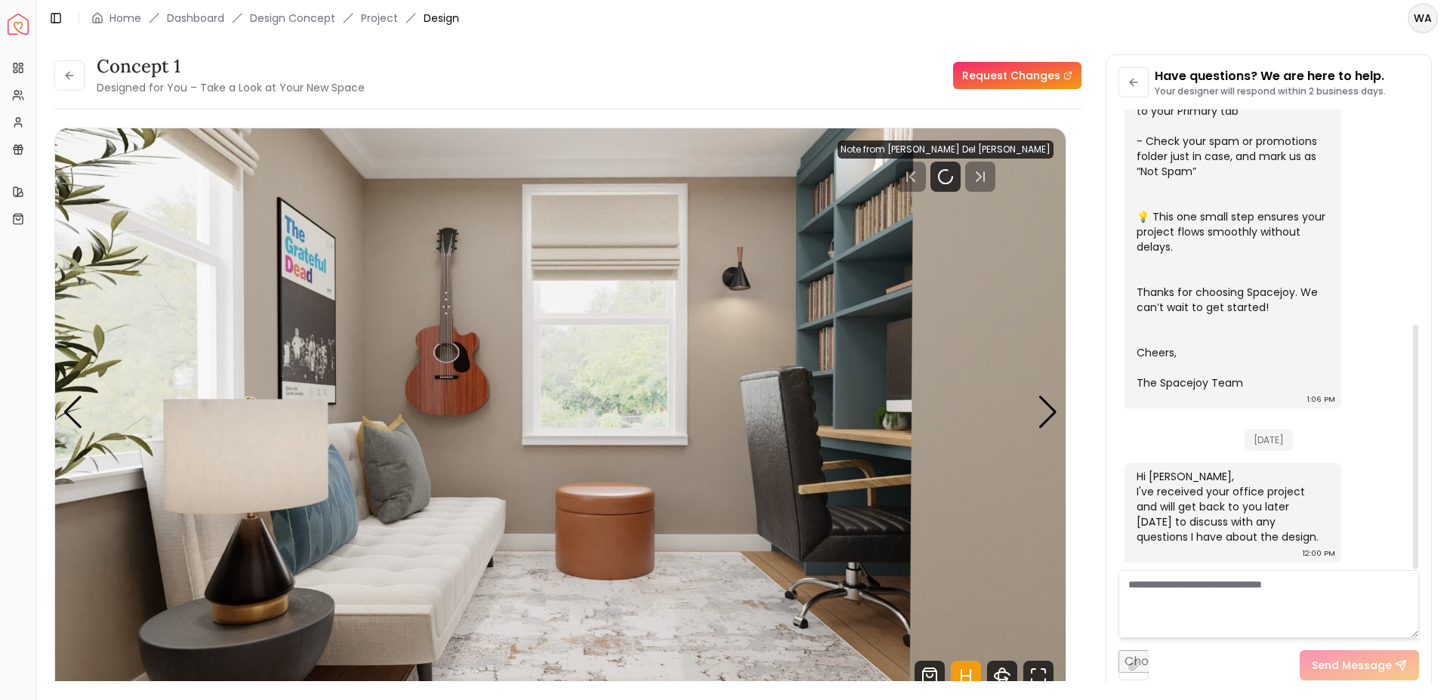
scroll to position [403, 0]
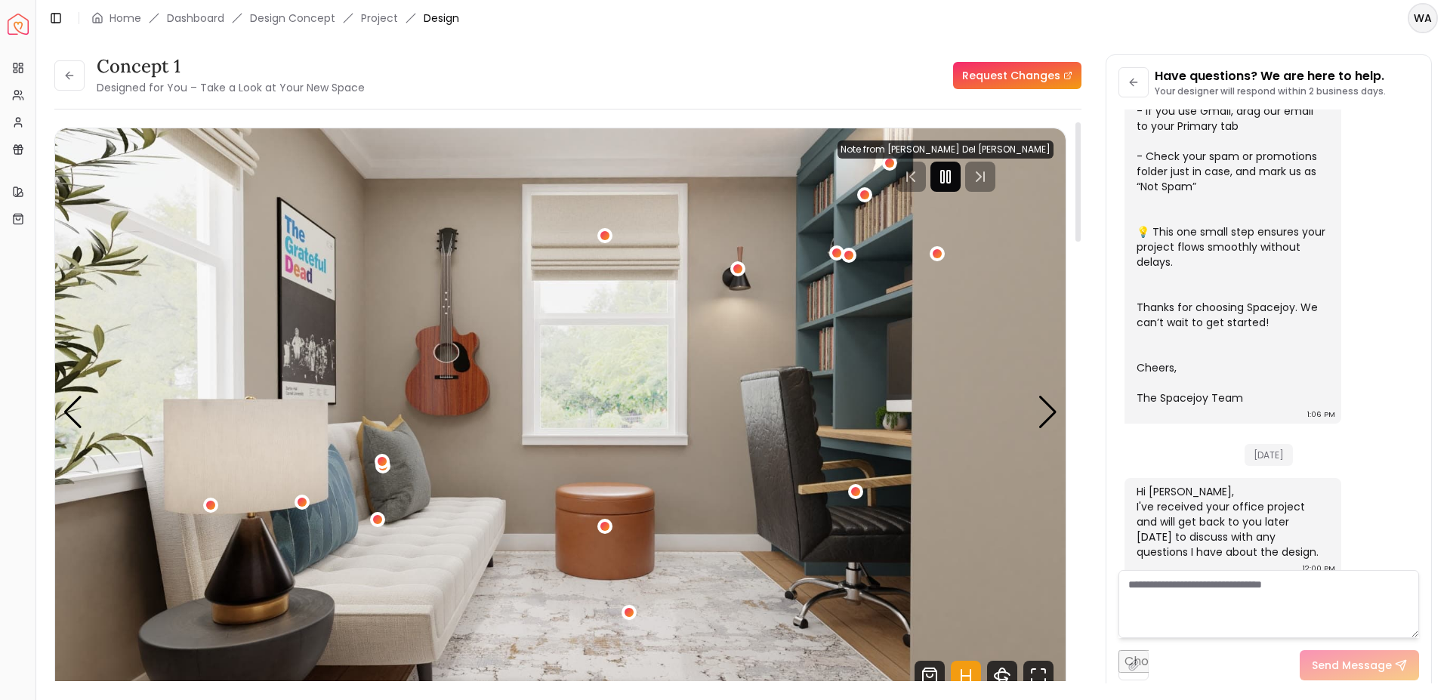
click at [955, 177] on icon "Pause" at bounding box center [946, 177] width 18 height 18
click at [1050, 409] on div "Next slide" at bounding box center [1048, 412] width 20 height 33
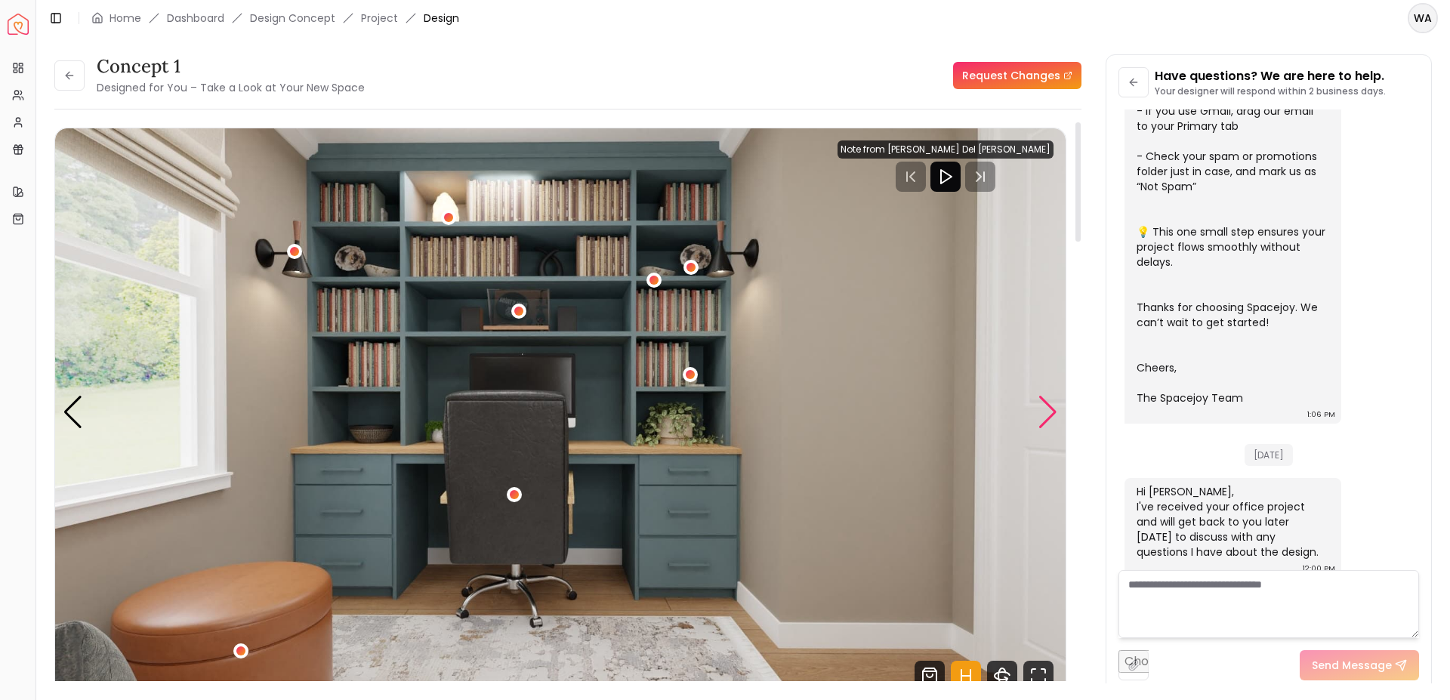
click at [1050, 409] on div "Next slide" at bounding box center [1048, 412] width 20 height 33
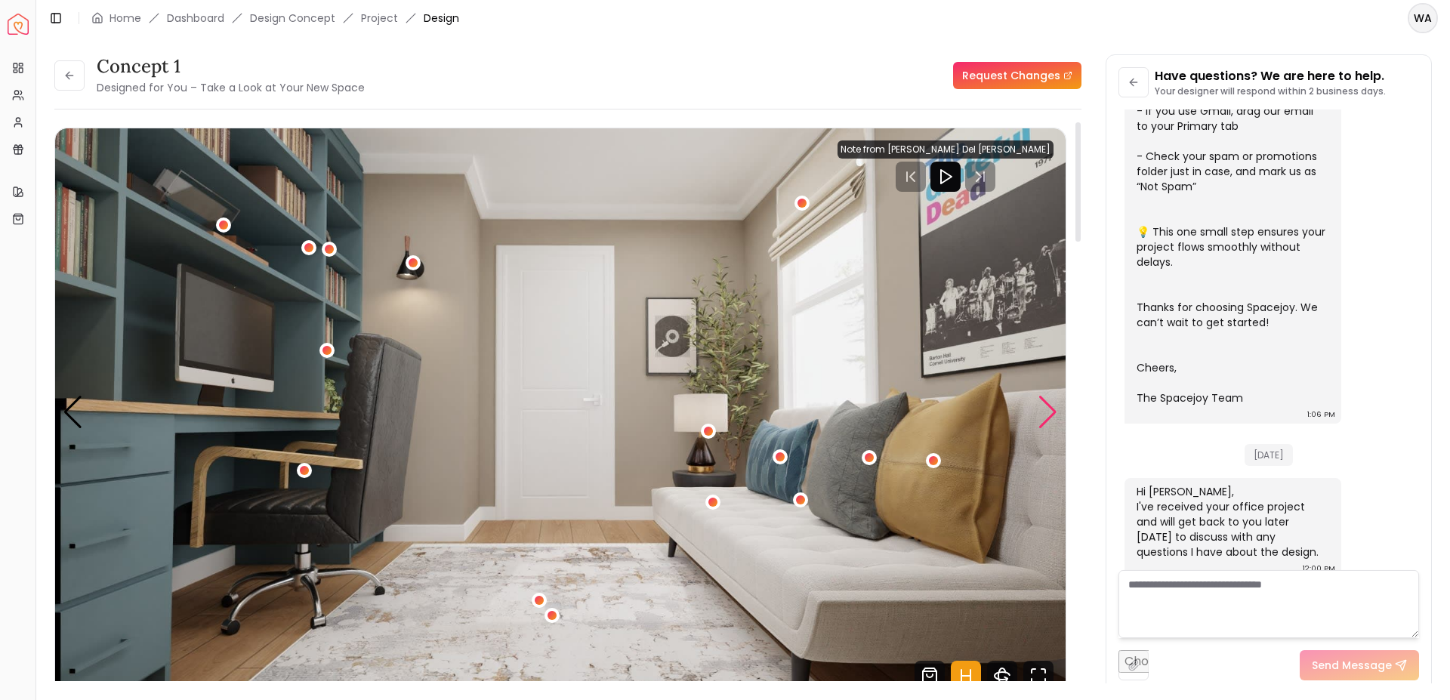
click at [1050, 409] on div "Next slide" at bounding box center [1048, 412] width 20 height 33
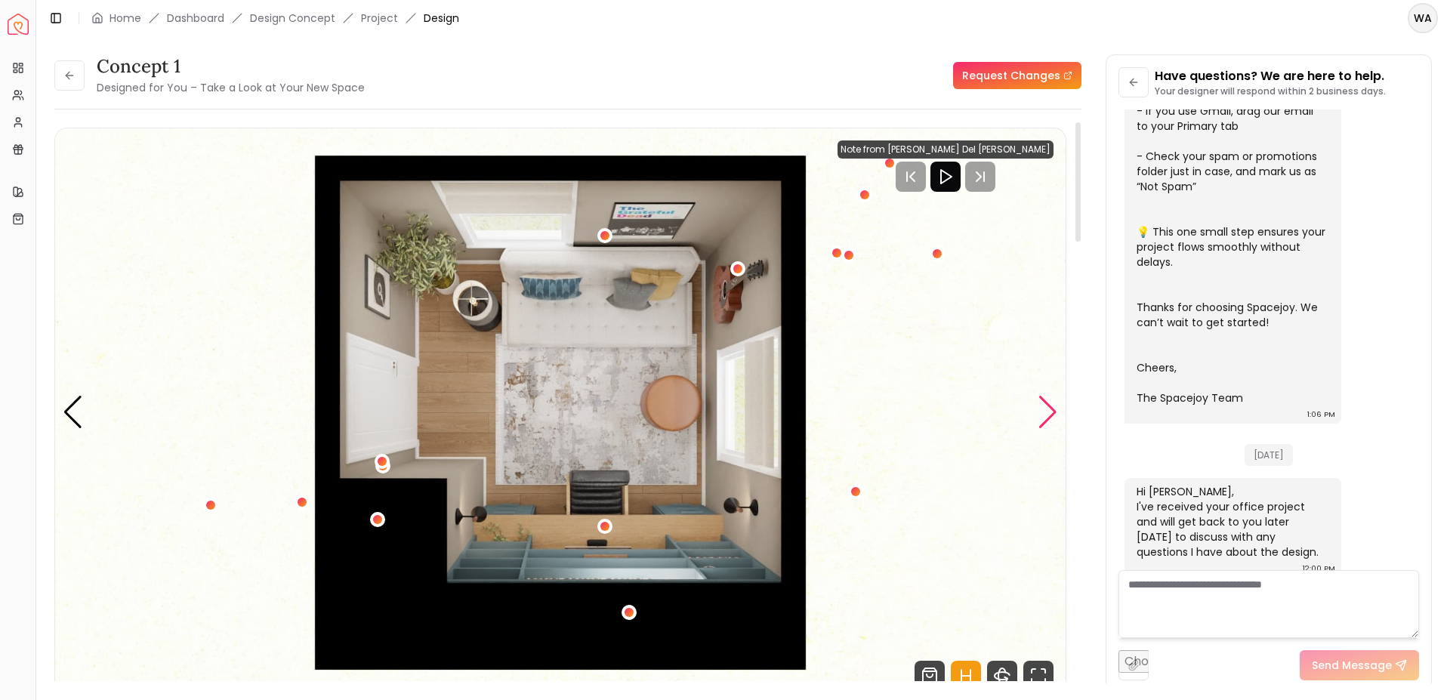
click at [1050, 409] on div "Next slide" at bounding box center [1048, 412] width 20 height 33
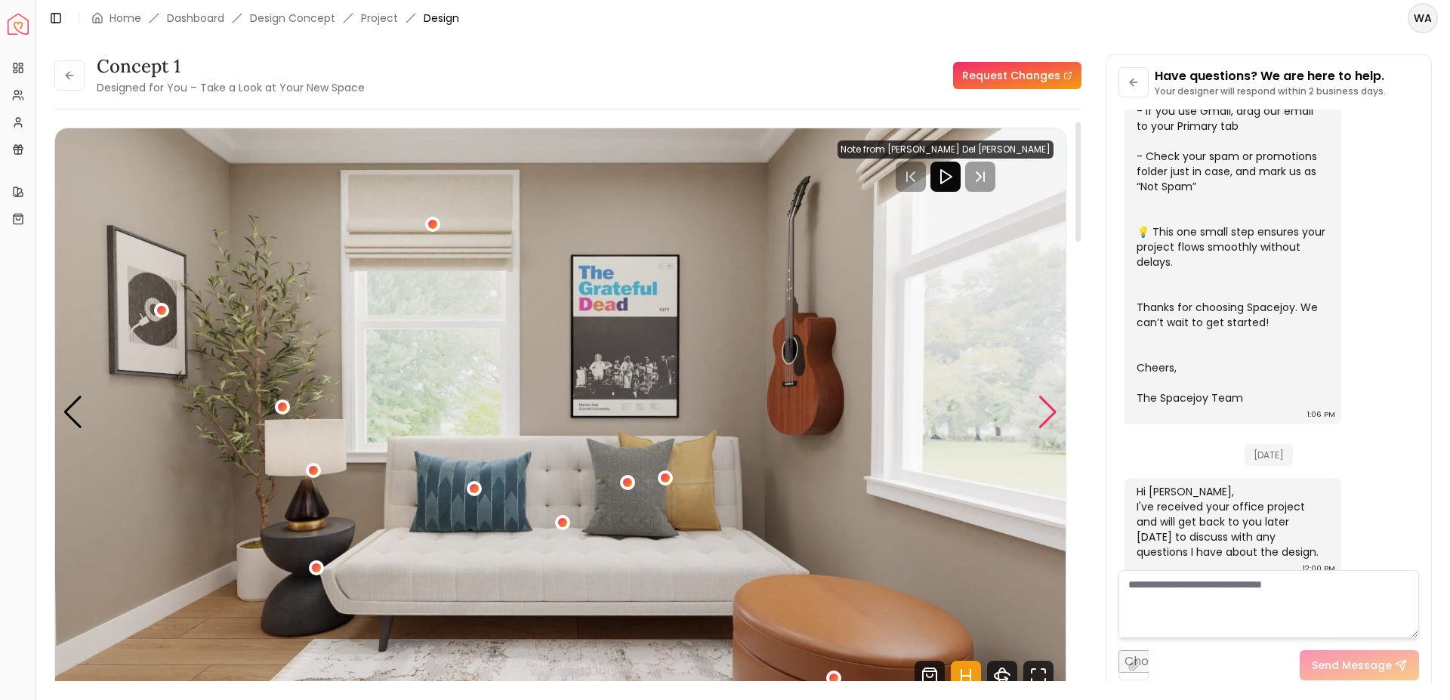
click at [1050, 409] on div "Next slide" at bounding box center [1048, 412] width 20 height 33
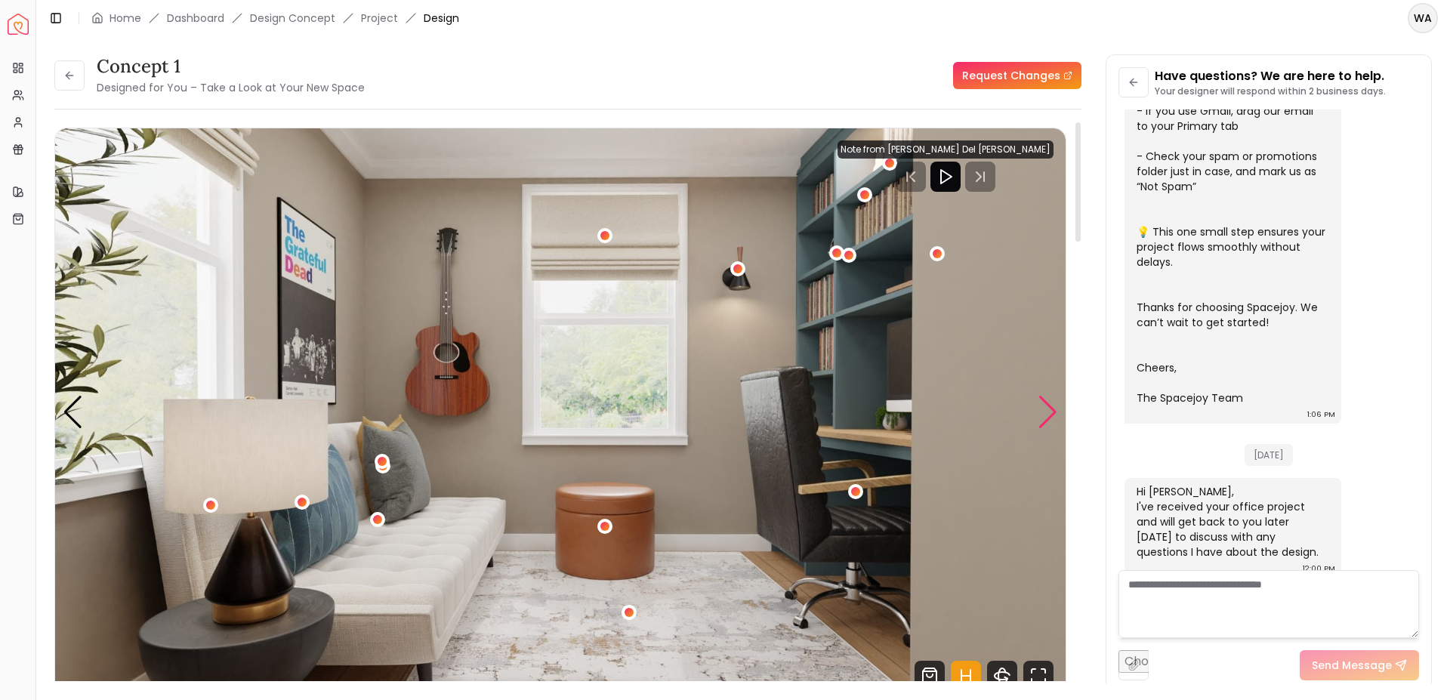
click at [1050, 409] on div "Next slide" at bounding box center [1048, 412] width 20 height 33
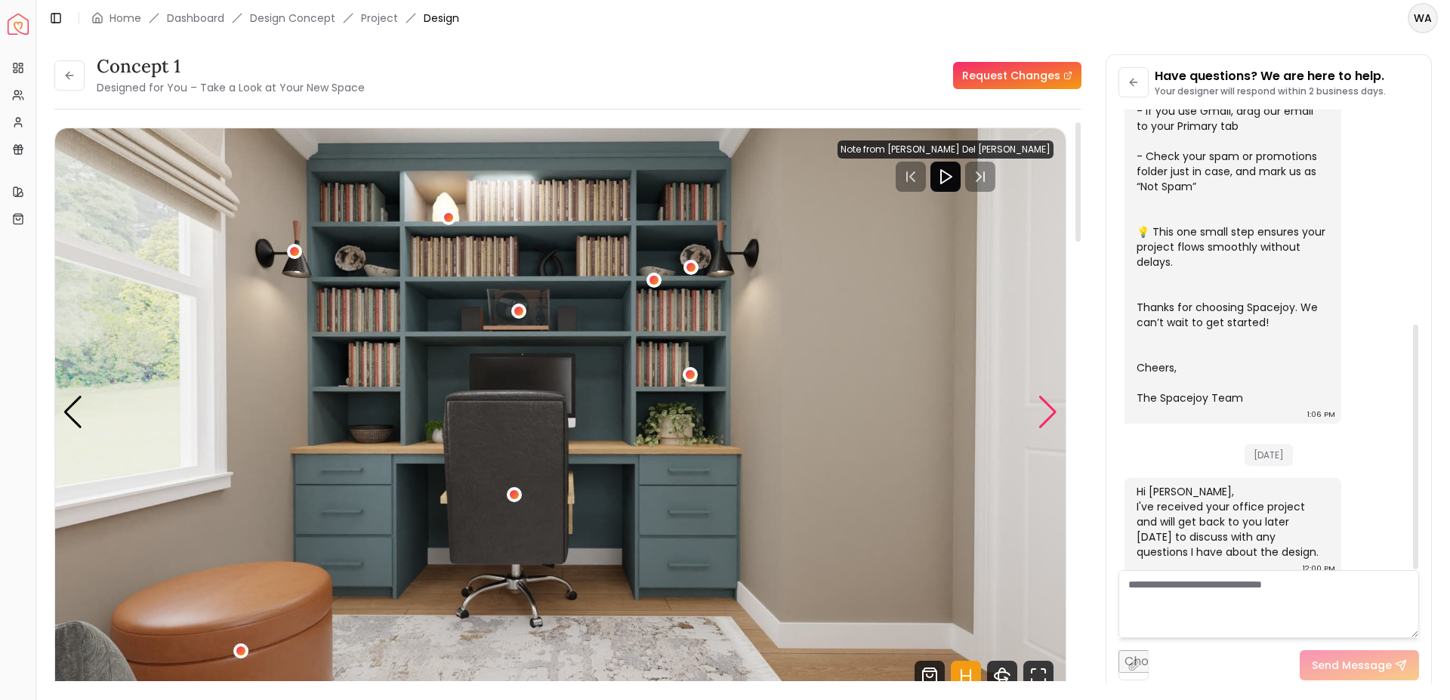
click at [1039, 418] on div "Next slide" at bounding box center [1048, 412] width 20 height 33
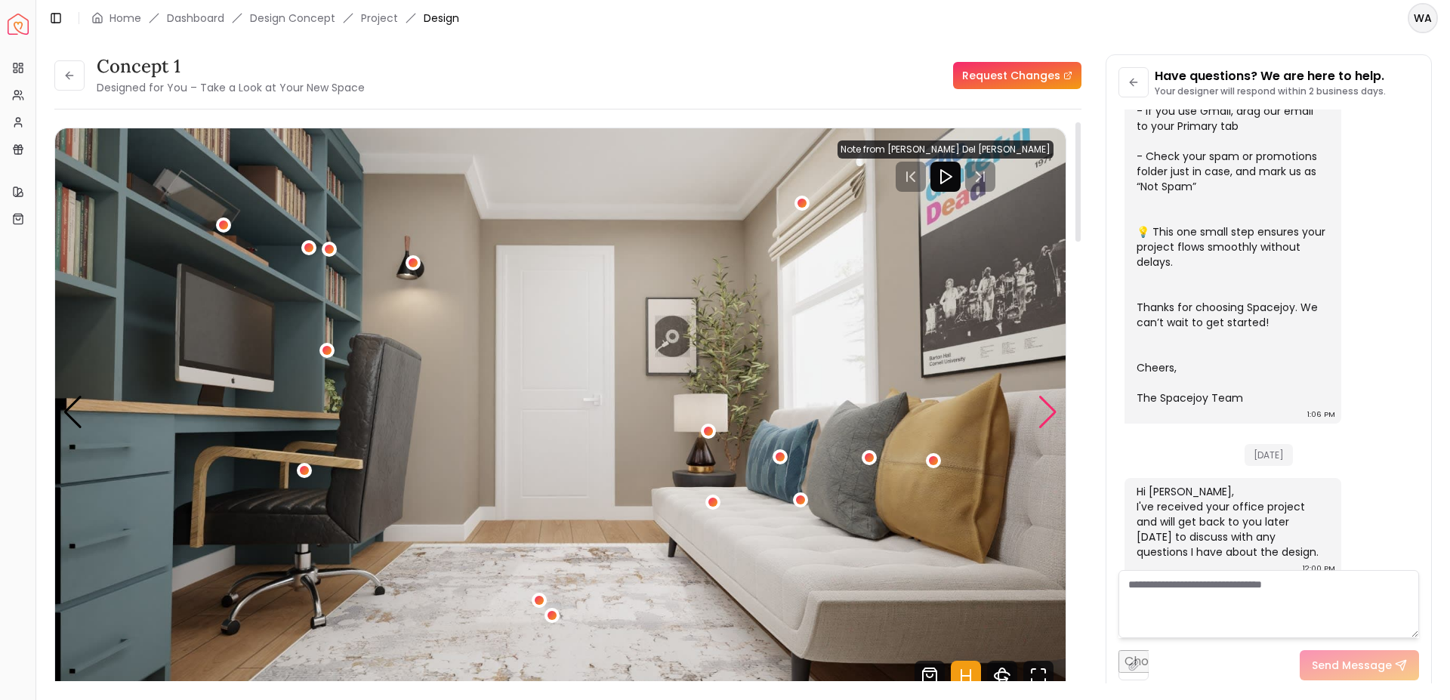
click at [1039, 418] on div "Next slide" at bounding box center [1048, 412] width 20 height 33
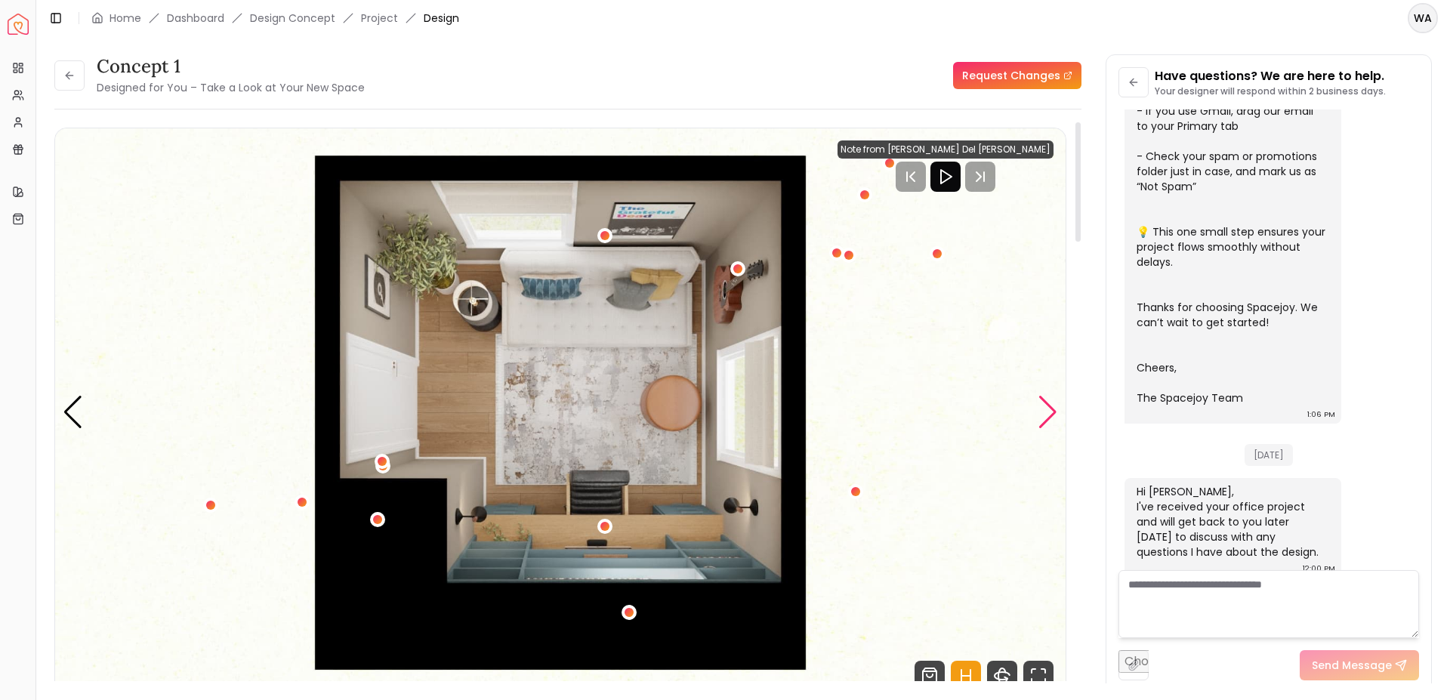
click at [1039, 418] on div "Next slide" at bounding box center [1048, 412] width 20 height 33
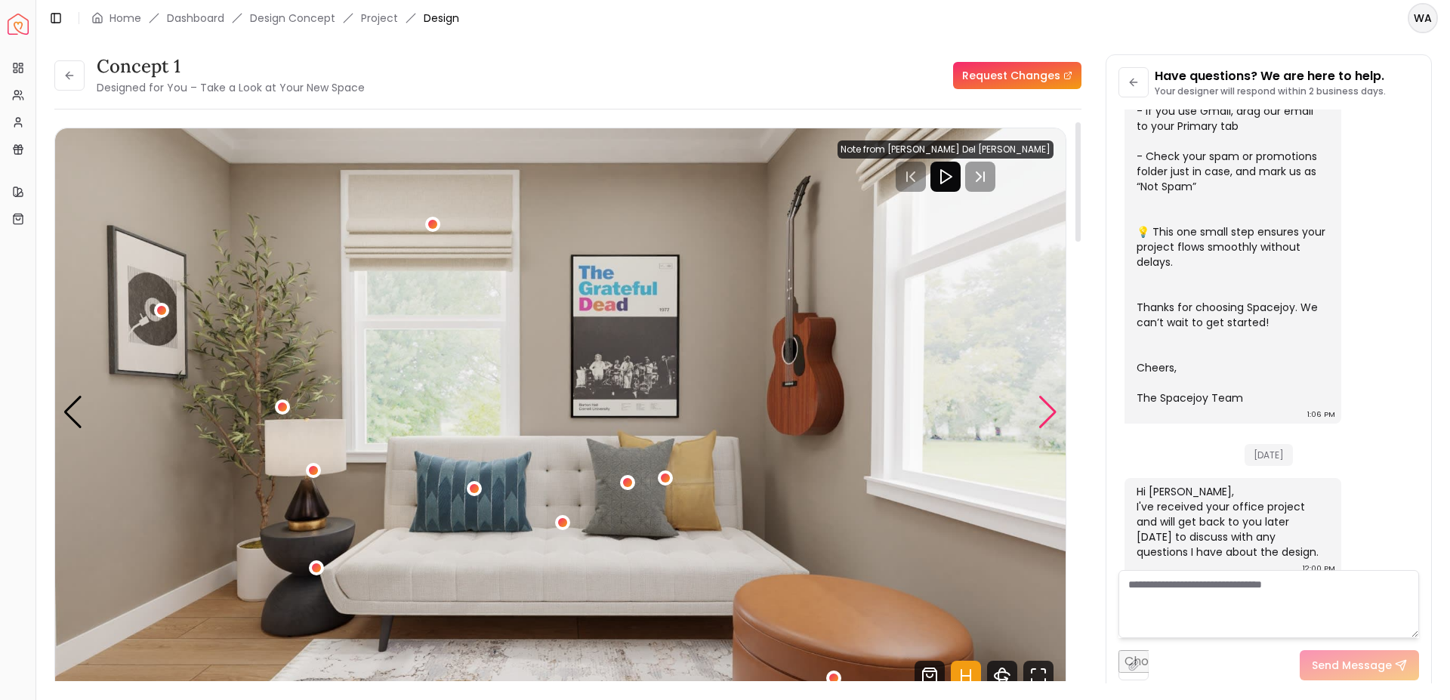
click at [1039, 418] on div "Next slide" at bounding box center [1048, 412] width 20 height 33
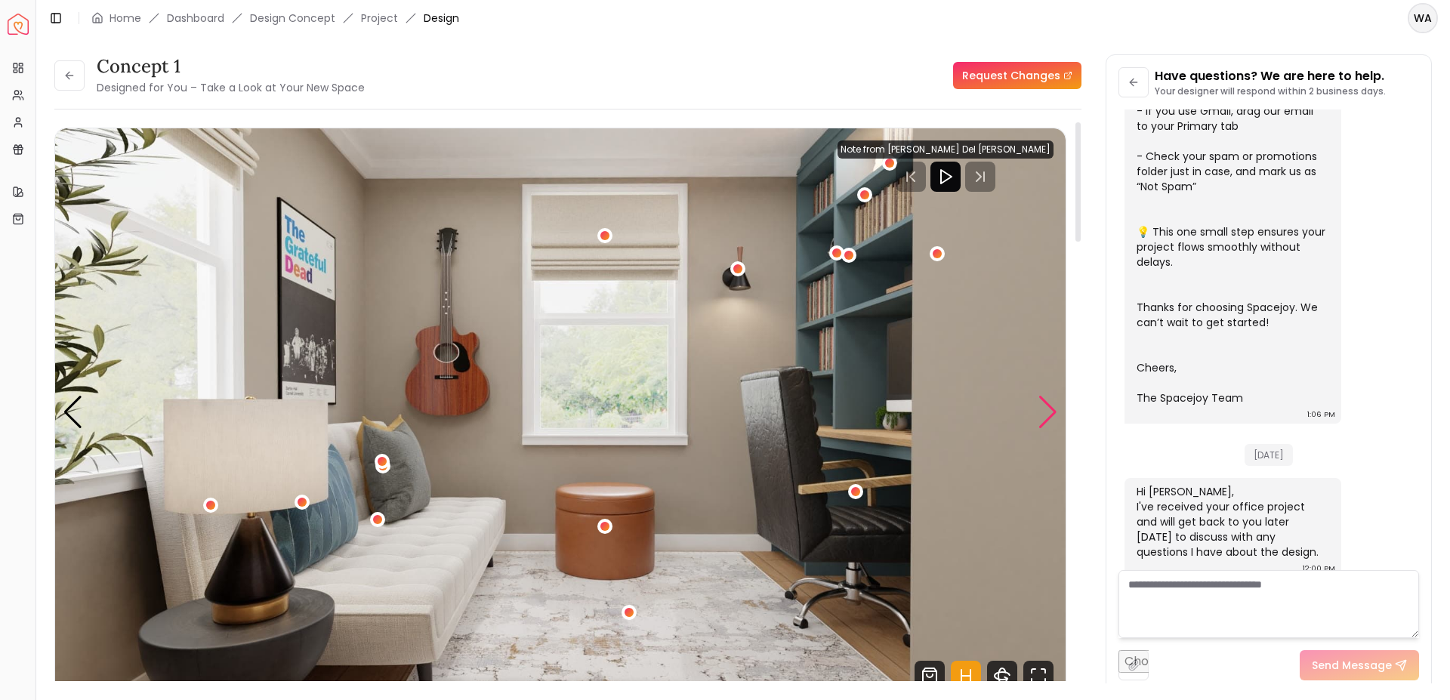
click at [1039, 418] on div "Next slide" at bounding box center [1048, 412] width 20 height 33
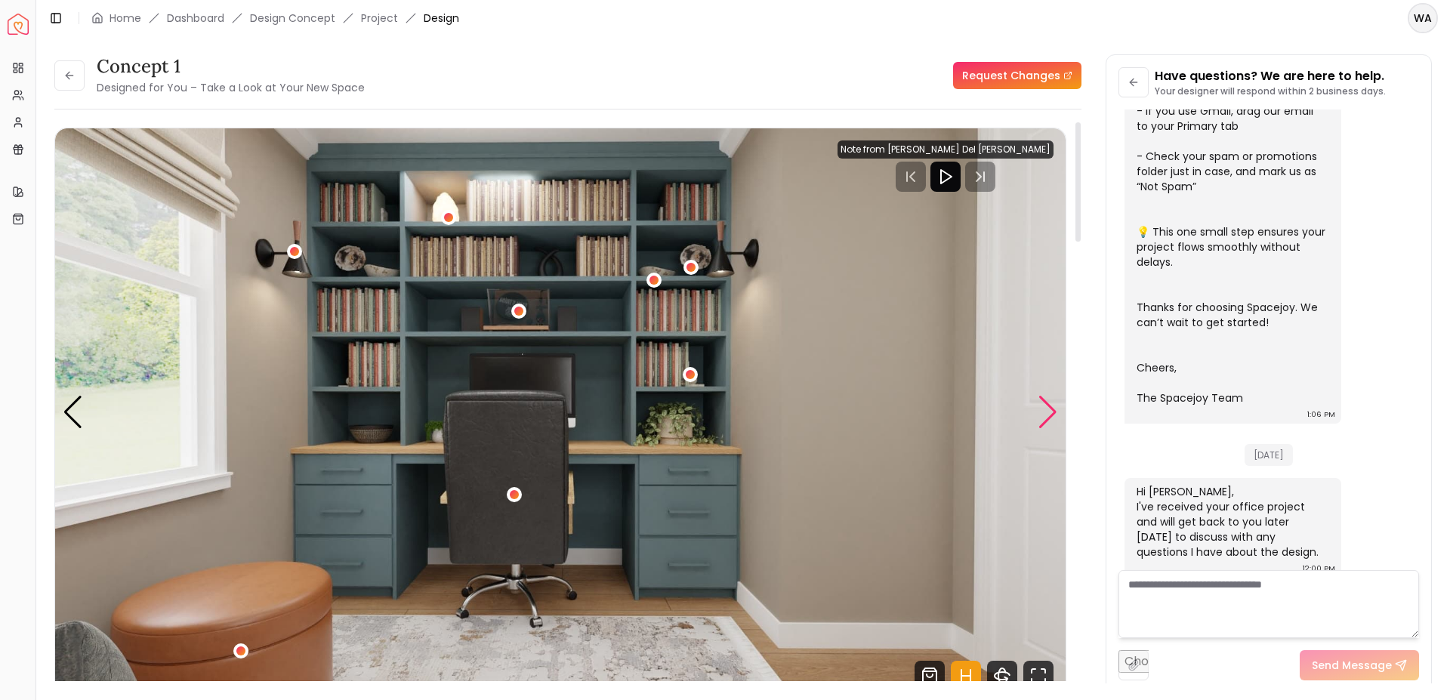
click at [1039, 418] on div "Next slide" at bounding box center [1048, 412] width 20 height 33
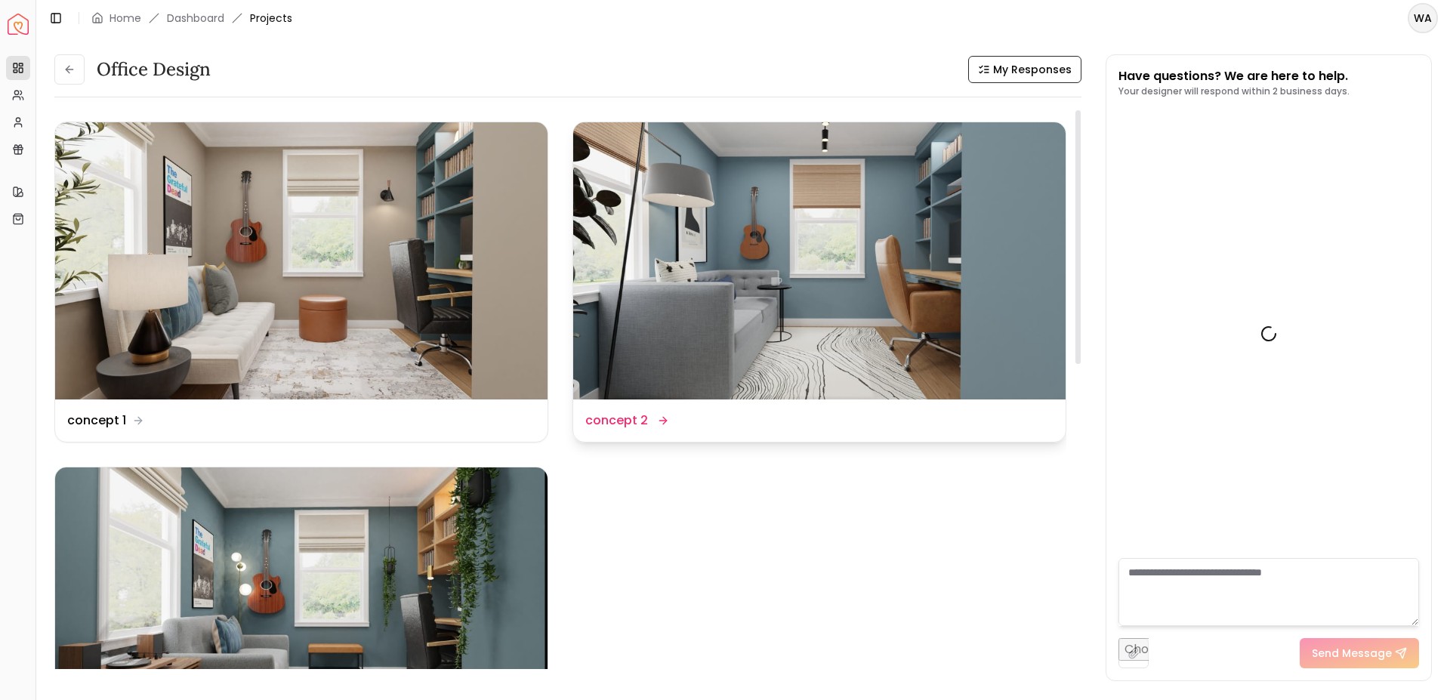
click at [838, 234] on img at bounding box center [819, 260] width 492 height 277
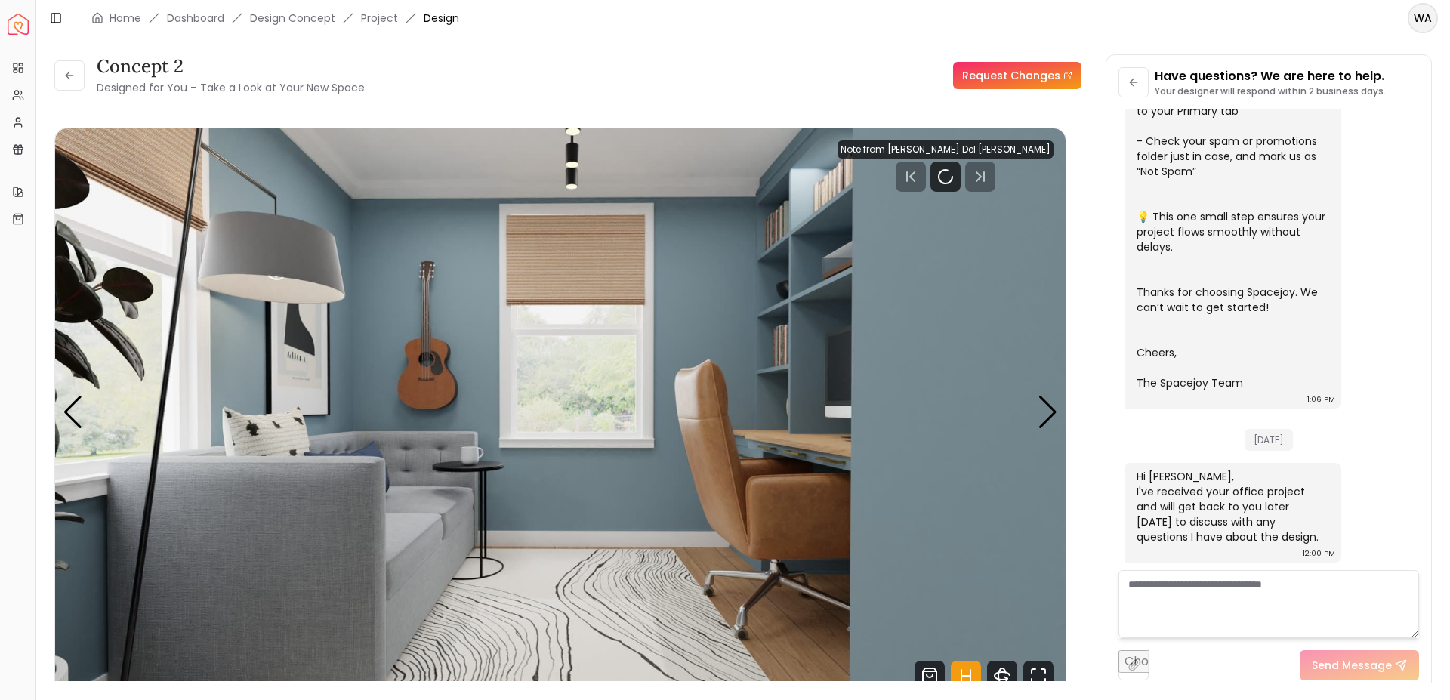
scroll to position [403, 0]
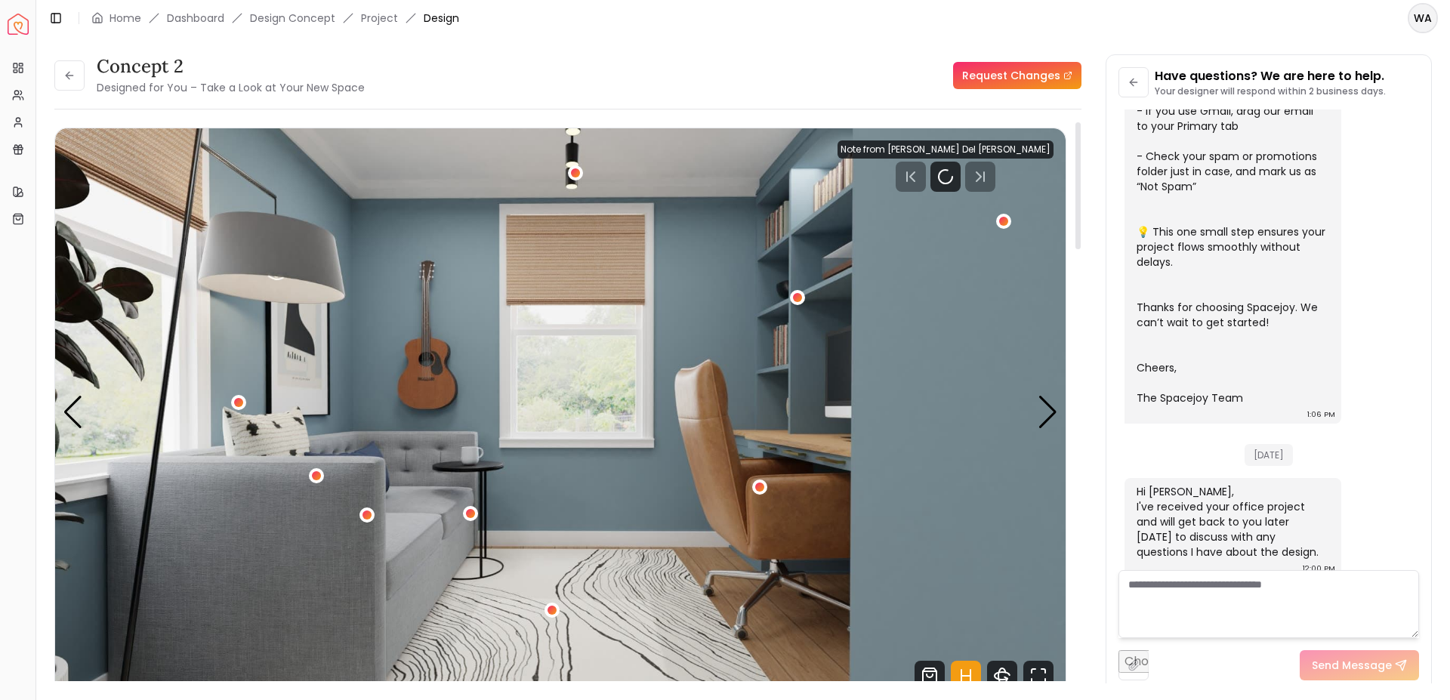
click at [412, 301] on img "1 / 5" at bounding box center [560, 412] width 1011 height 569
click at [1050, 420] on div "Next slide" at bounding box center [1048, 412] width 20 height 33
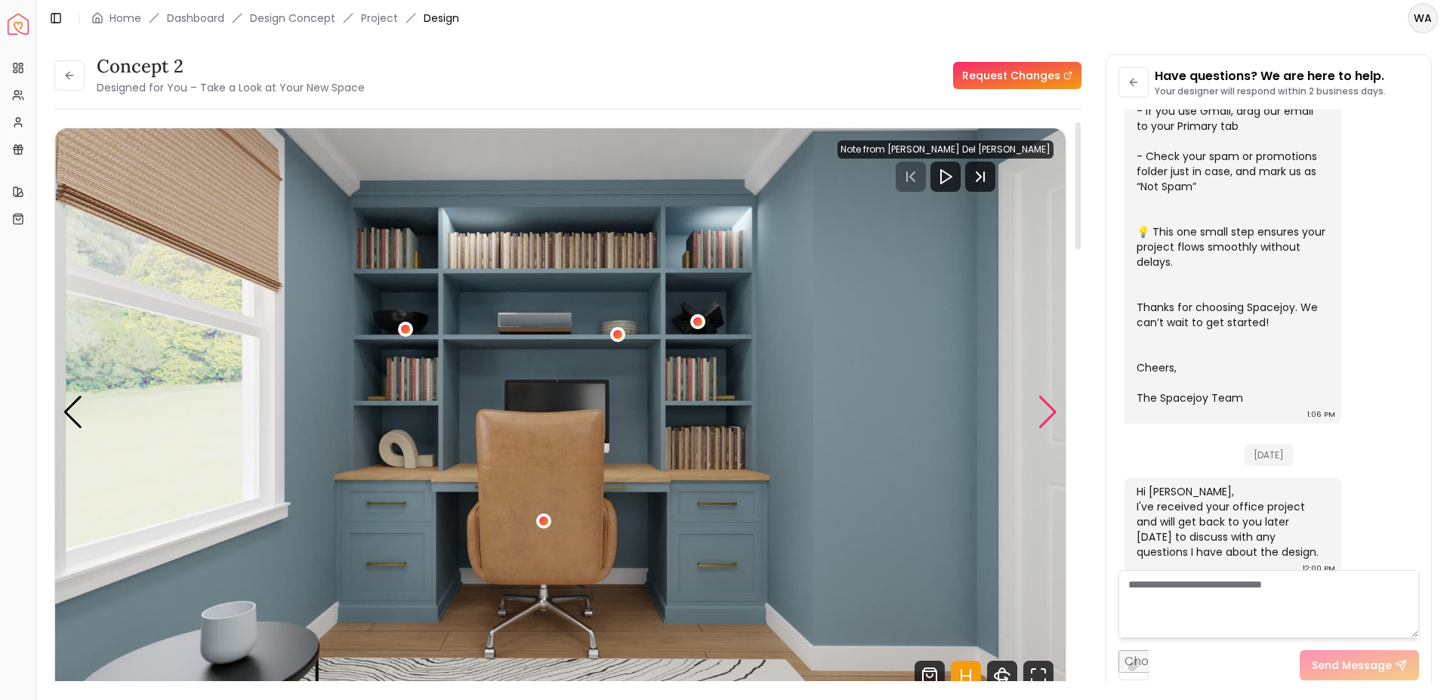
click at [1048, 414] on div "Next slide" at bounding box center [1048, 412] width 20 height 33
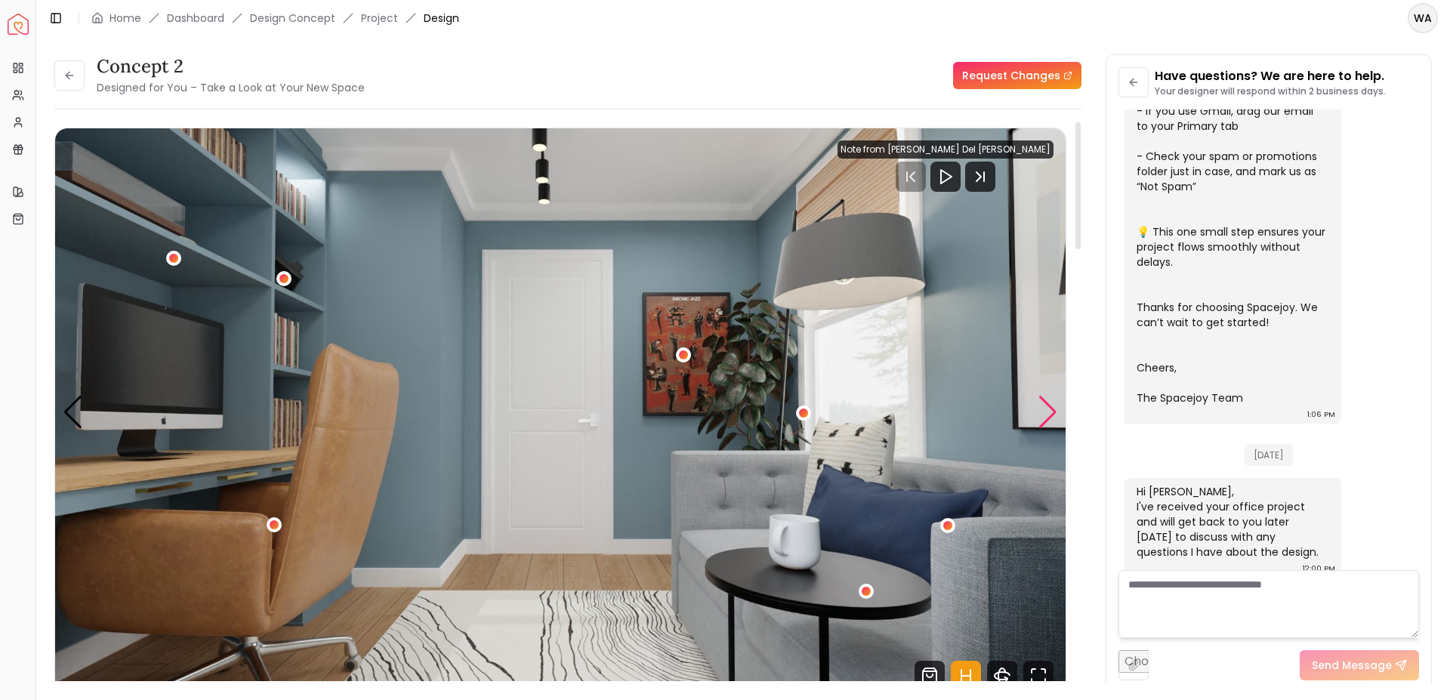
click at [1048, 414] on div "Next slide" at bounding box center [1048, 412] width 20 height 33
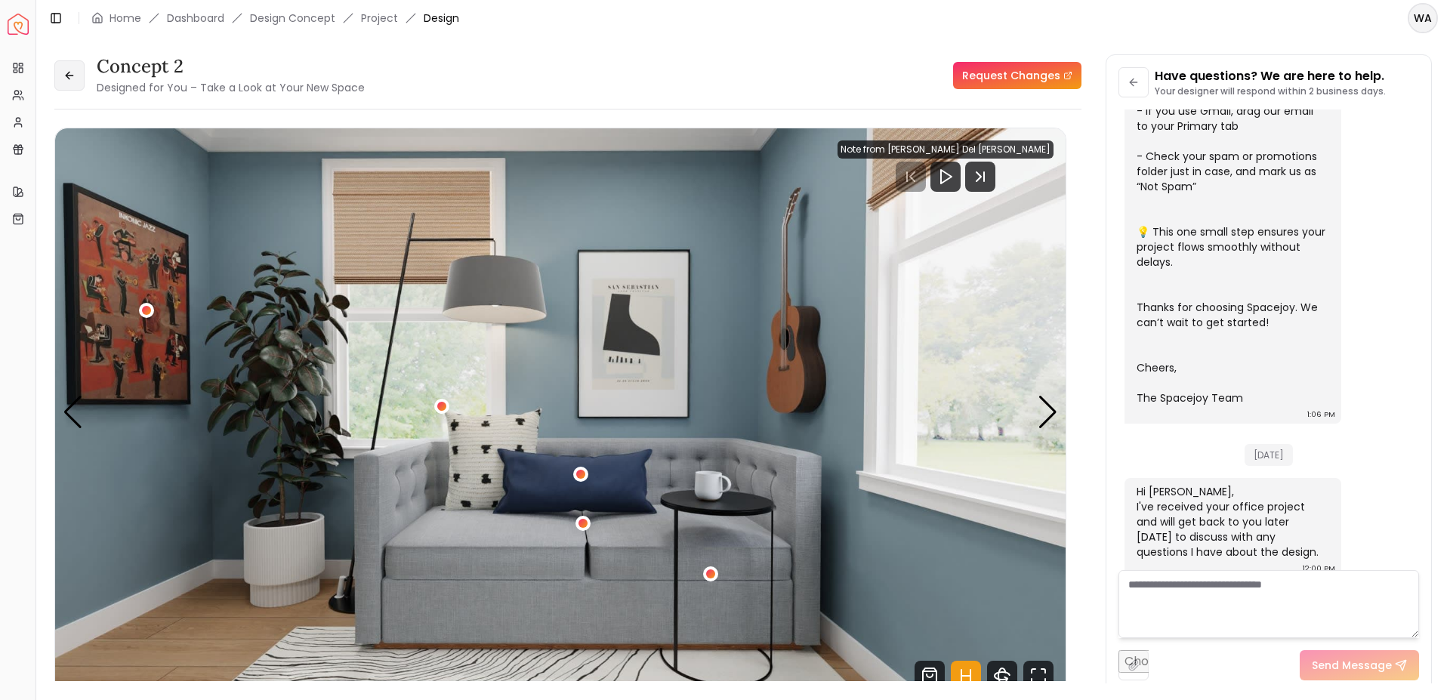
click at [72, 77] on icon at bounding box center [69, 75] width 12 height 12
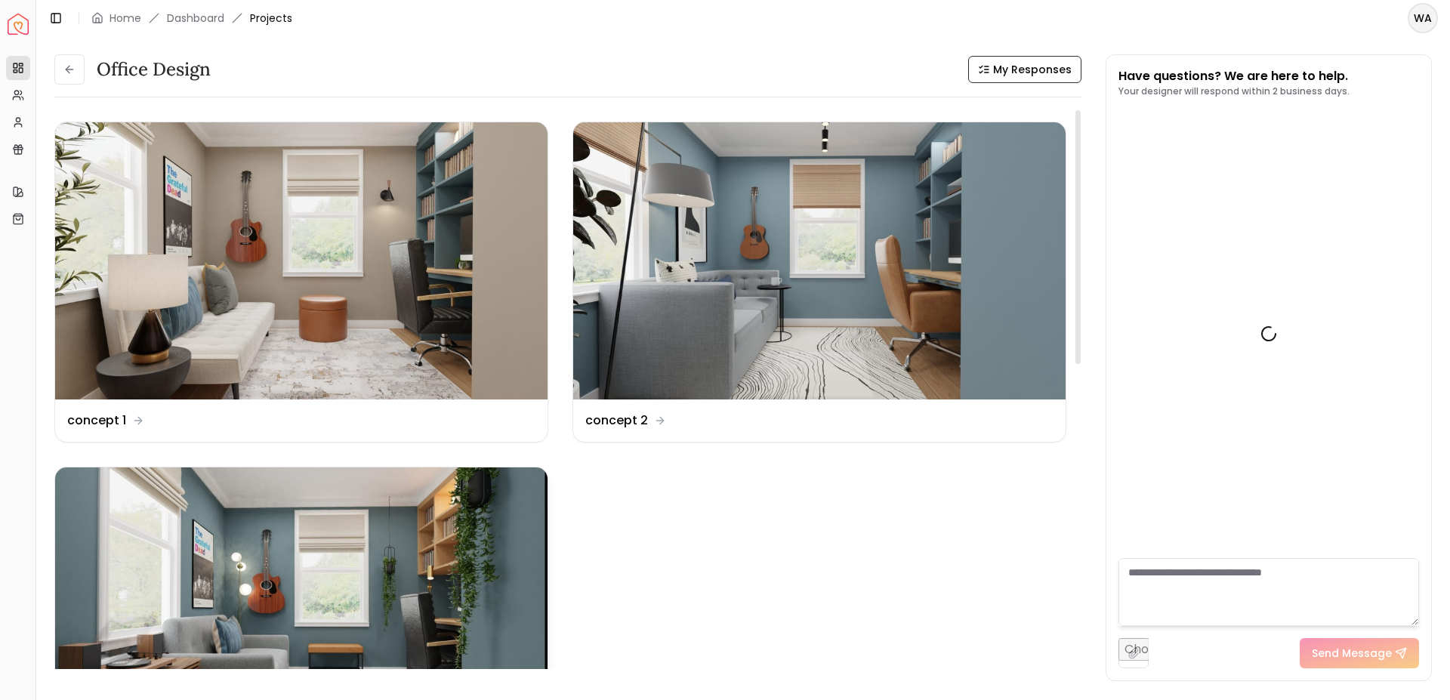
click at [345, 565] on img at bounding box center [301, 606] width 492 height 277
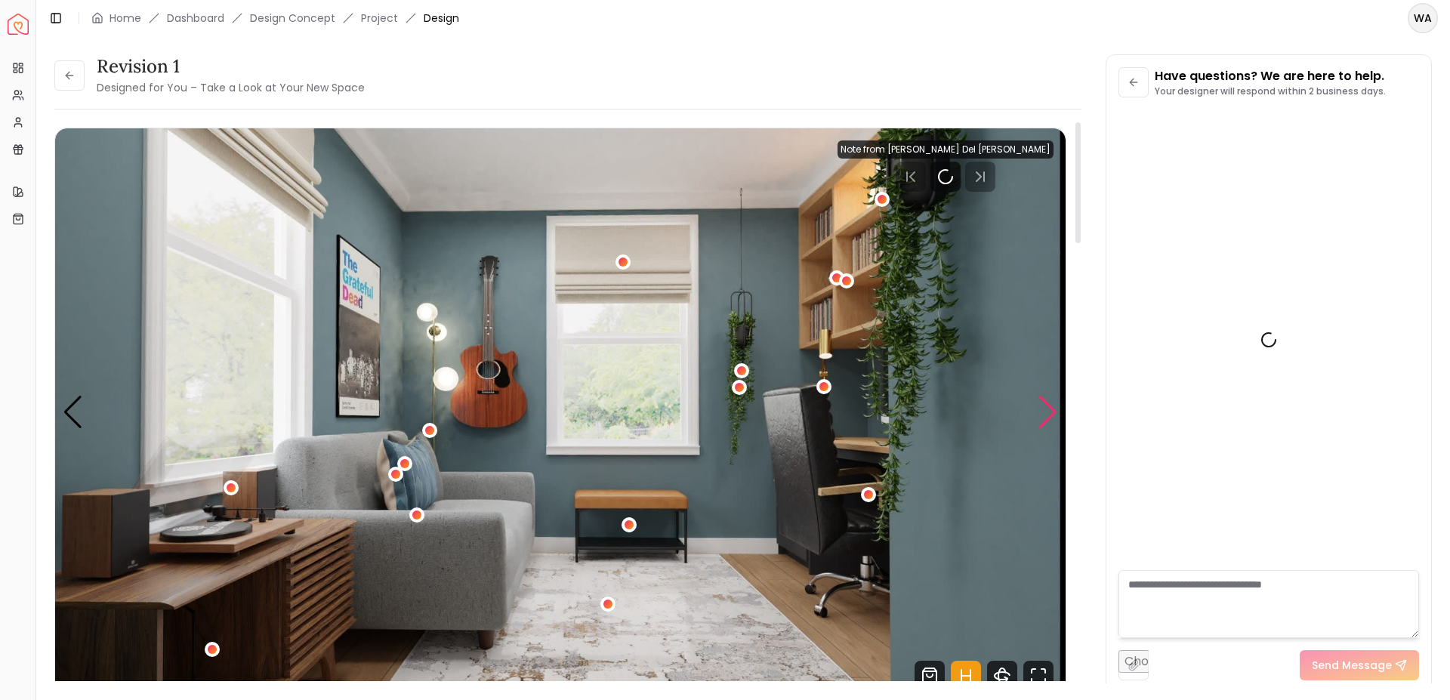
click at [1053, 396] on div "Next slide" at bounding box center [1048, 412] width 20 height 33
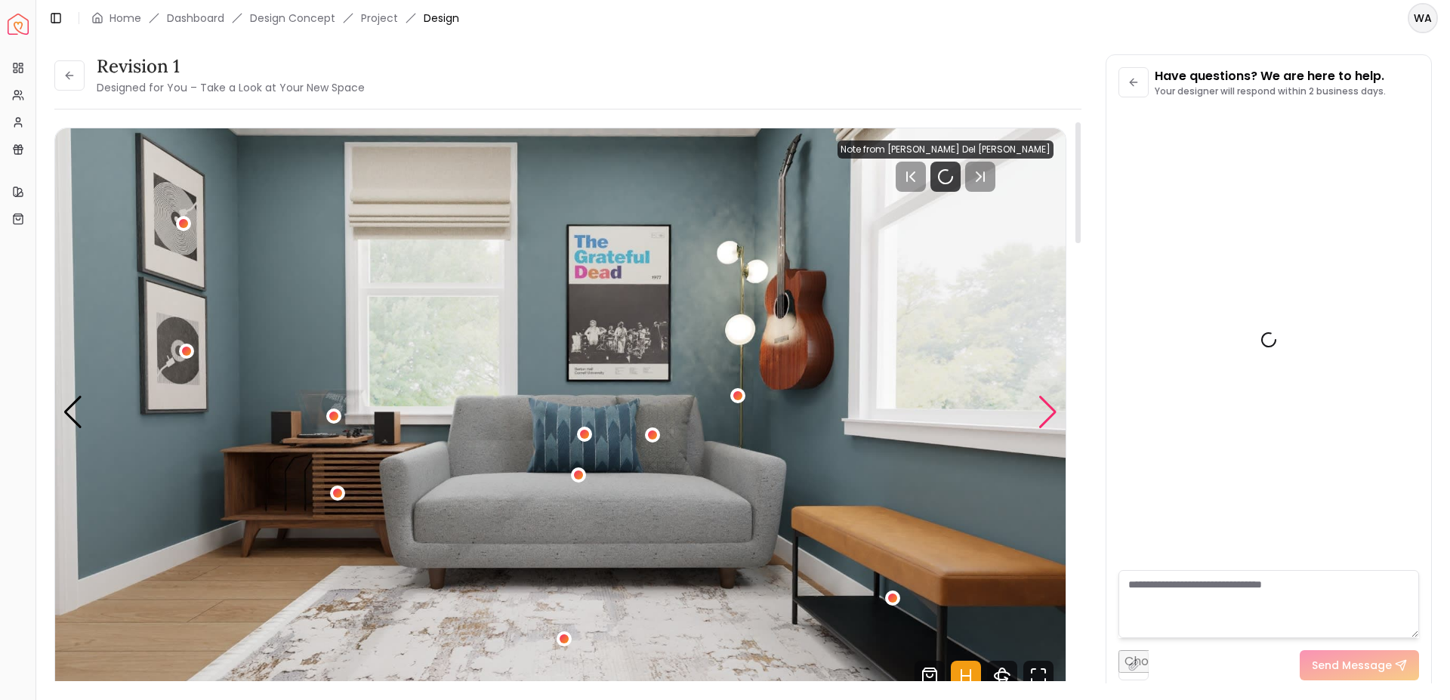
click at [1053, 396] on div "Next slide" at bounding box center [1048, 412] width 20 height 33
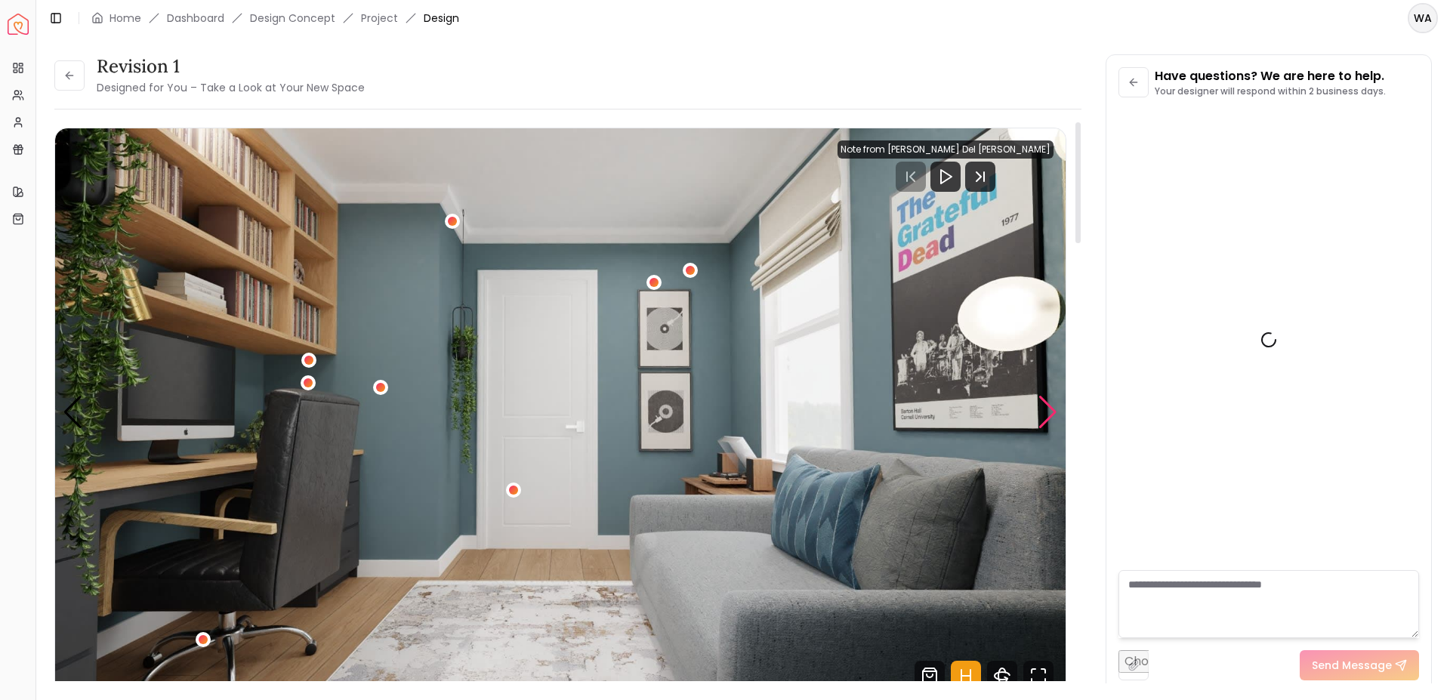
click at [1053, 396] on div "Next slide" at bounding box center [1048, 412] width 20 height 33
